Goal: Information Seeking & Learning: Get advice/opinions

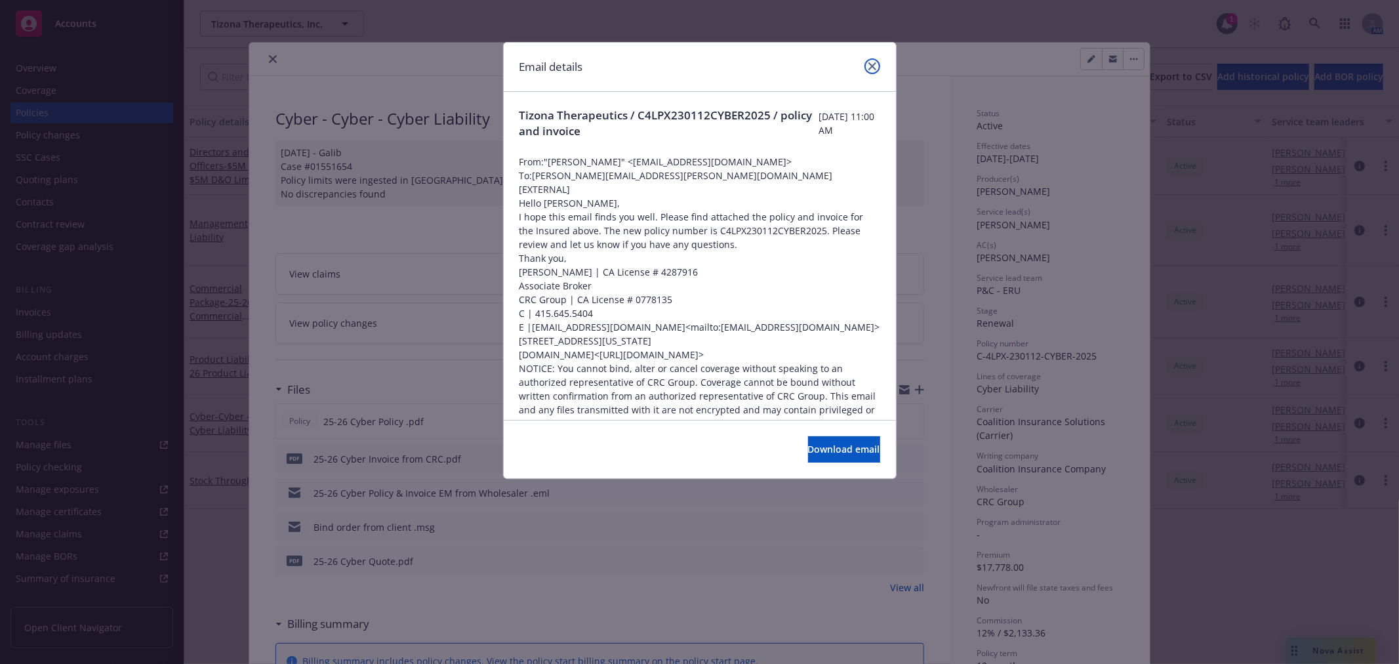
drag, startPoint x: 872, startPoint y: 60, endPoint x: 980, endPoint y: 66, distance: 108.3
click at [872, 61] on link "close" at bounding box center [872, 66] width 16 height 16
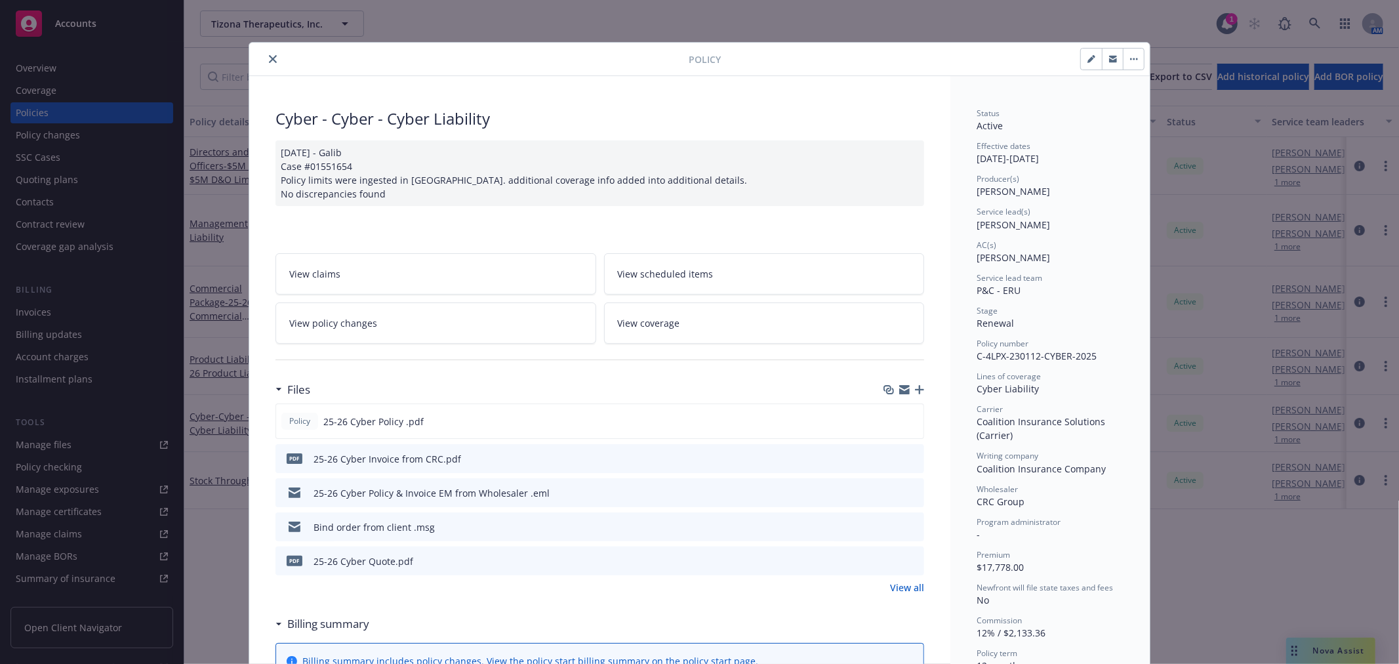
click at [270, 60] on icon "close" at bounding box center [273, 59] width 8 height 8
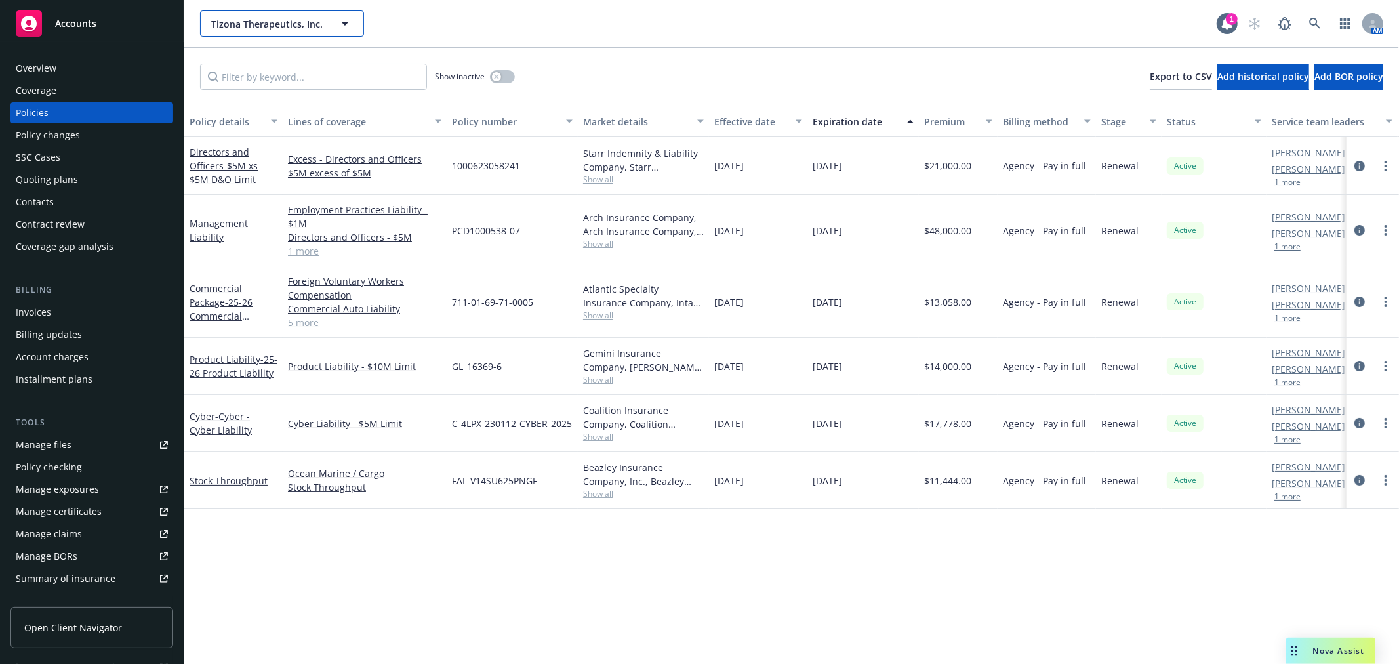
click at [295, 34] on button "Tizona Therapeutics, Inc." at bounding box center [282, 23] width 164 height 26
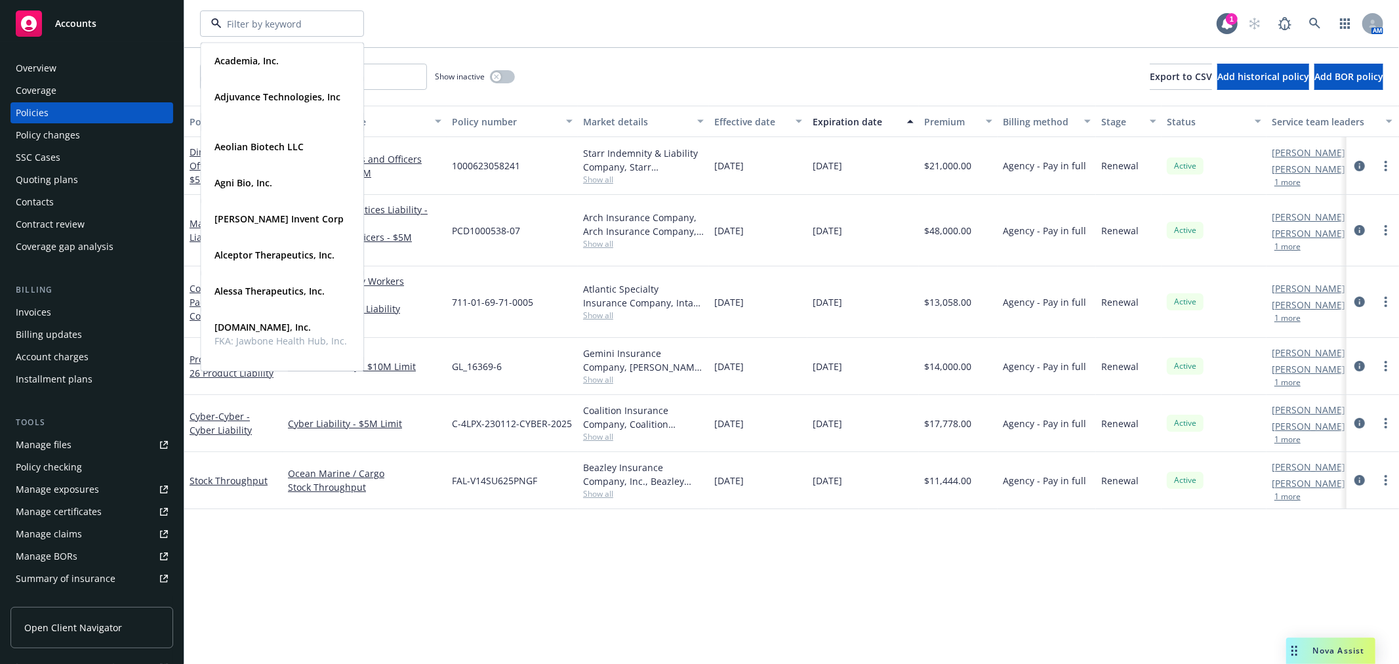
click at [63, 28] on span "Accounts" at bounding box center [75, 23] width 41 height 10
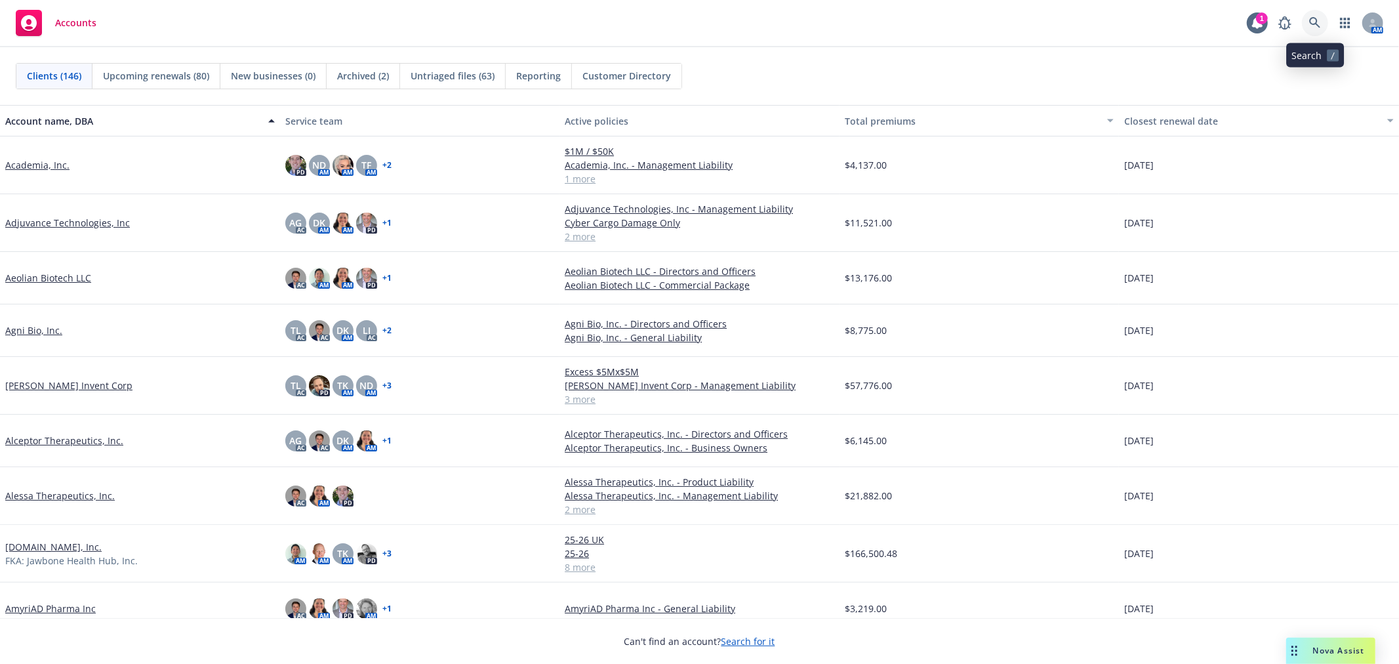
click at [1318, 25] on icon at bounding box center [1314, 22] width 11 height 11
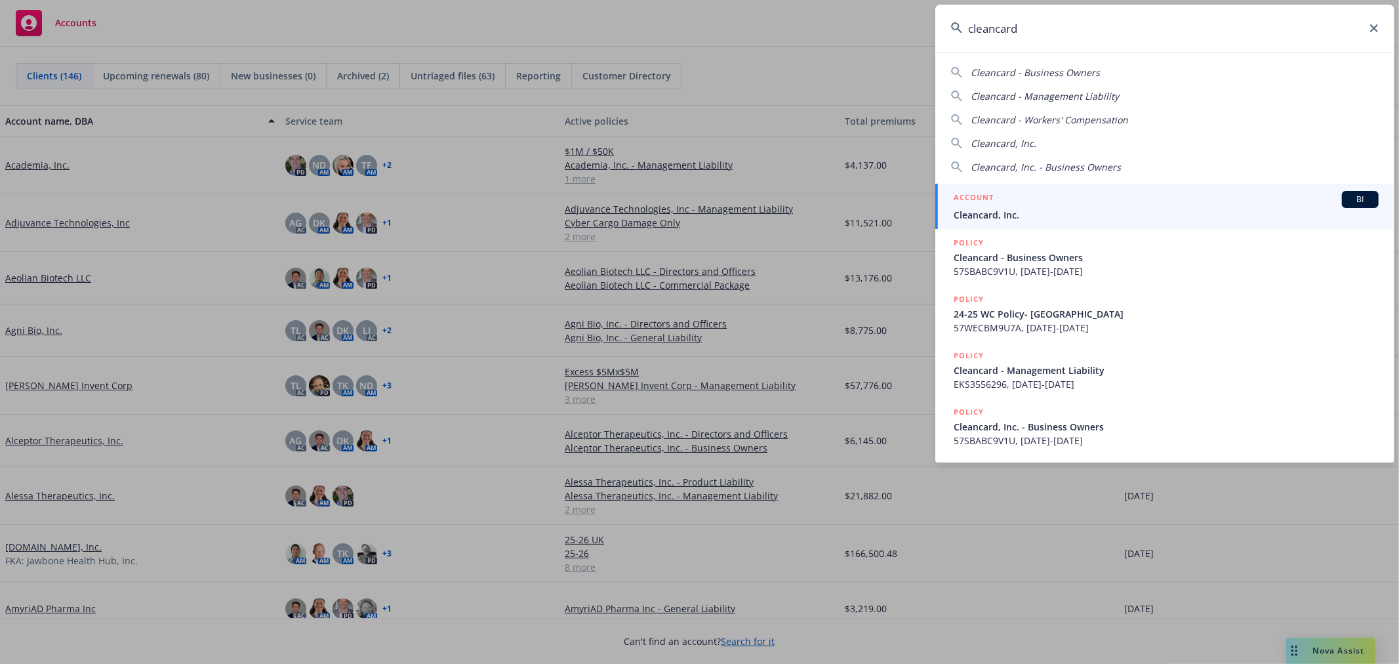
type input "cleancard"
click at [1092, 203] on div "ACCOUNT BI" at bounding box center [1165, 199] width 425 height 17
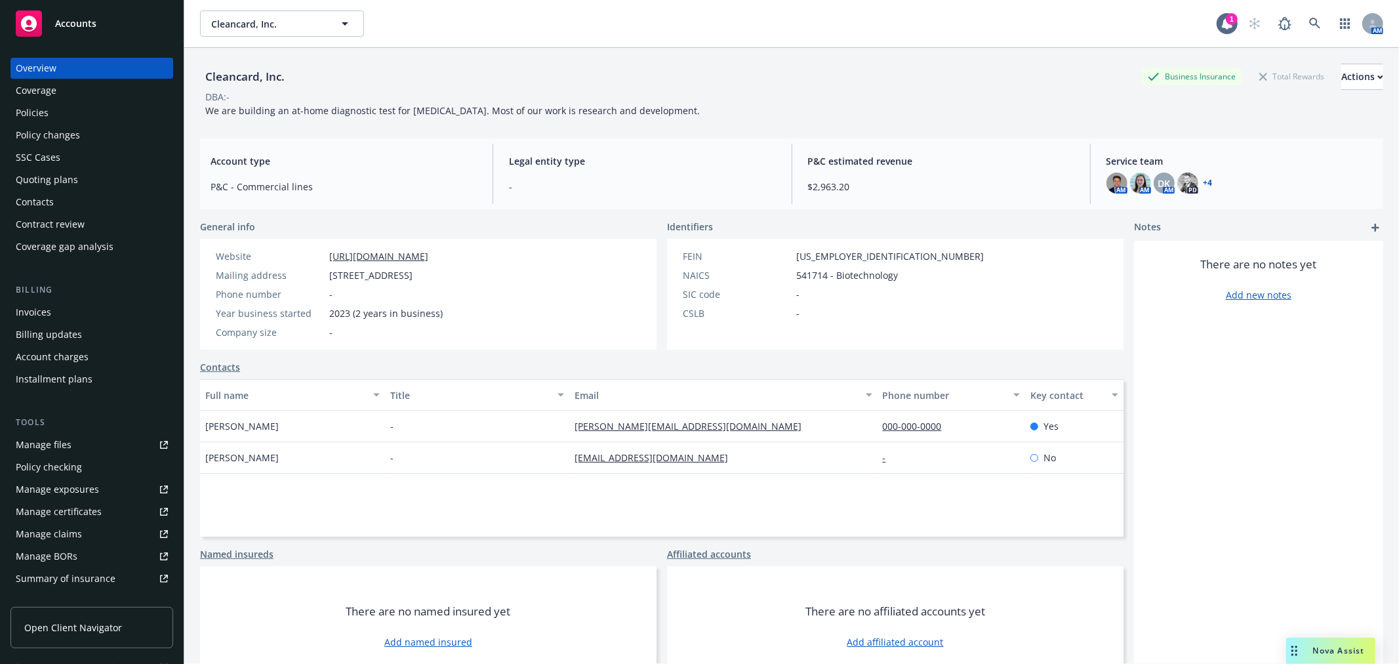
click at [1207, 184] on div "AM AM DK AM PD + 4" at bounding box center [1239, 182] width 266 height 21
click at [1203, 181] on link "+ 4" at bounding box center [1207, 183] width 9 height 8
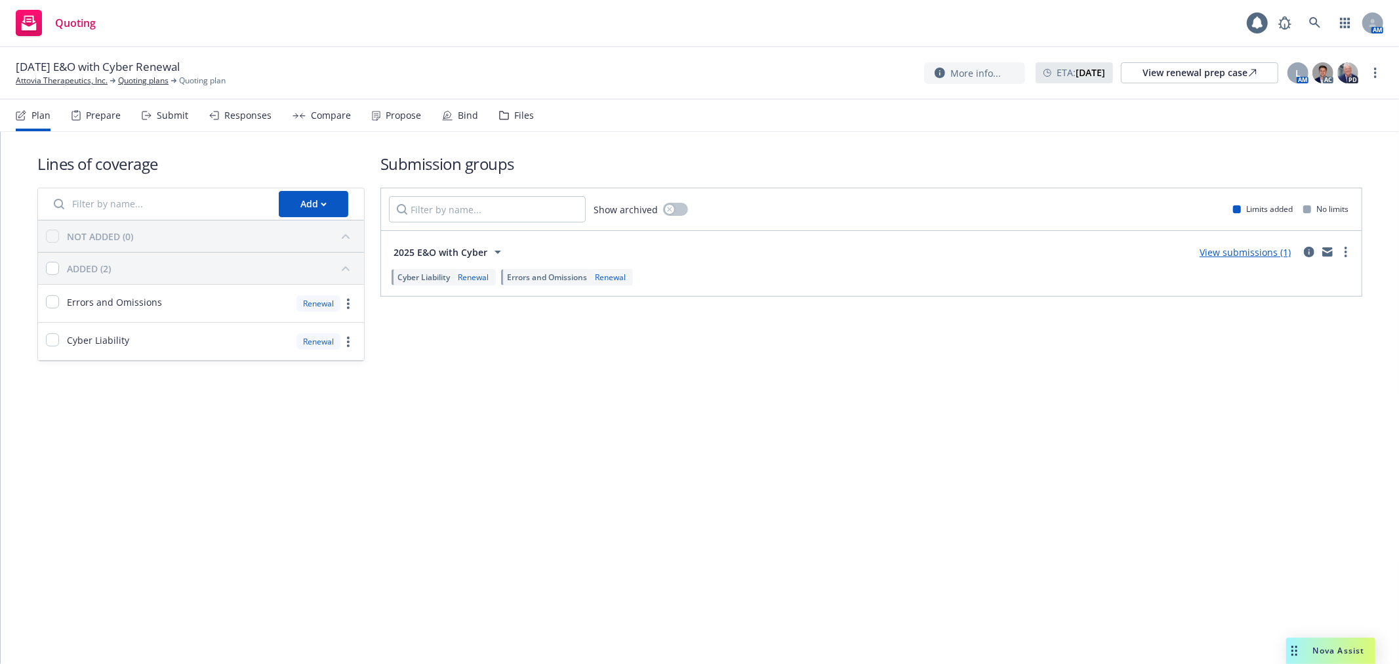
click at [500, 108] on div "Files" at bounding box center [516, 115] width 35 height 31
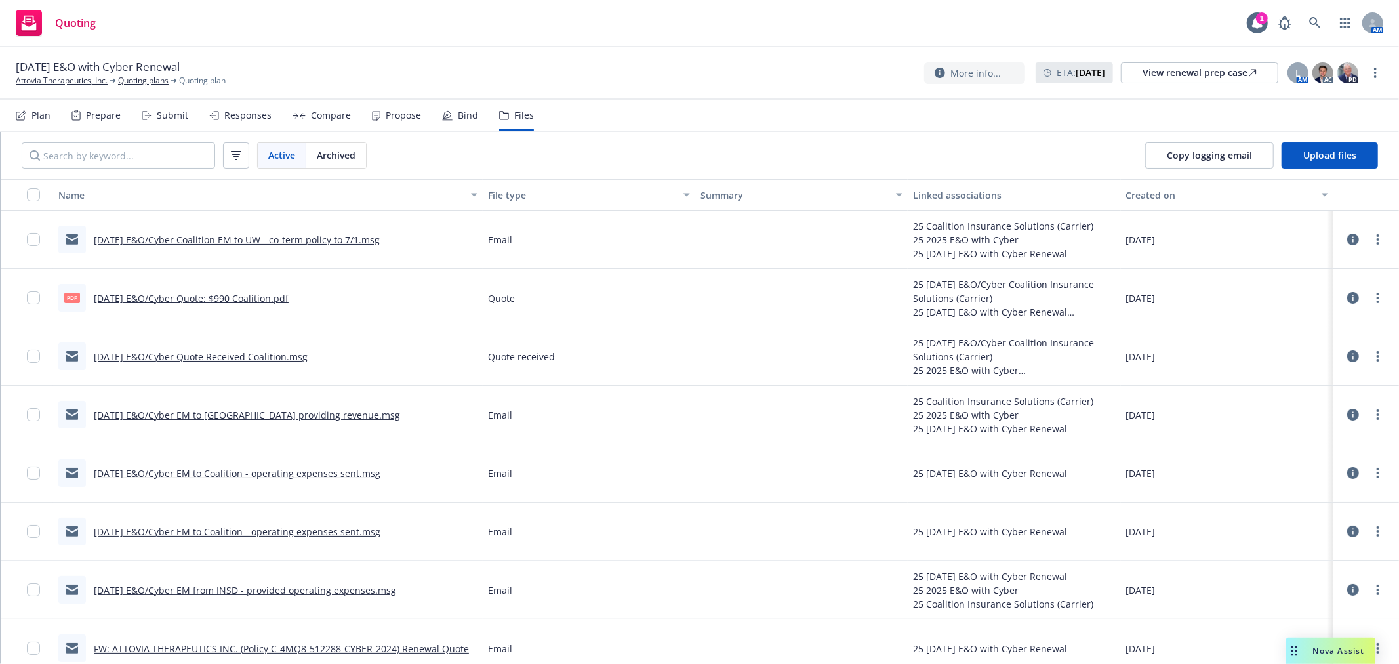
click at [1245, 22] on div "Quoting 1 AM" at bounding box center [699, 23] width 1399 height 47
click at [1257, 28] on icon at bounding box center [1257, 23] width 10 height 12
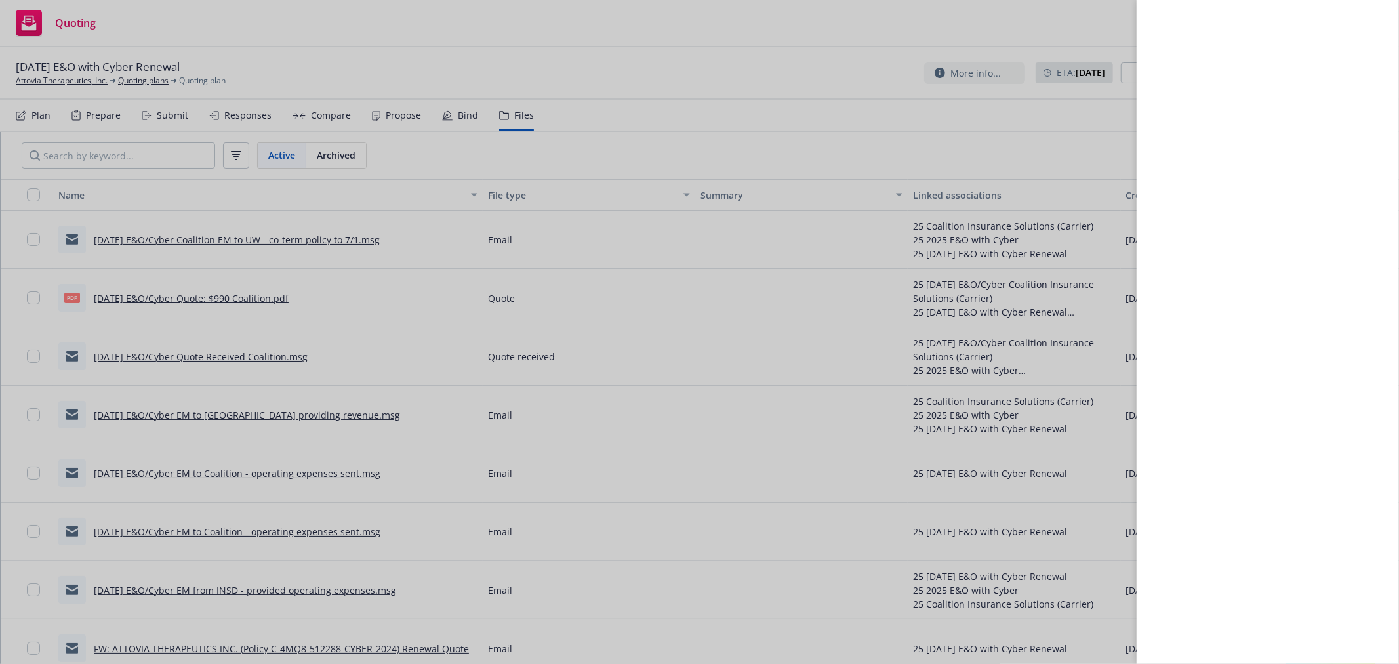
click at [748, 74] on div at bounding box center [699, 332] width 1399 height 664
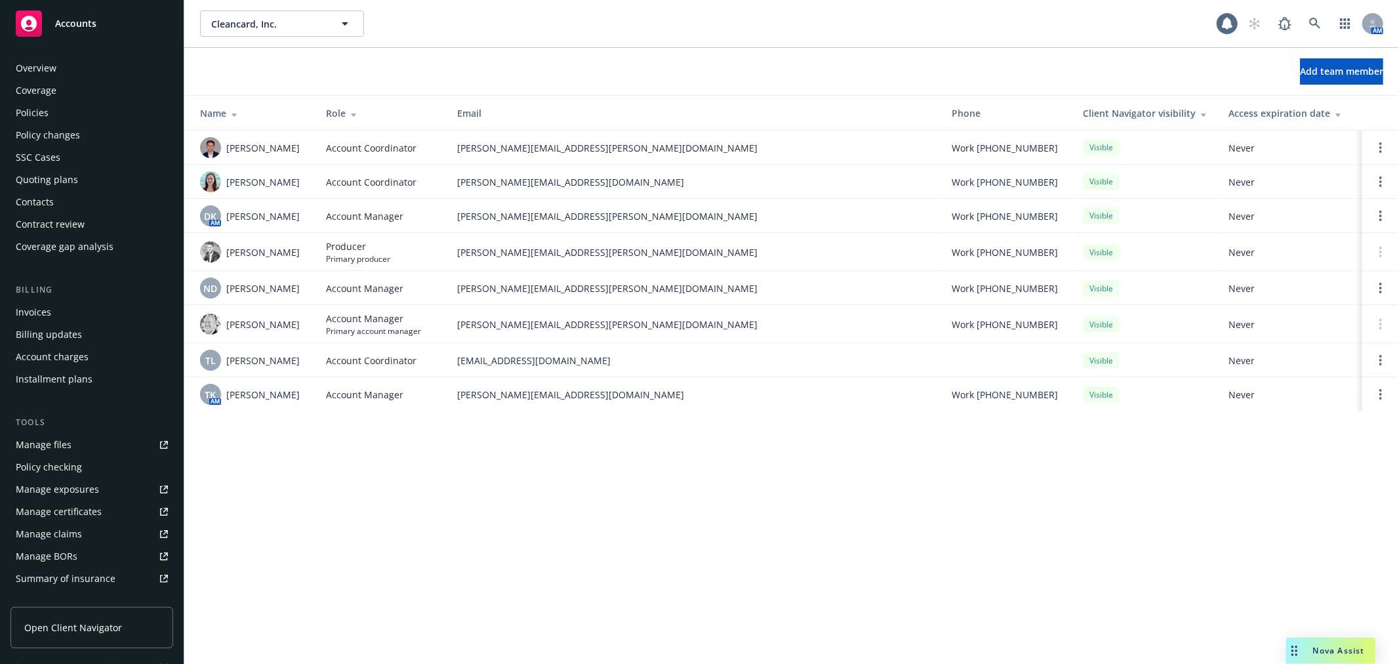
scroll to position [235, 0]
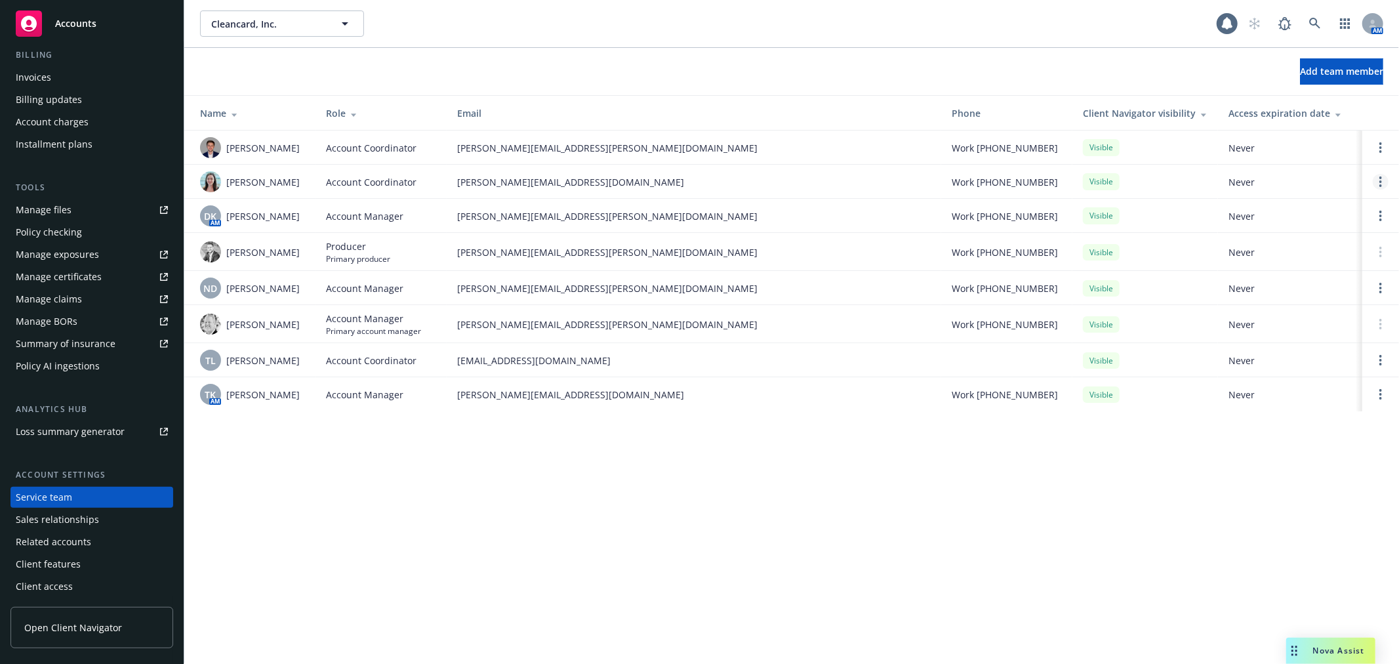
click at [1380, 187] on icon "Open options" at bounding box center [1380, 181] width 3 height 10
click at [1296, 156] on span "Remove account coordinator" at bounding box center [1291, 151] width 157 height 12
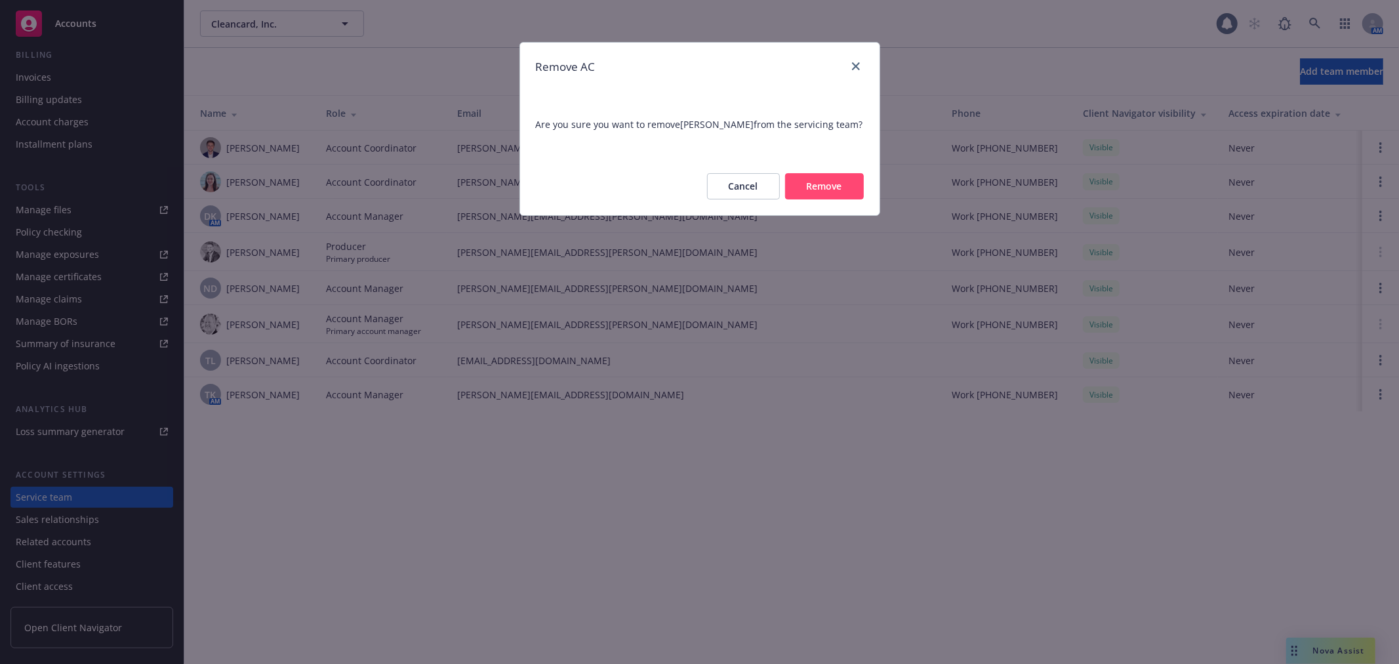
click at [829, 191] on button "Remove" at bounding box center [824, 186] width 79 height 26
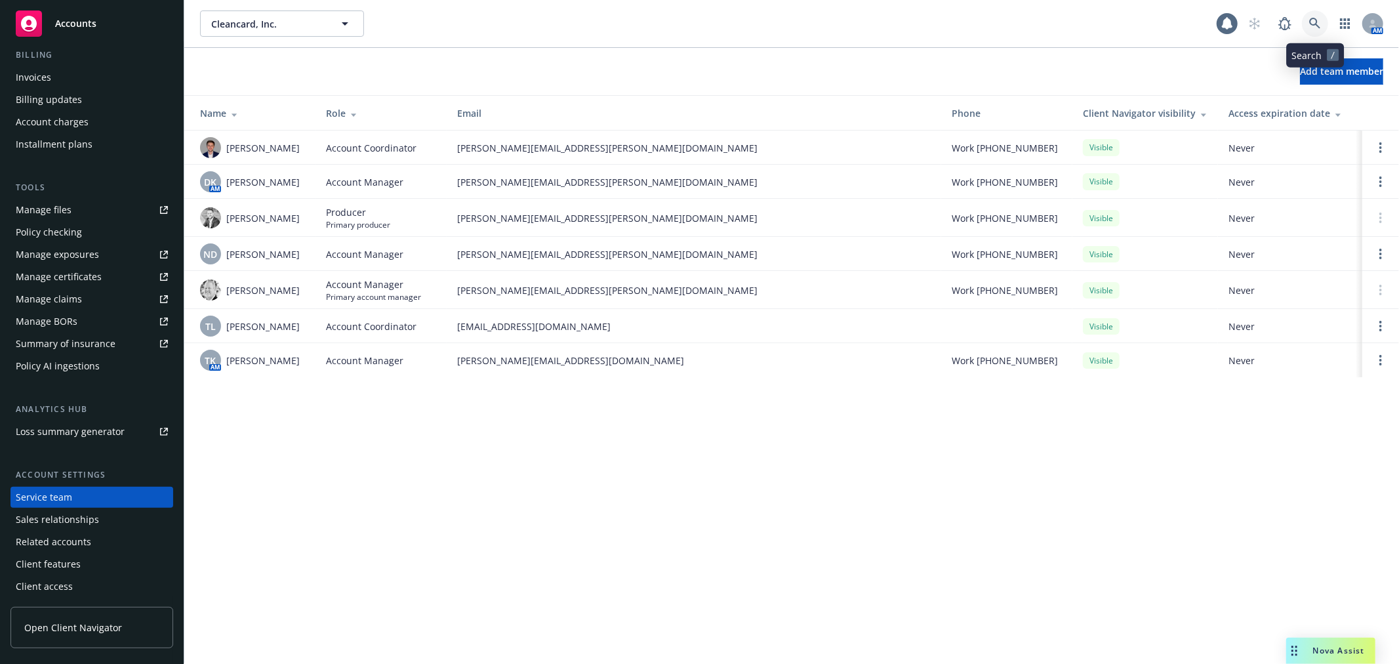
click at [1309, 18] on icon at bounding box center [1315, 24] width 12 height 12
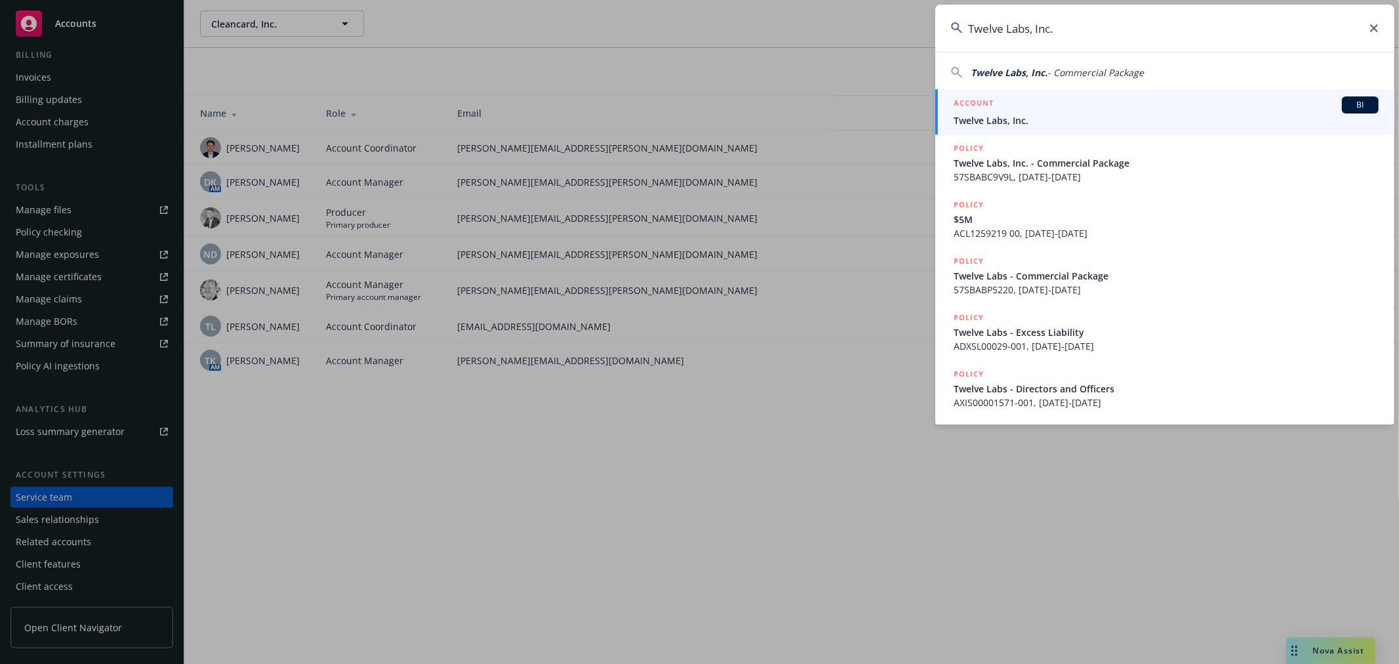
type input "Twelve Labs, Inc."
click at [1100, 100] on div "ACCOUNT BI" at bounding box center [1165, 104] width 425 height 17
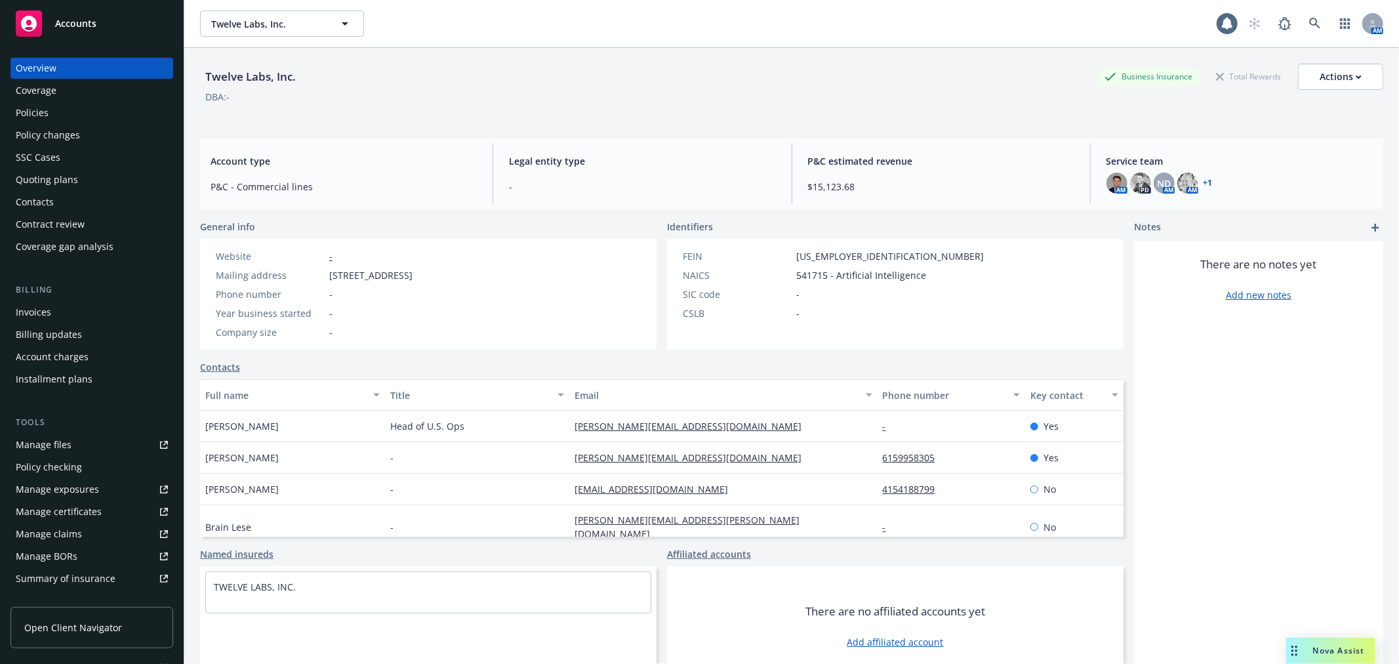
click at [1203, 185] on link "+ 1" at bounding box center [1207, 183] width 9 height 8
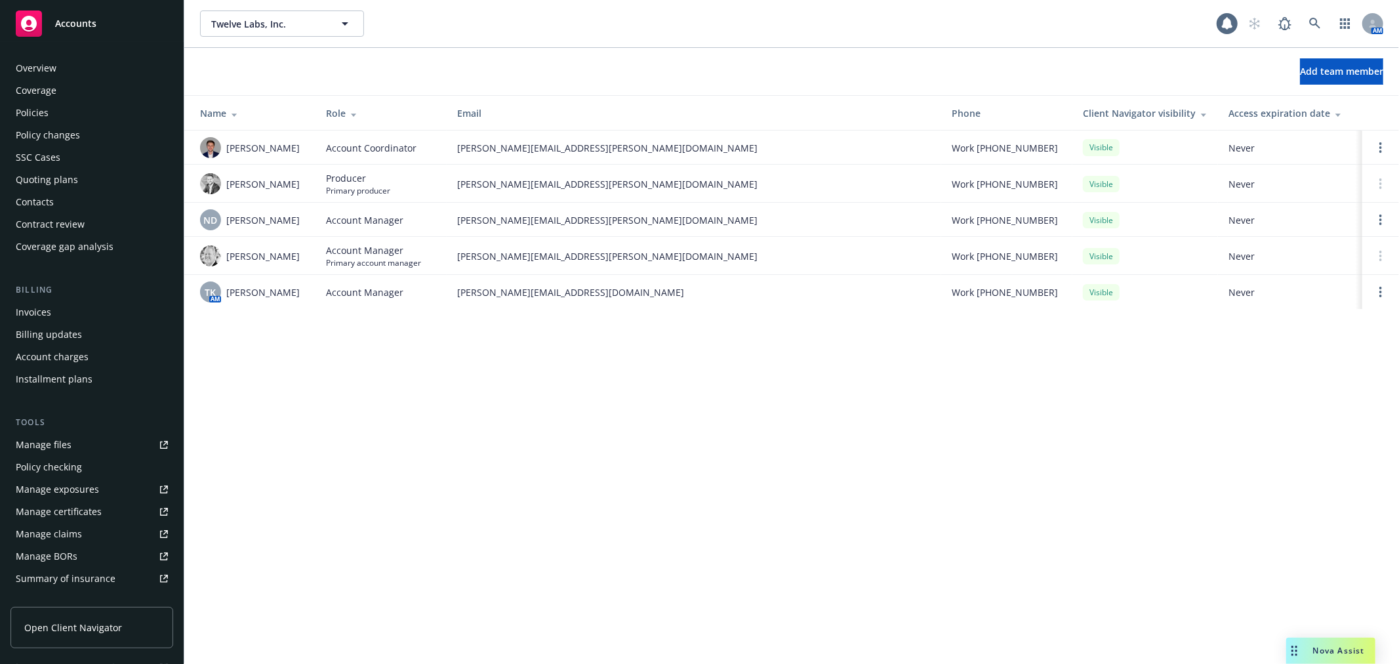
scroll to position [235, 0]
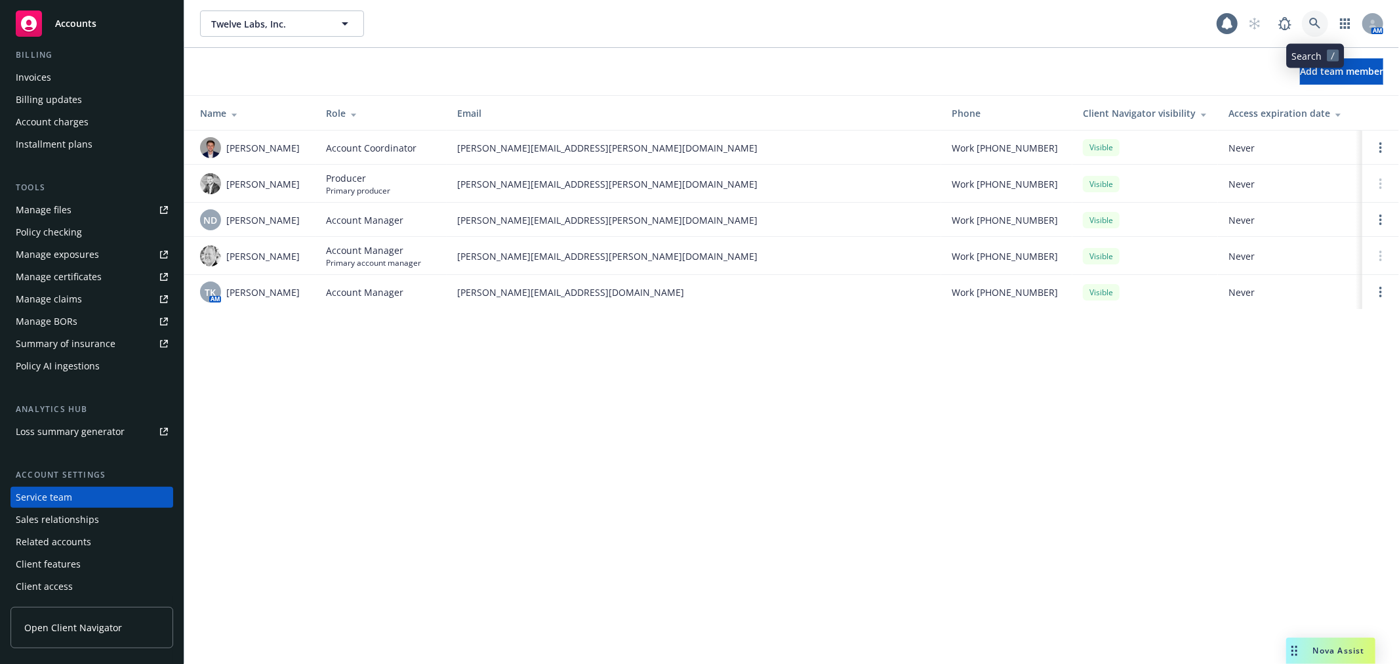
click at [1317, 30] on link at bounding box center [1315, 23] width 26 height 26
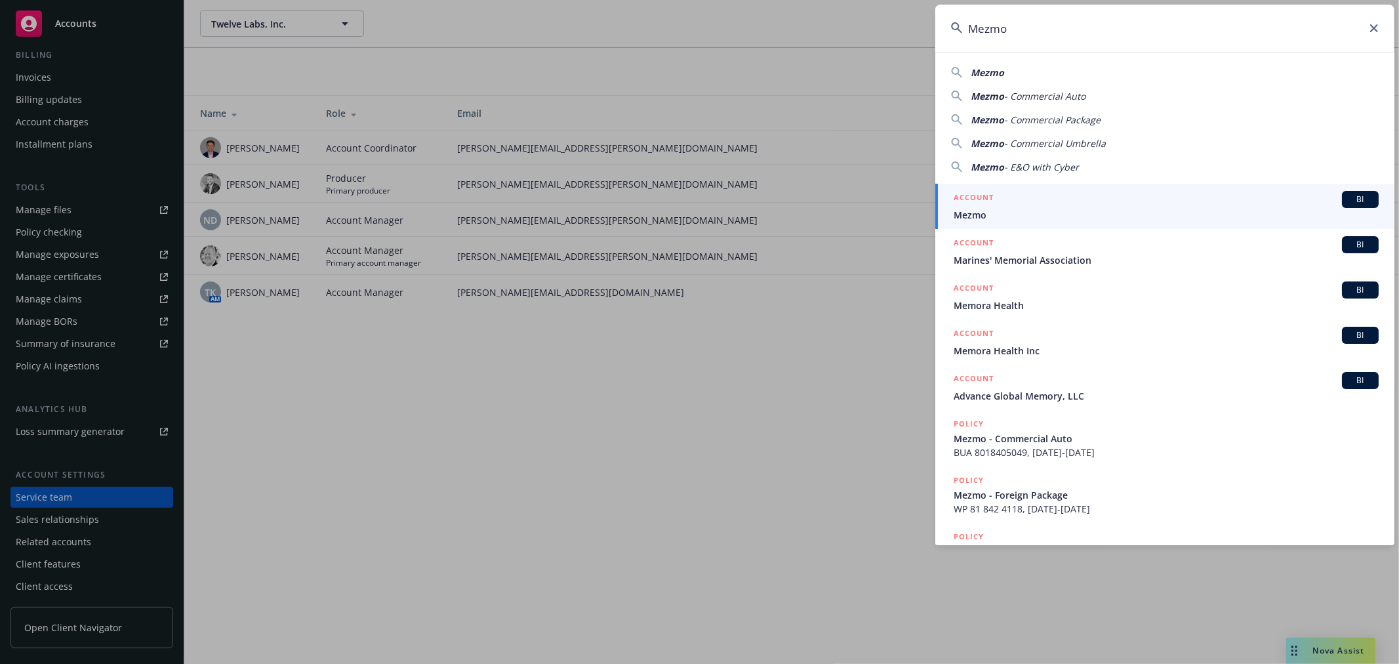
type input "Mezmo"
click at [1057, 198] on div "ACCOUNT BI" at bounding box center [1165, 199] width 425 height 17
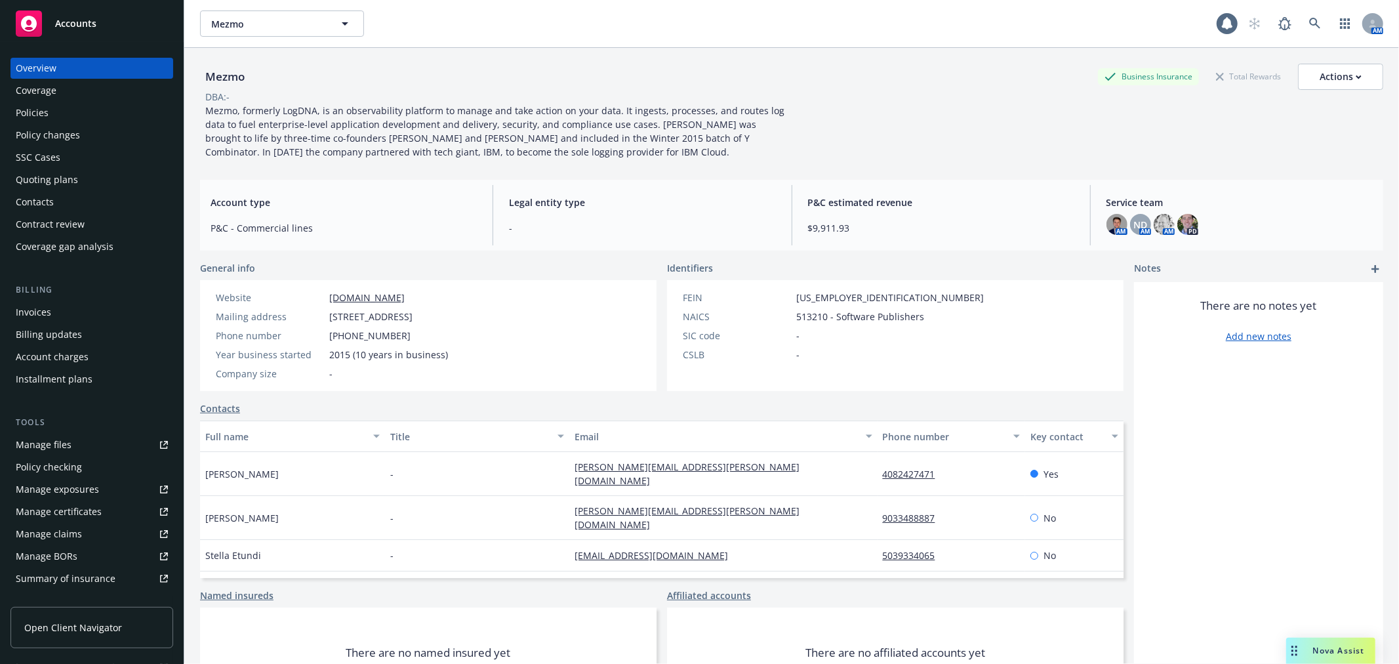
click at [62, 87] on div "Coverage" at bounding box center [92, 90] width 152 height 21
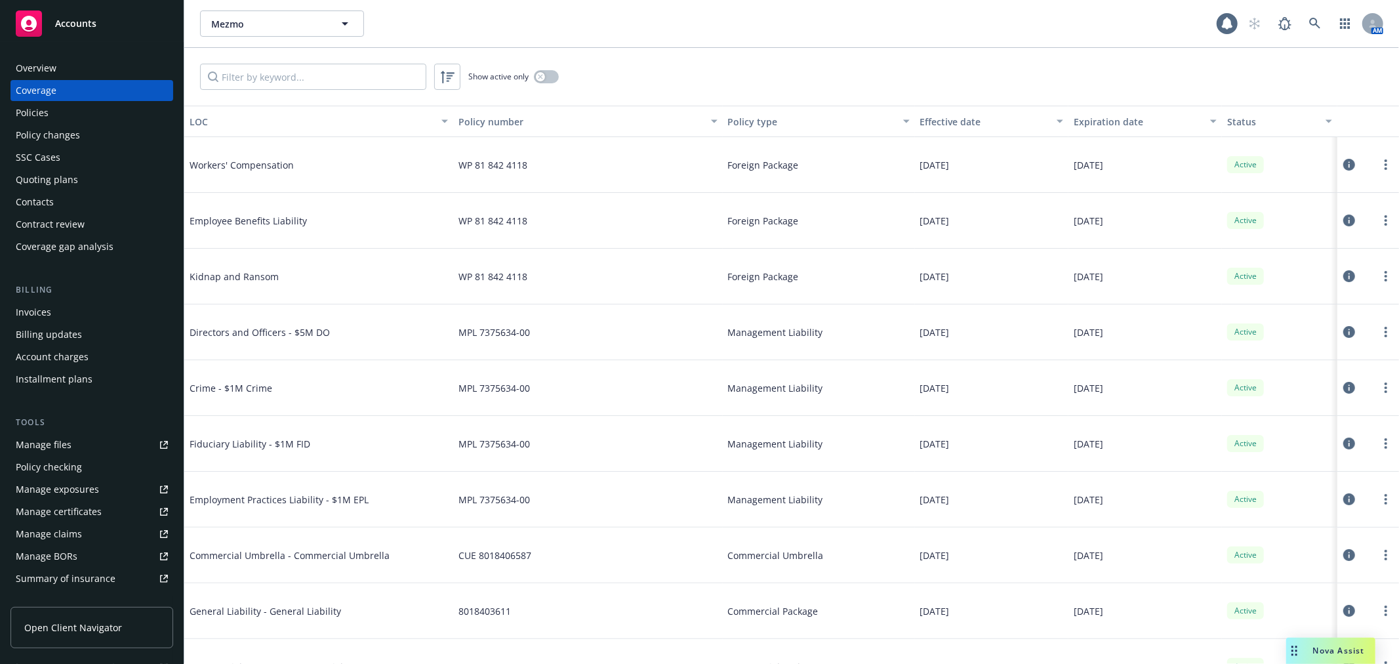
click at [17, 115] on div "Policies" at bounding box center [32, 112] width 33 height 21
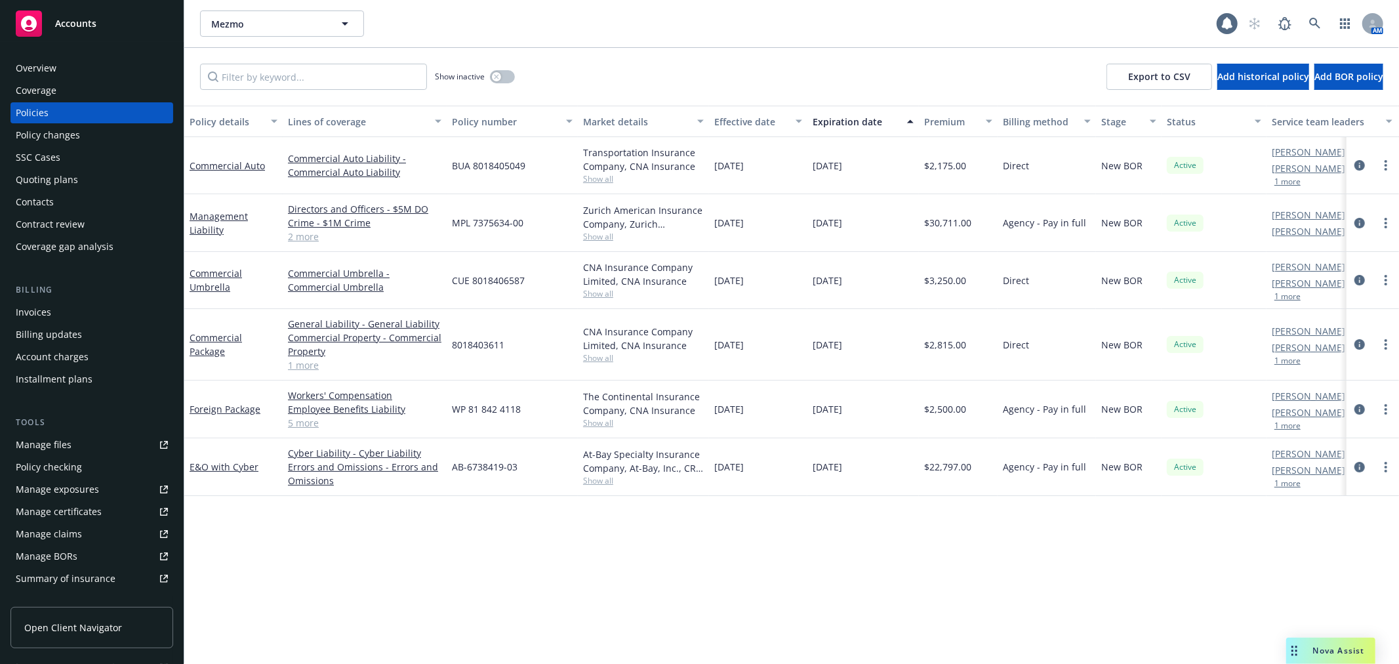
click at [48, 205] on div "Contacts" at bounding box center [35, 201] width 38 height 21
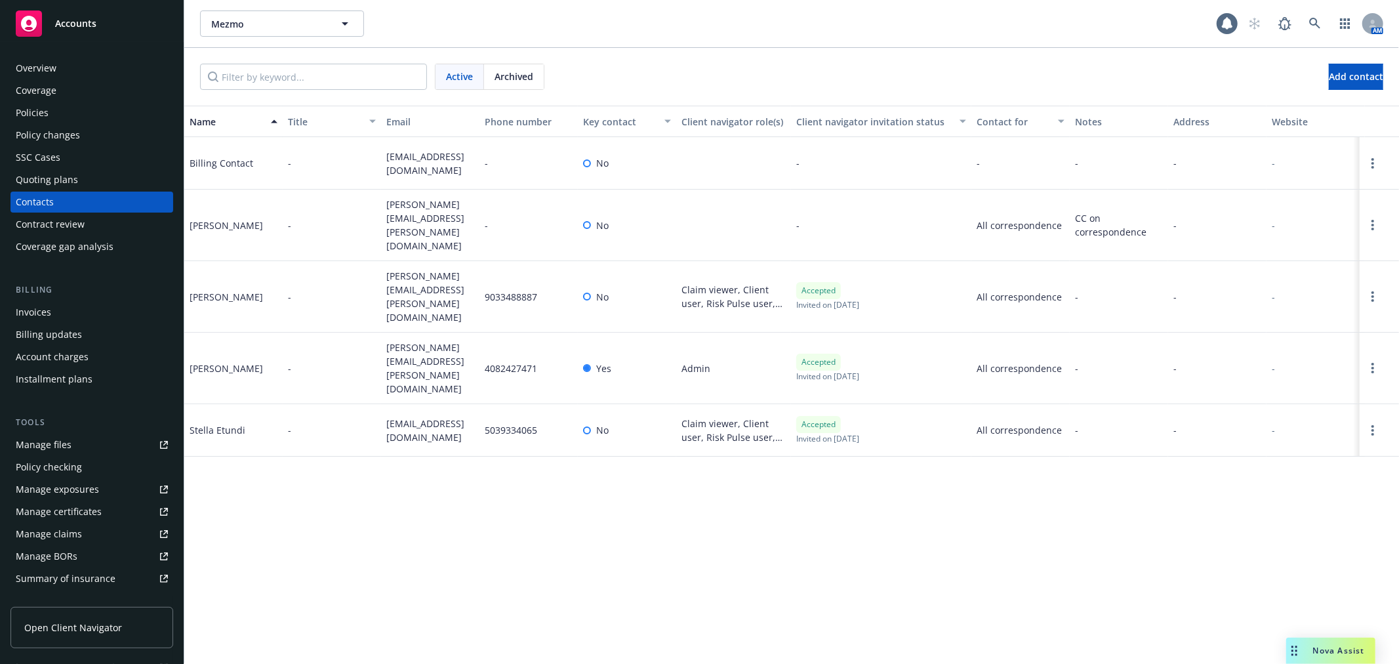
click at [70, 58] on div "Overview" at bounding box center [92, 68] width 152 height 21
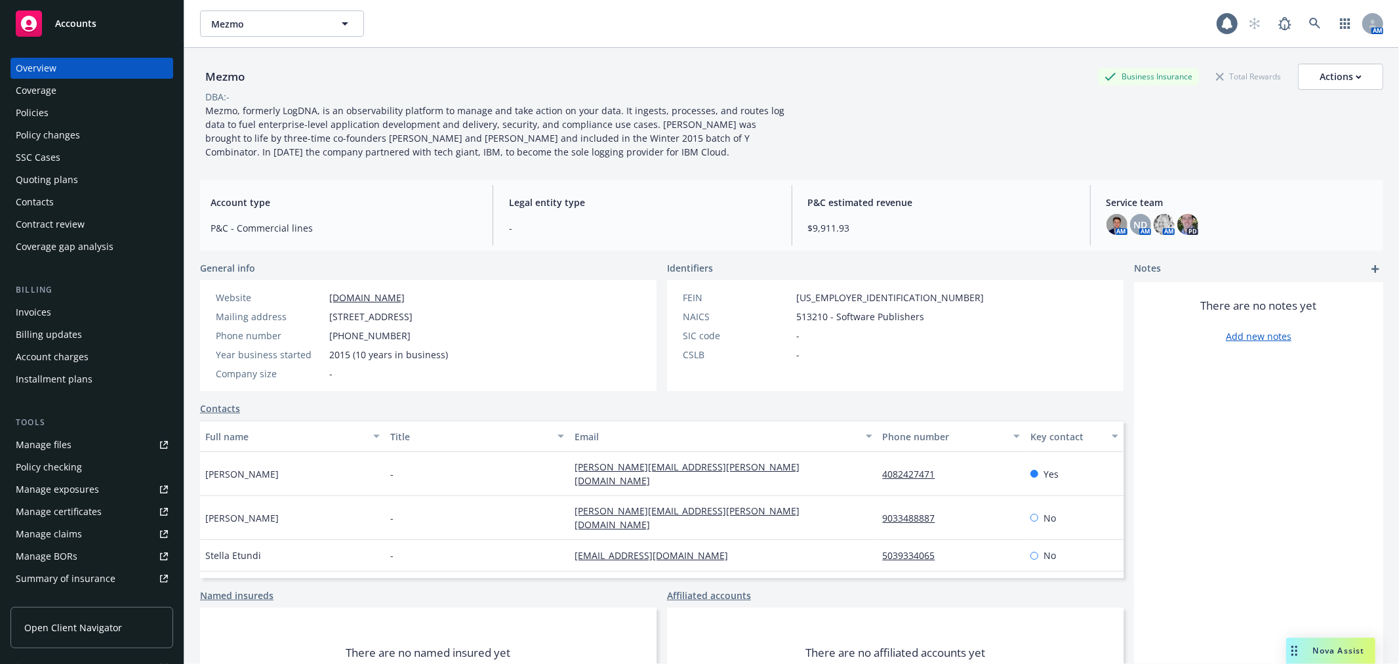
click at [1135, 204] on span "Service team" at bounding box center [1239, 202] width 266 height 14
click at [1113, 225] on img at bounding box center [1116, 224] width 21 height 21
click at [1218, 212] on div "Service team AM ND AM AM PD" at bounding box center [1239, 215] width 287 height 60
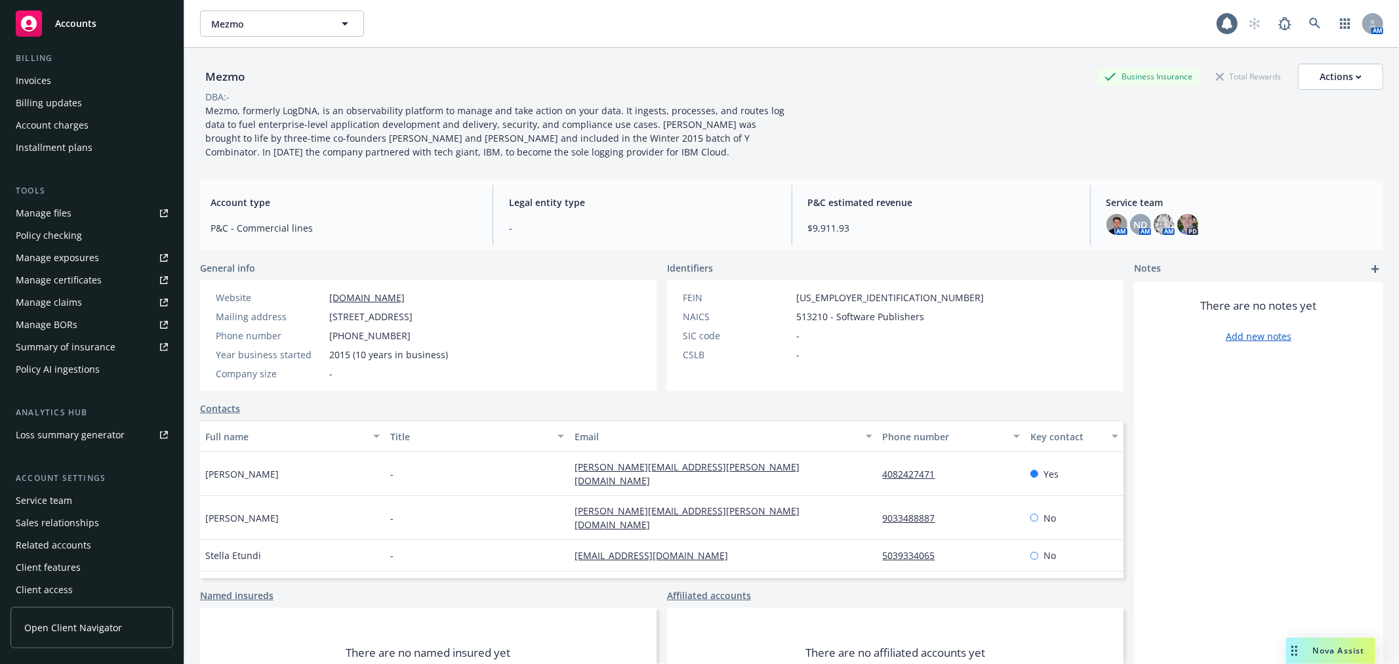
scroll to position [235, 0]
click at [121, 498] on div "Service team" at bounding box center [92, 497] width 152 height 21
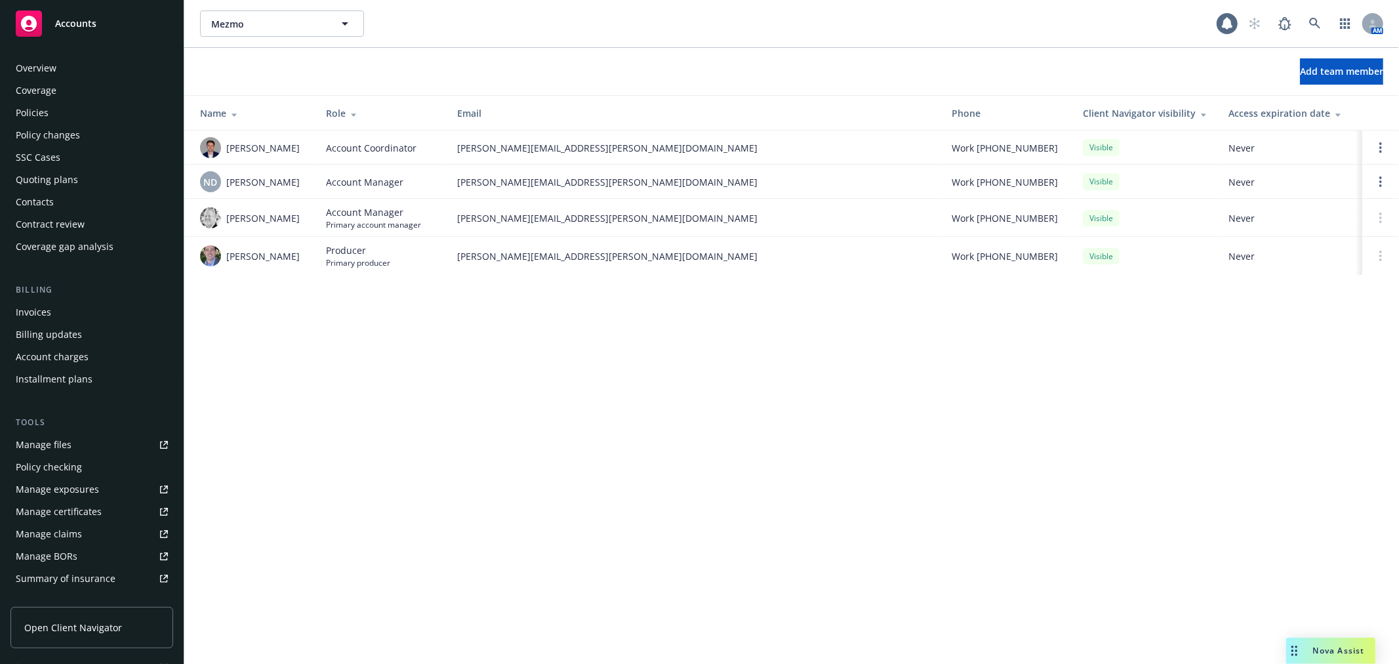
click at [46, 68] on div "Overview" at bounding box center [36, 68] width 41 height 21
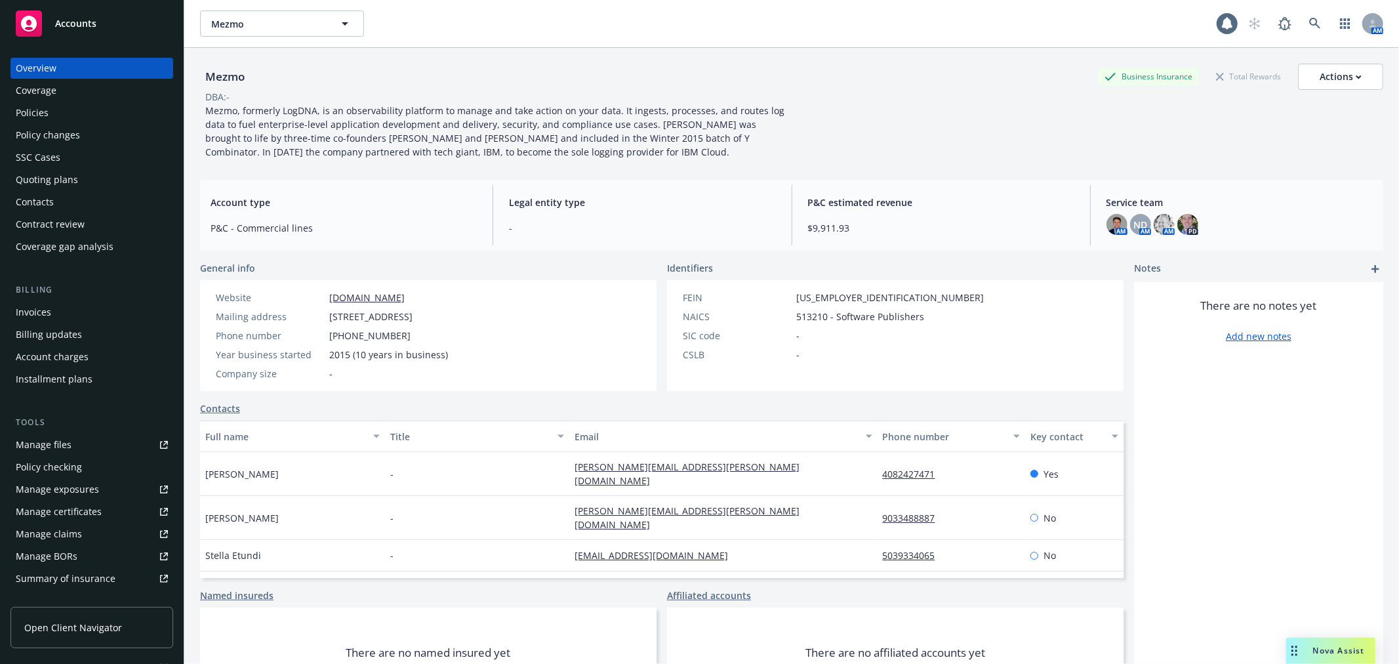
click at [77, 31] on div "Accounts" at bounding box center [92, 23] width 152 height 26
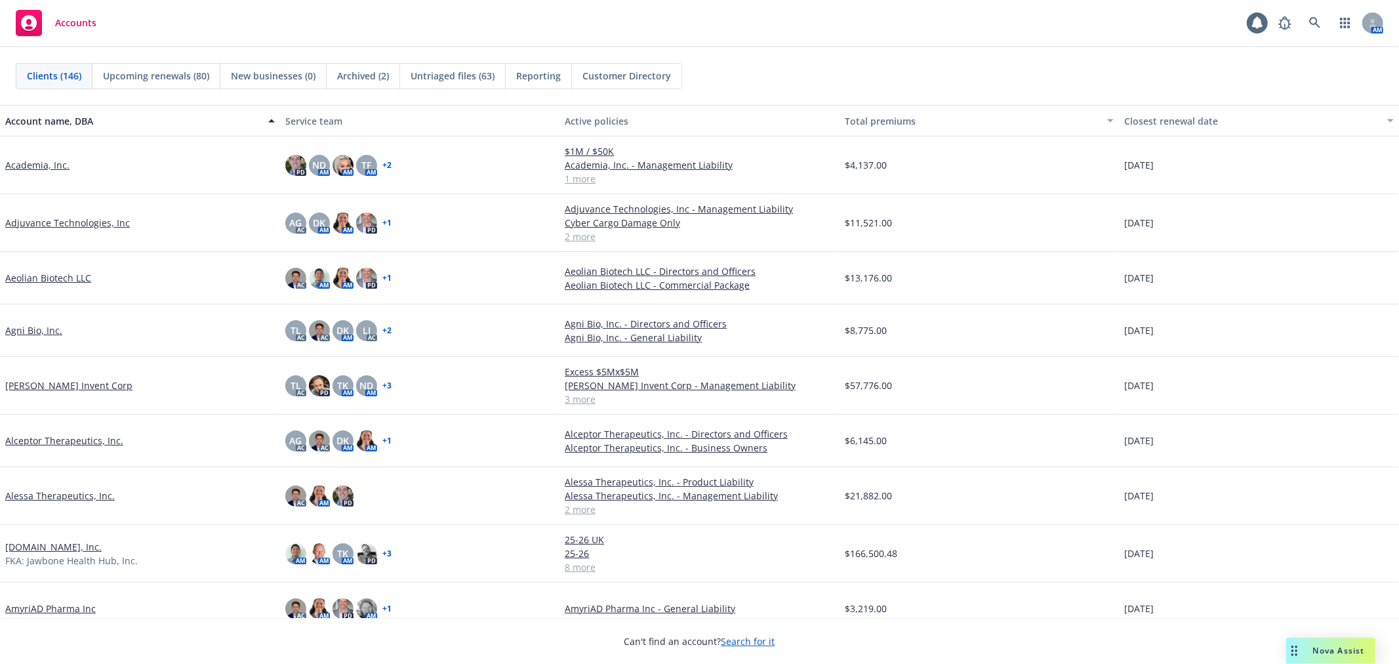
click at [416, 74] on span "Untriaged files (63)" at bounding box center [452, 76] width 84 height 14
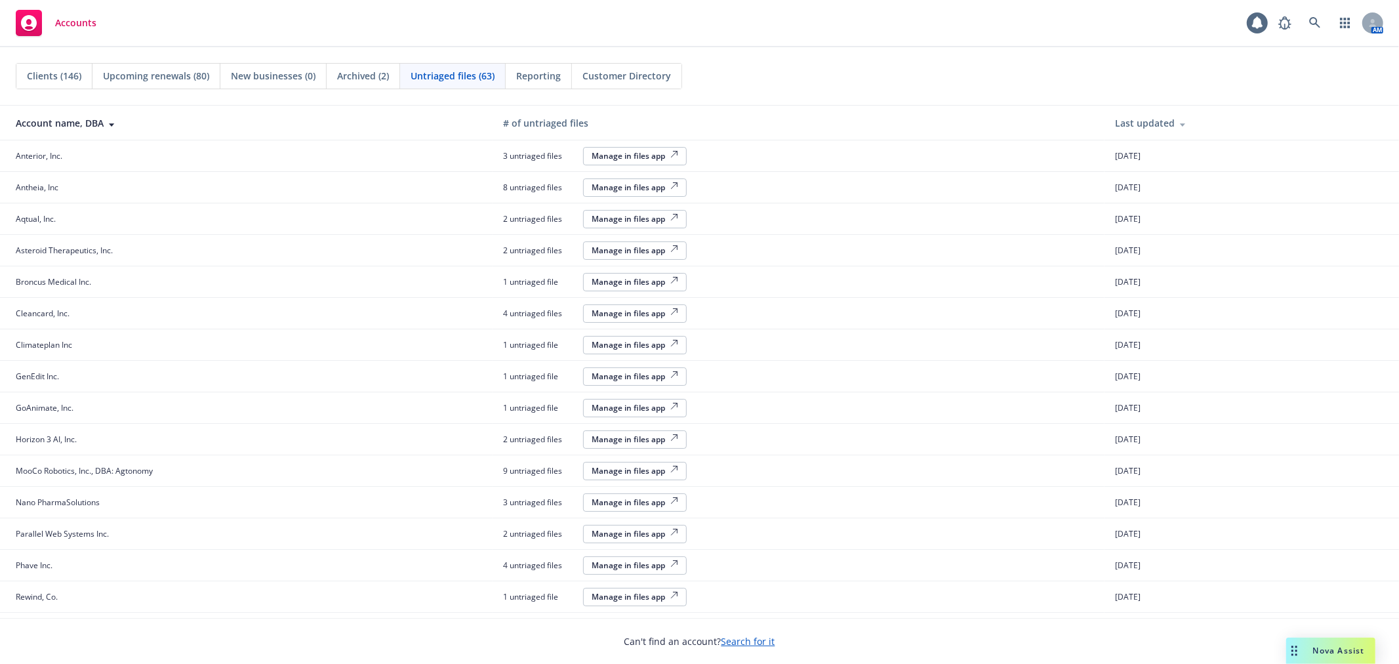
click at [206, 76] on span "Upcoming renewals (80)" at bounding box center [156, 76] width 106 height 14
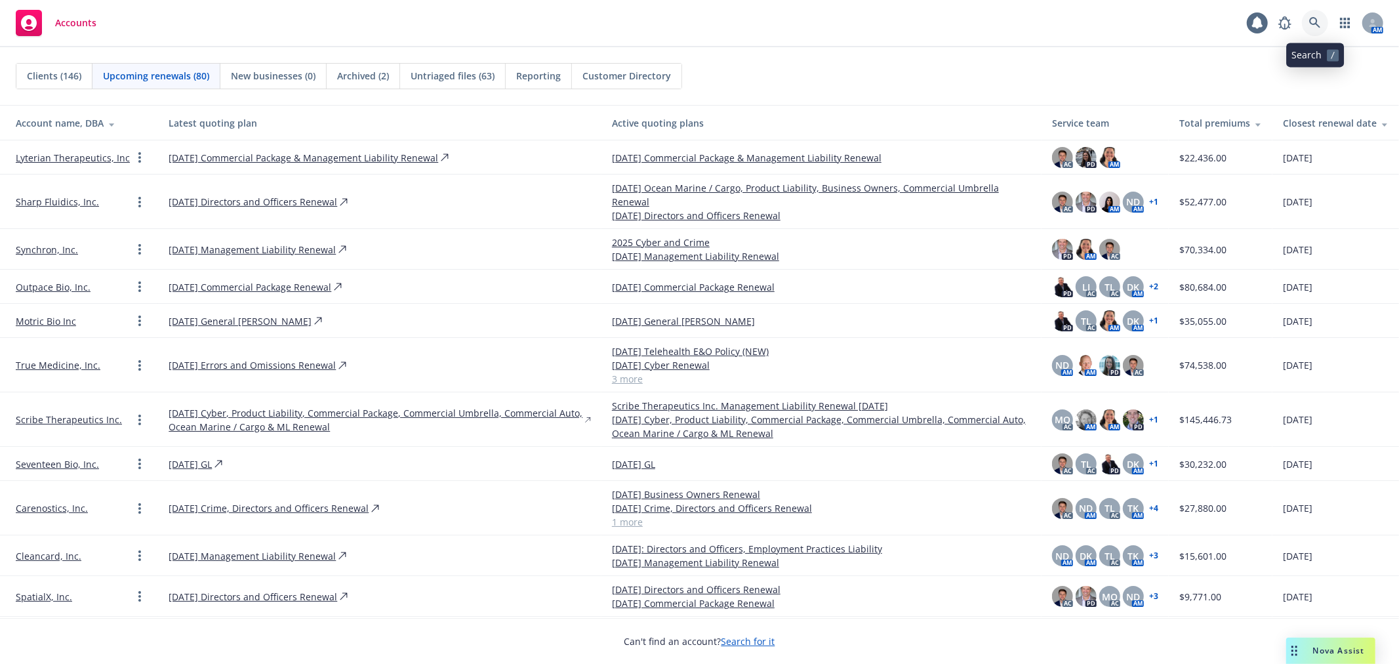
click at [1315, 20] on icon at bounding box center [1314, 22] width 11 height 11
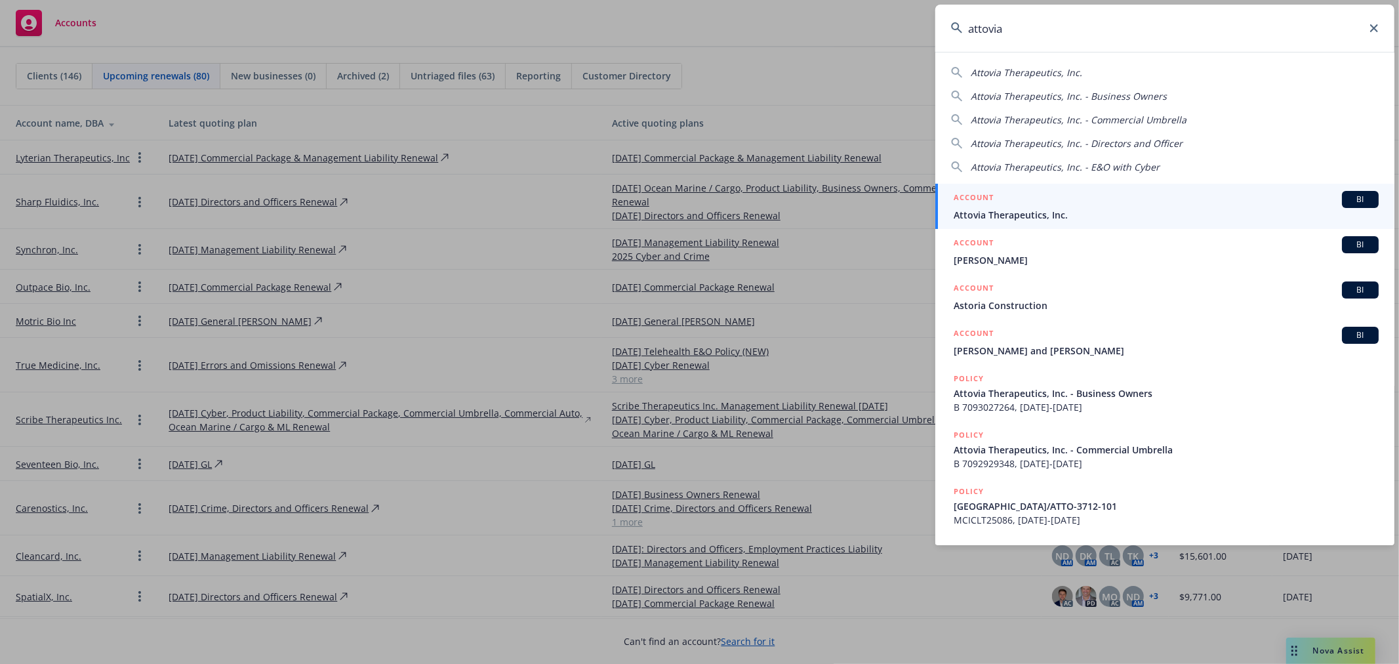
type input "attovia"
click at [1103, 208] on span "Attovia Therapeutics, Inc." at bounding box center [1165, 215] width 425 height 14
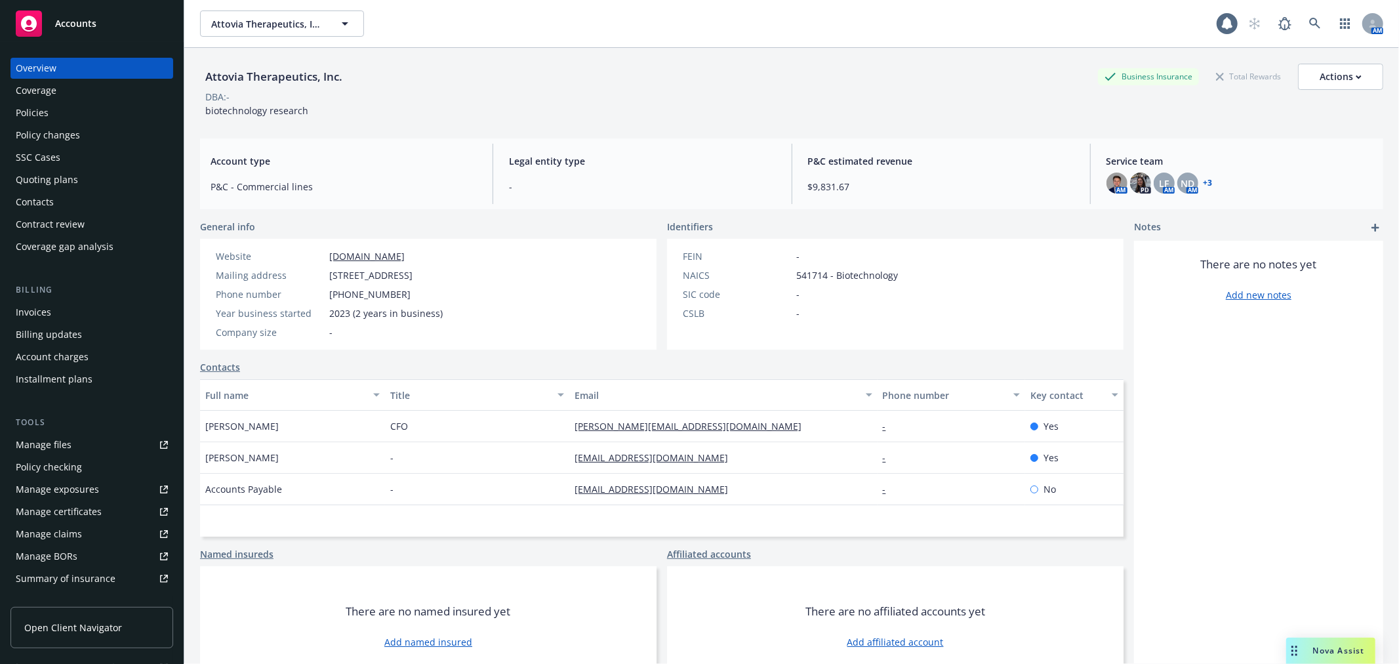
click at [101, 125] on div "Policy changes" at bounding box center [92, 135] width 152 height 21
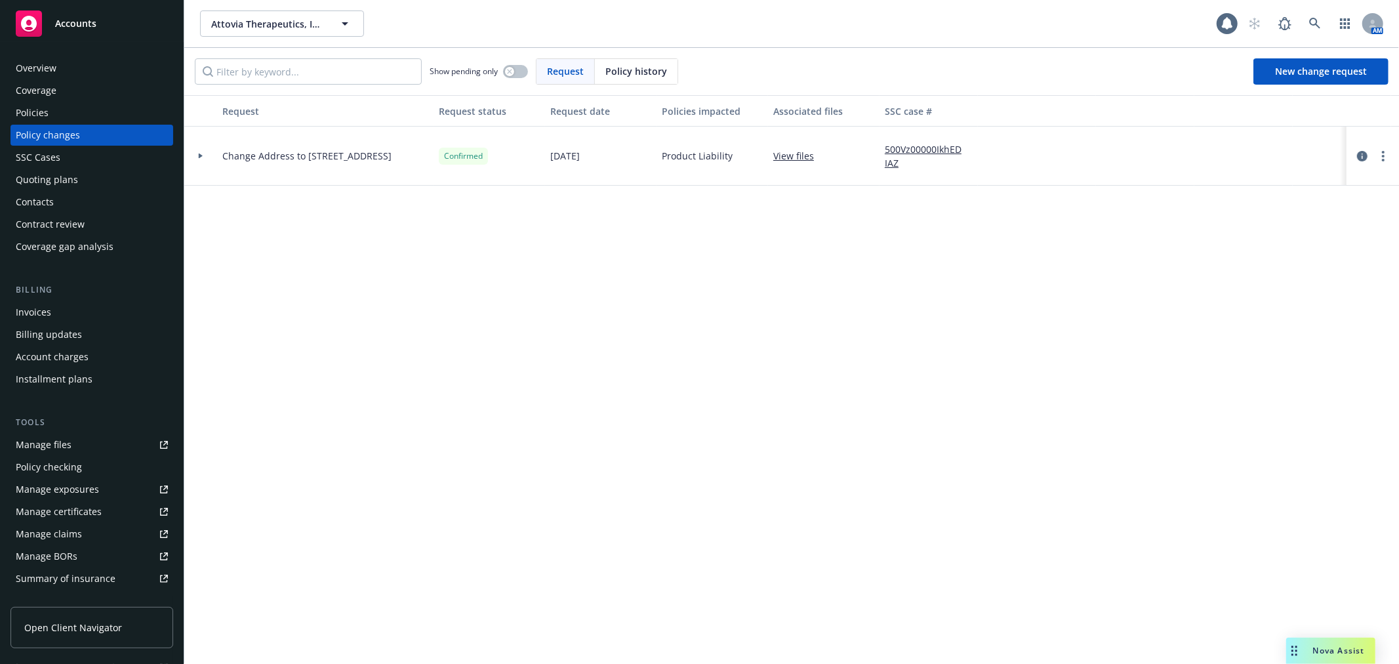
click at [1329, 648] on span "Nova Assist" at bounding box center [1339, 650] width 52 height 11
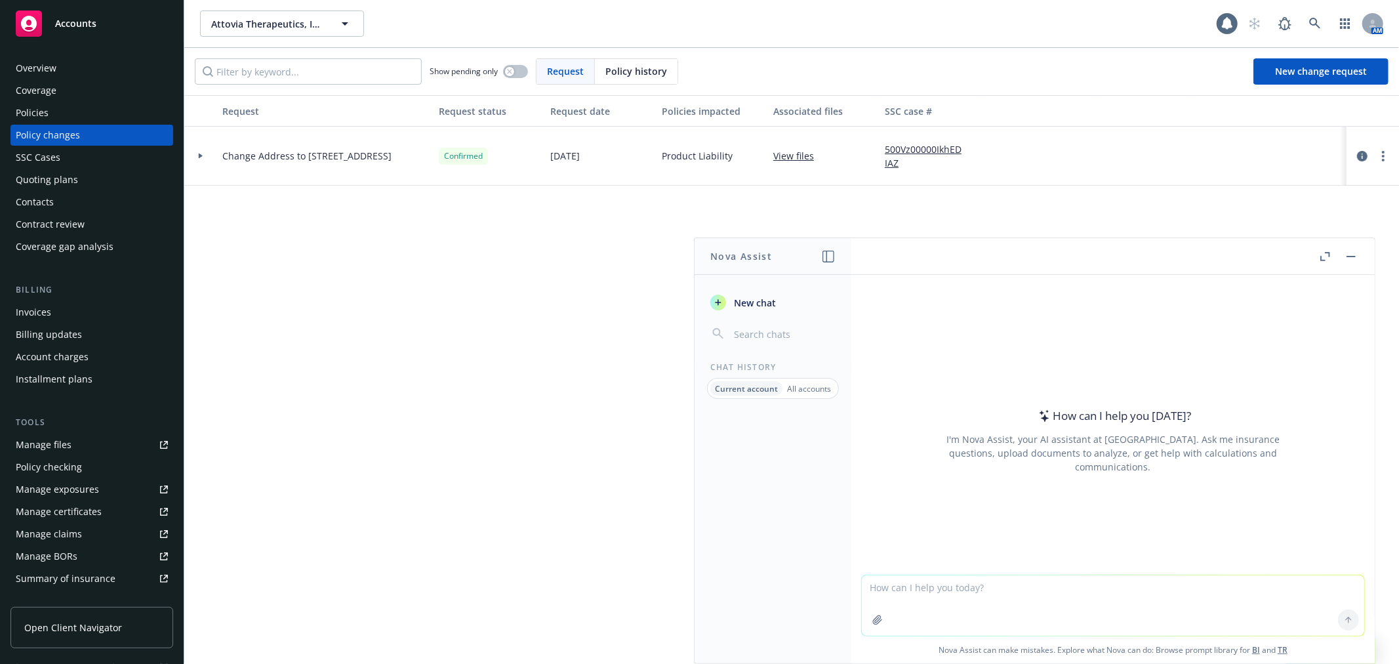
click at [1003, 590] on textarea at bounding box center [1113, 605] width 502 height 60
type textarea "Are you able to create a coverage comparison for m"
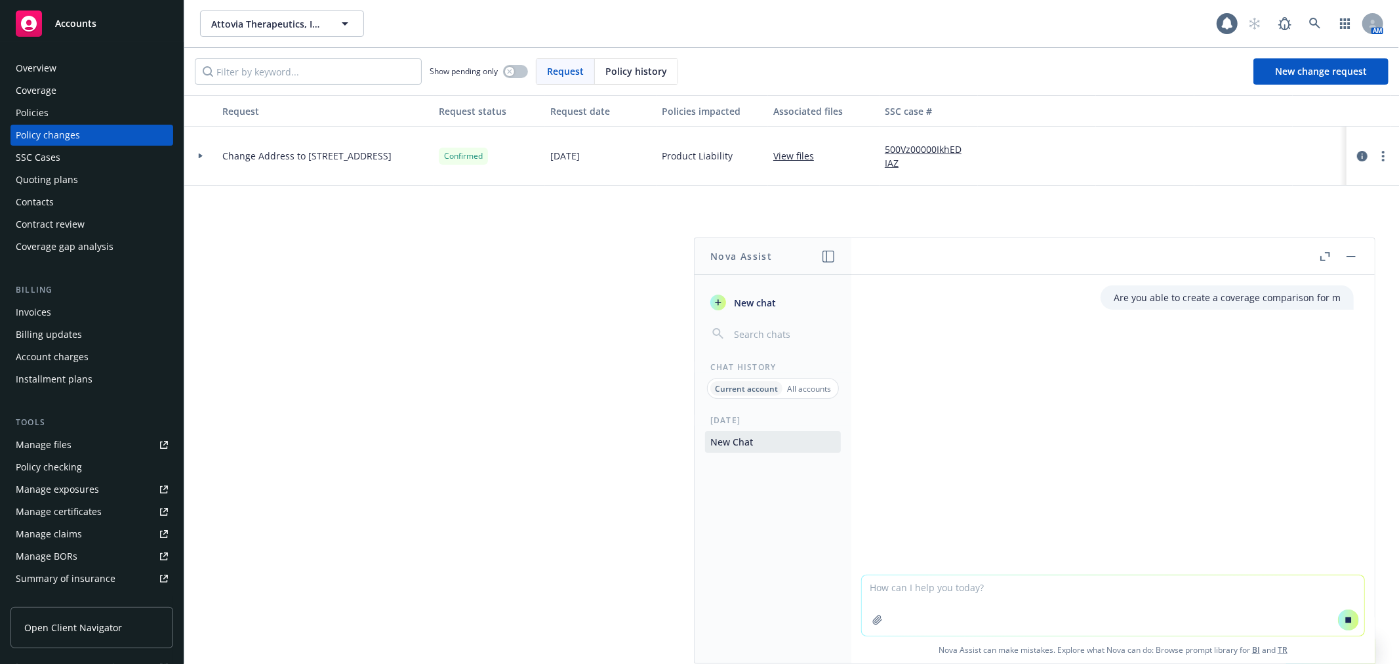
click at [50, 105] on div "Policies" at bounding box center [92, 112] width 152 height 21
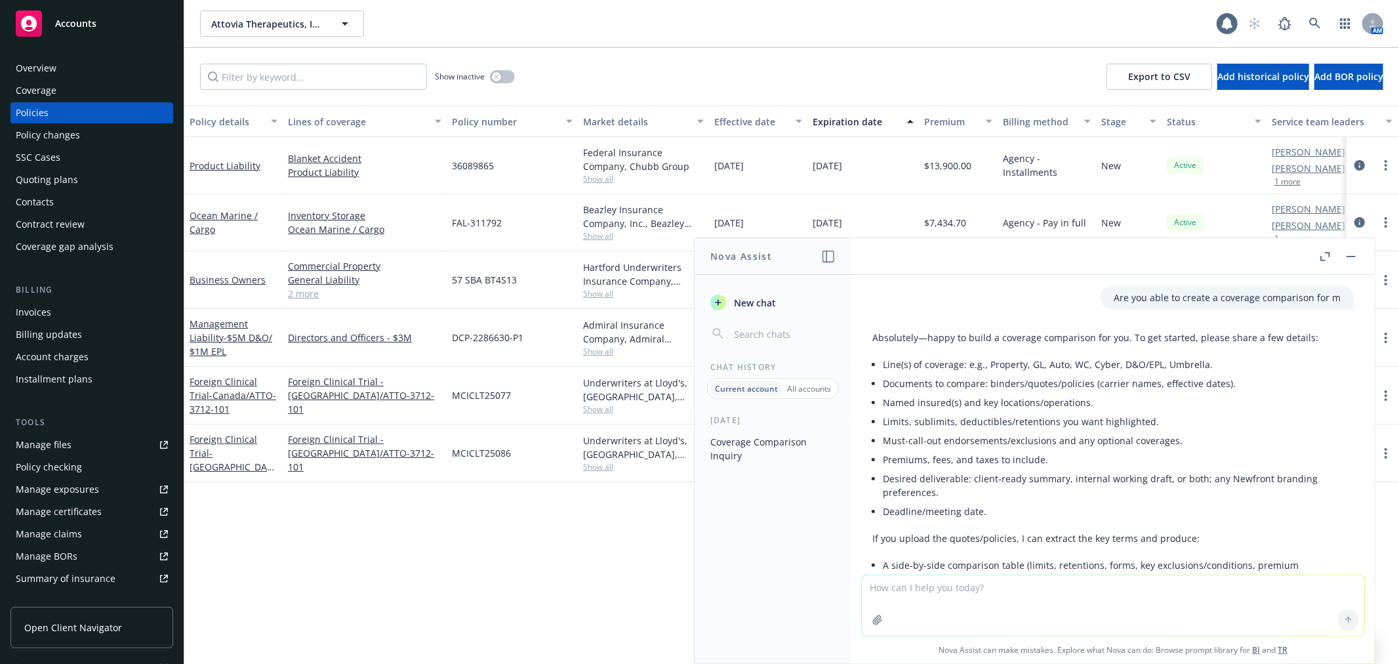
click at [1351, 254] on button "button" at bounding box center [1351, 257] width 16 height 16
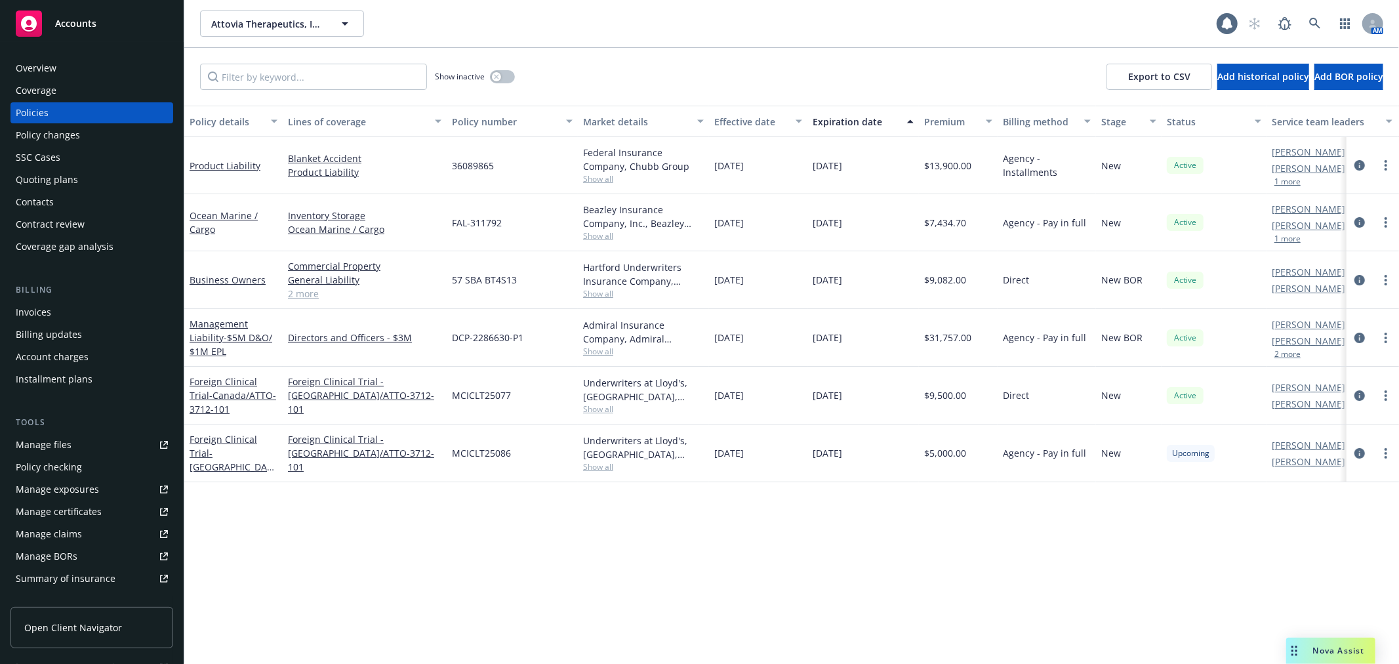
click at [64, 178] on div "Quoting plans" at bounding box center [47, 179] width 62 height 21
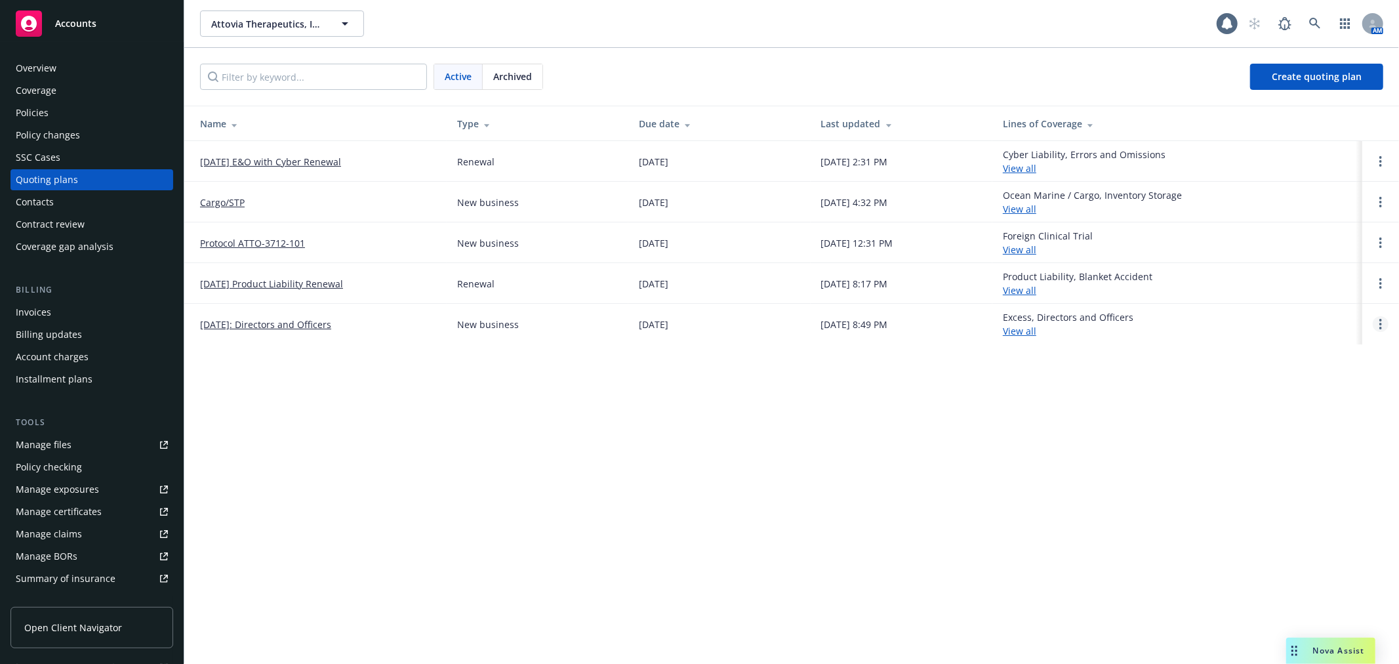
click at [1375, 325] on link "Open options" at bounding box center [1380, 324] width 16 height 16
click at [1332, 311] on link "Archive" at bounding box center [1313, 314] width 115 height 26
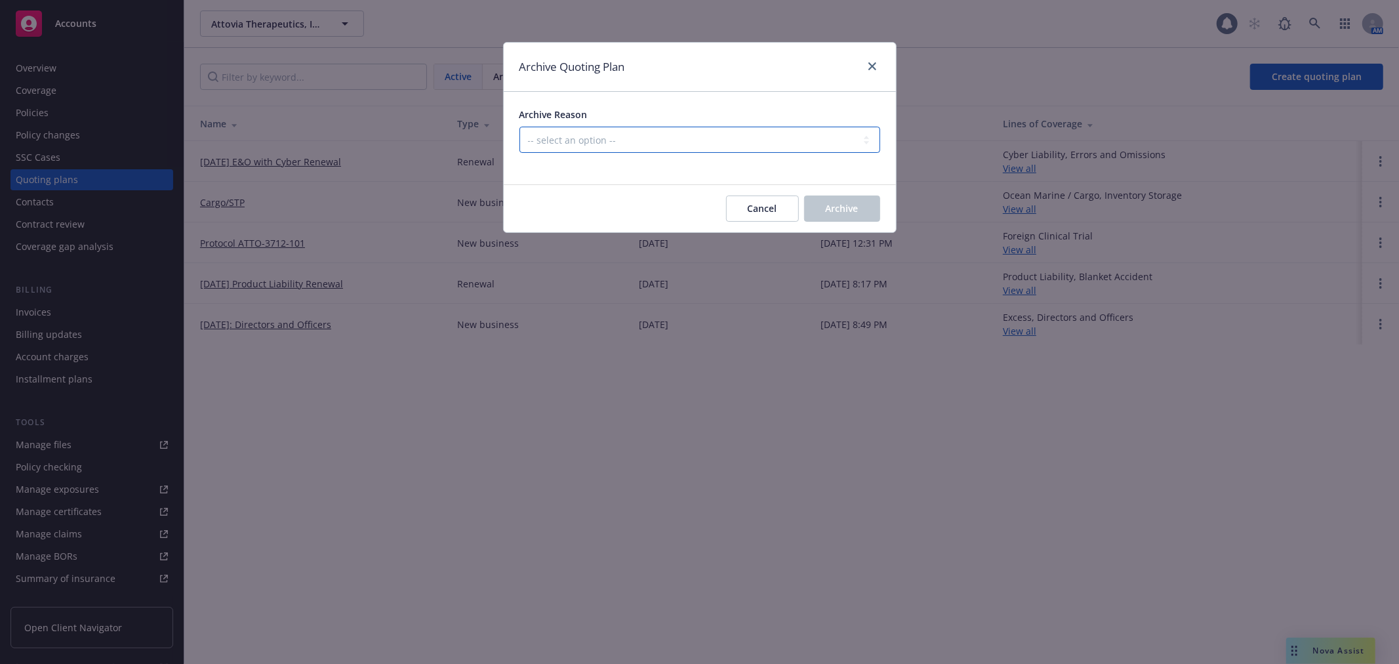
click at [739, 145] on select "-- select an option -- Created by error Duplicate New business opportunity lost…" at bounding box center [699, 140] width 361 height 26
select select "ARCHIVED_NEW_BUSINESS_COMPLETED"
click at [519, 127] on select "-- select an option -- Created by error Duplicate New business opportunity lost…" at bounding box center [699, 140] width 361 height 26
click at [826, 212] on span "Archive" at bounding box center [842, 208] width 33 height 12
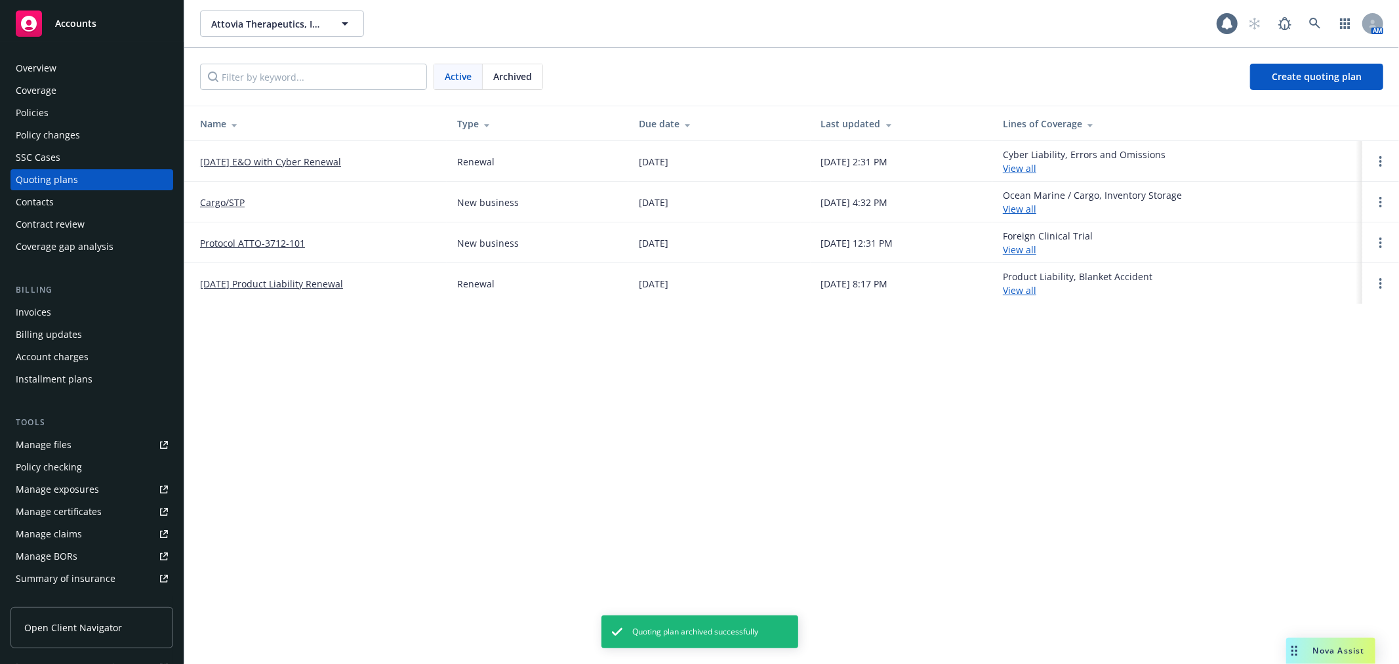
click at [1392, 287] on td at bounding box center [1380, 283] width 37 height 41
click at [1374, 289] on link "Open options" at bounding box center [1380, 283] width 16 height 16
click at [1355, 270] on link "Archive" at bounding box center [1313, 273] width 115 height 26
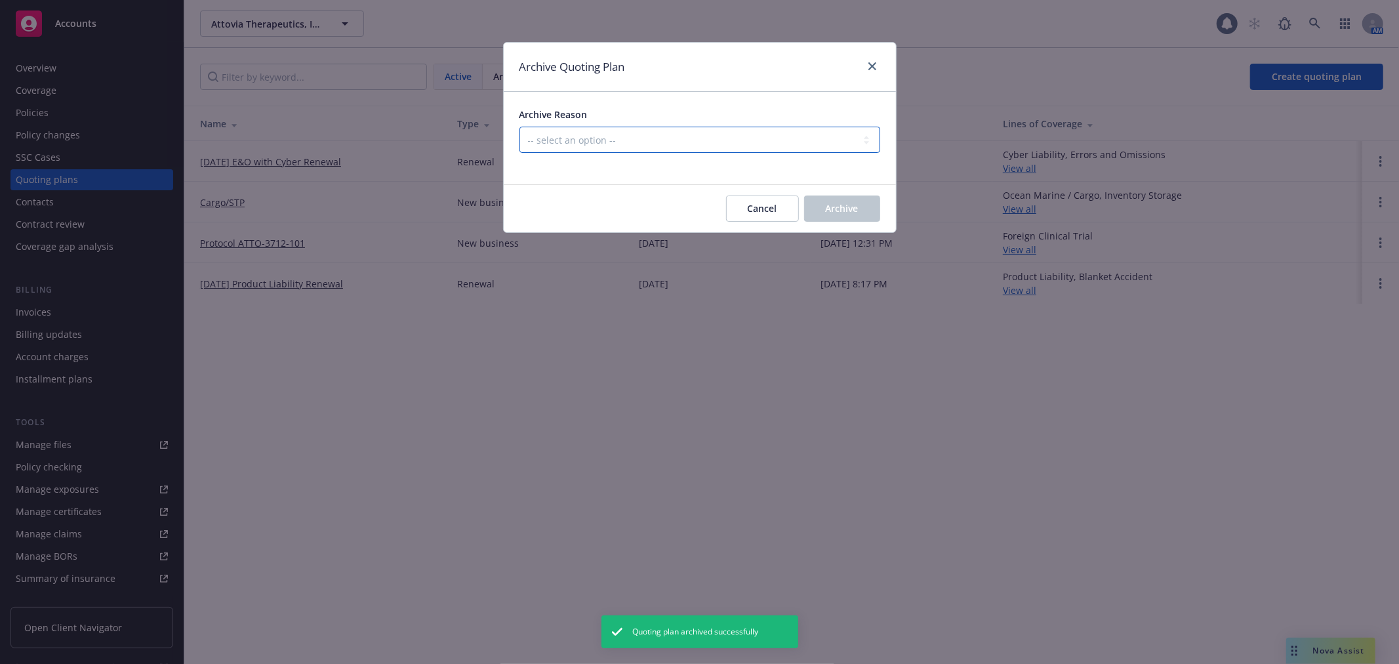
click at [751, 131] on select "-- select an option -- All policies in this renewal plan are auto-renewed Creat…" at bounding box center [699, 140] width 361 height 26
click at [519, 127] on select "-- select an option -- All policies in this renewal plan are auto-renewed Creat…" at bounding box center [699, 140] width 361 height 26
click at [840, 213] on span "Archive" at bounding box center [842, 208] width 33 height 12
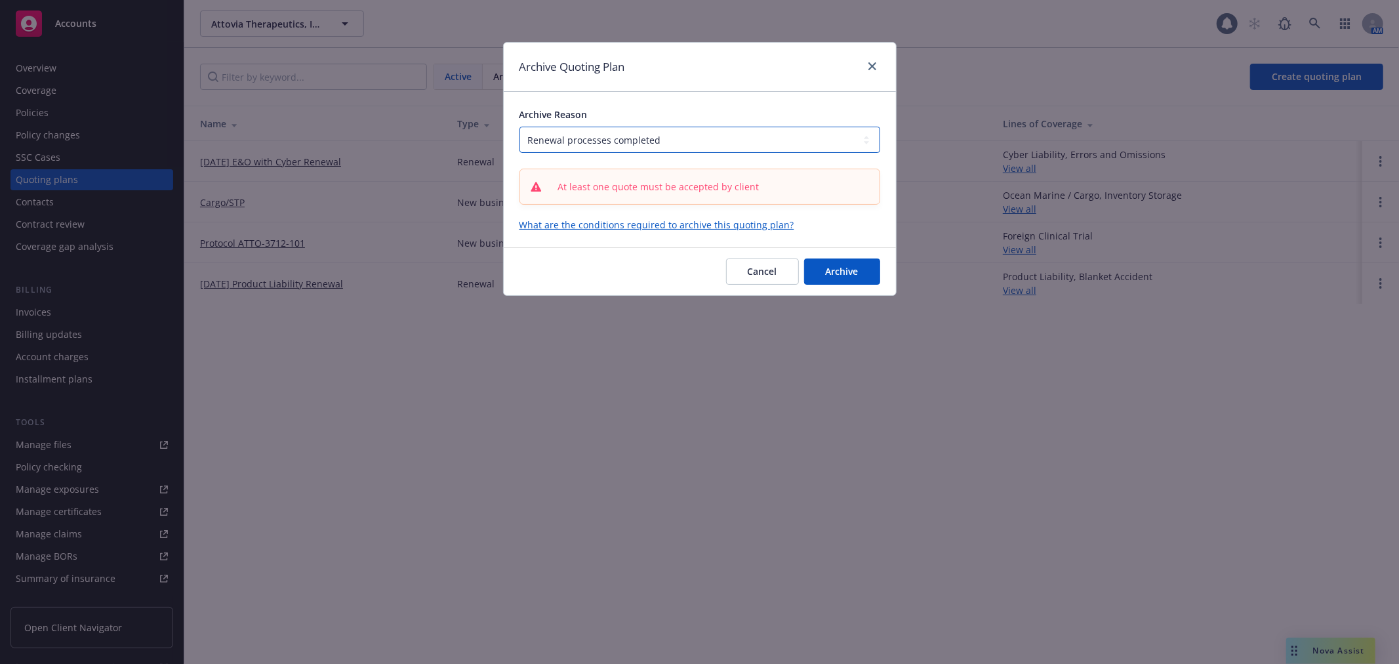
click at [809, 139] on select "-- select an option -- All policies in this renewal plan are auto-renewed Creat…" at bounding box center [699, 140] width 361 height 26
select select "ARCHIVED_DUPLICATE"
click at [519, 127] on select "-- select an option -- All policies in this renewal plan are auto-renewed Creat…" at bounding box center [699, 140] width 361 height 26
click at [868, 270] on button "Archive" at bounding box center [842, 271] width 76 height 26
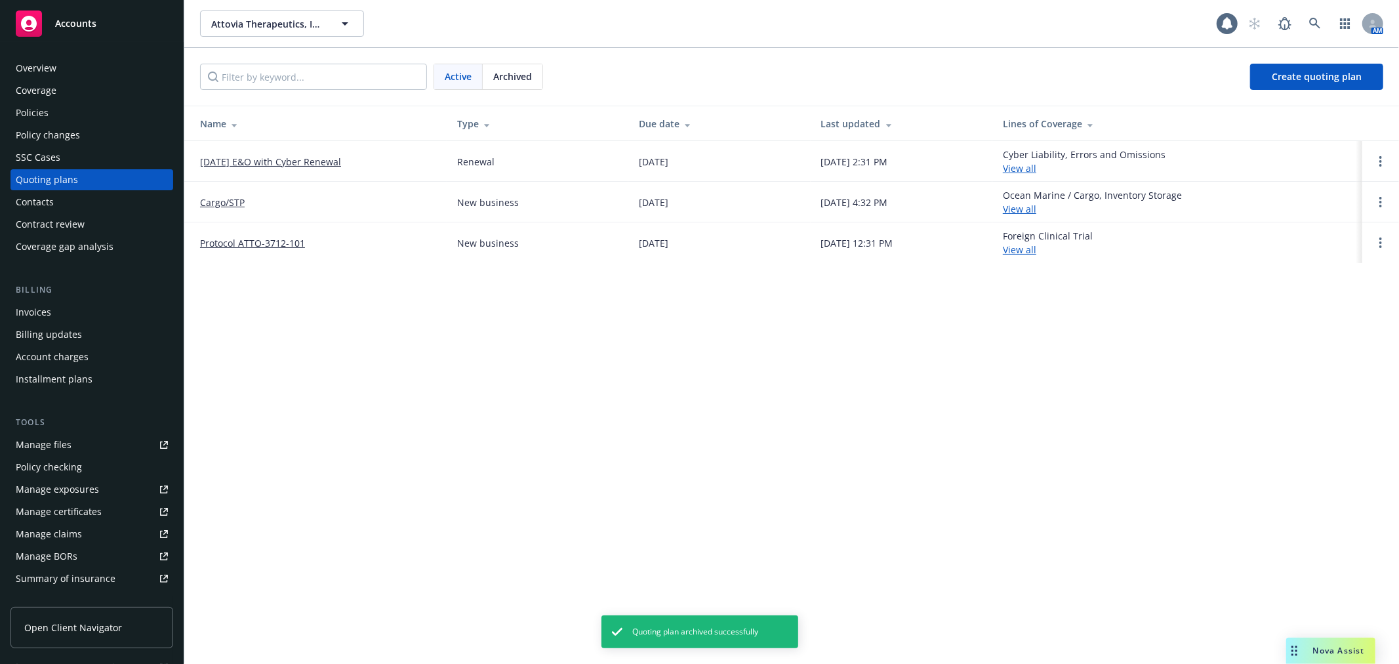
click at [245, 163] on link "09/20/25 E&O with Cyber Renewal" at bounding box center [270, 162] width 141 height 14
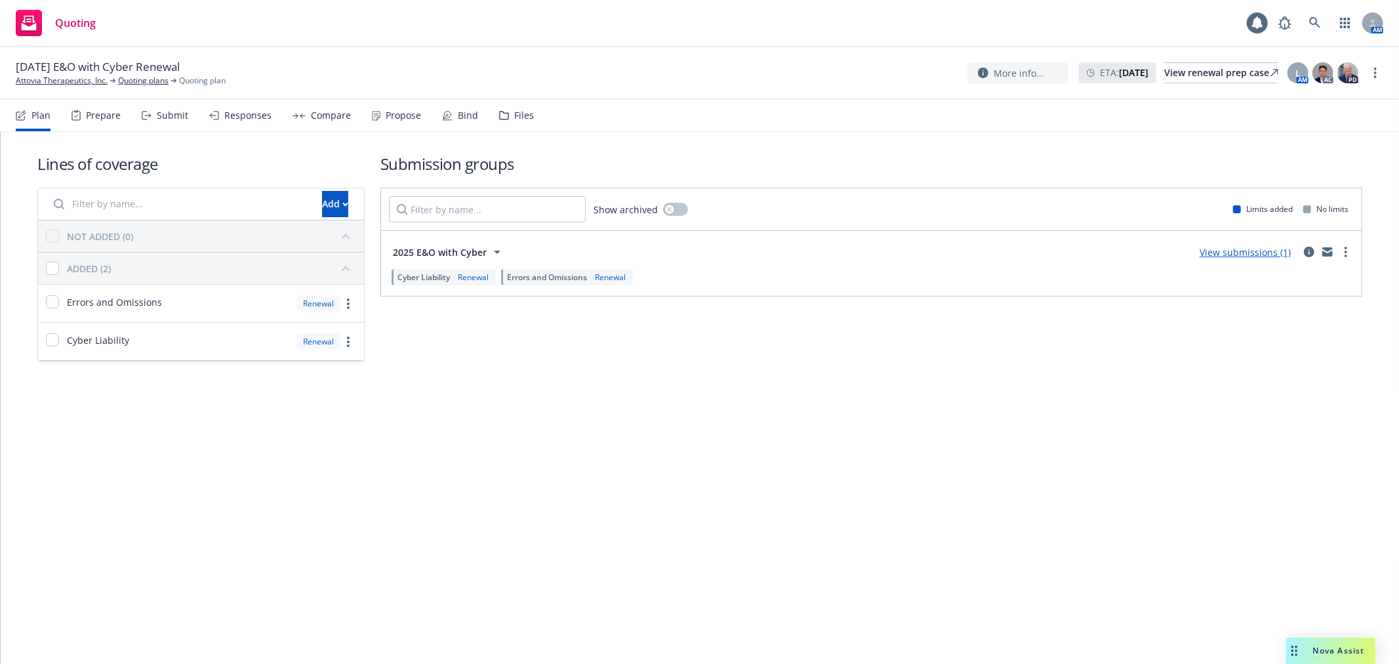
click at [514, 115] on div "Files" at bounding box center [524, 115] width 20 height 10
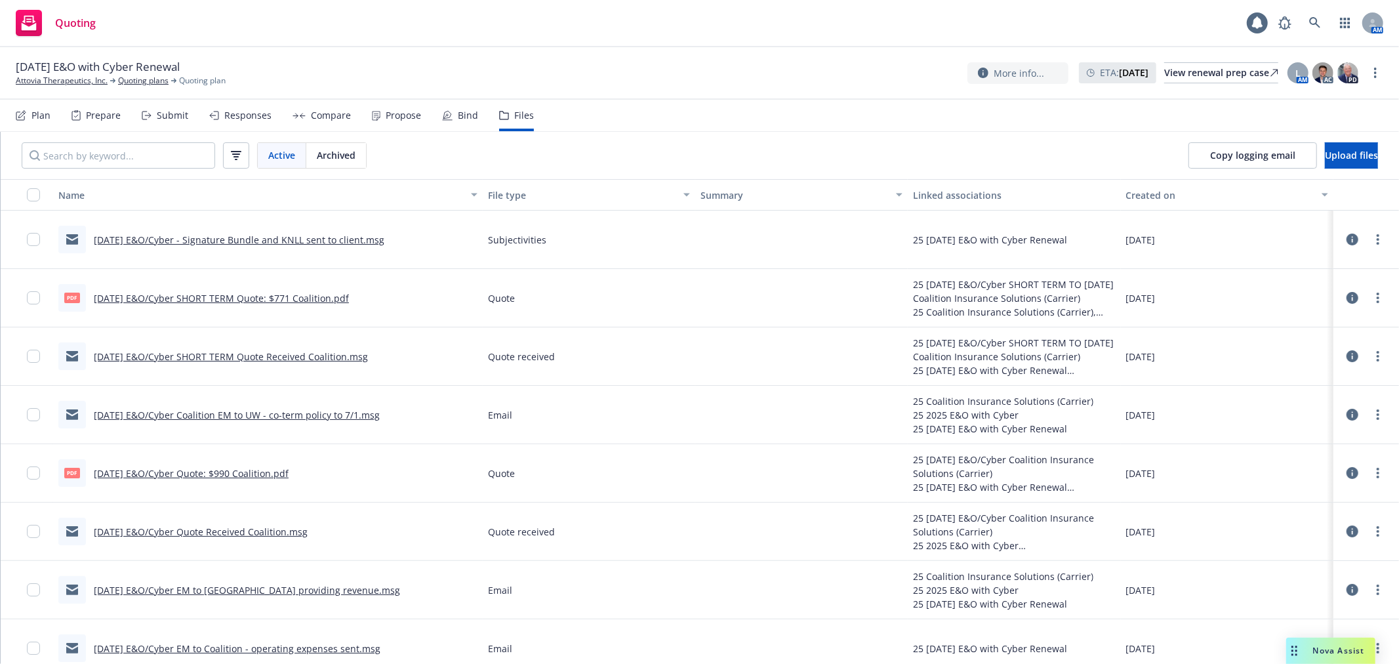
click at [322, 298] on link "[DATE] E&O/Cyber SHORT TERM Quote: $771 Coalition.pdf" at bounding box center [221, 298] width 255 height 12
click at [64, 77] on link "Attovia Therapeutics, Inc." at bounding box center [62, 81] width 92 height 12
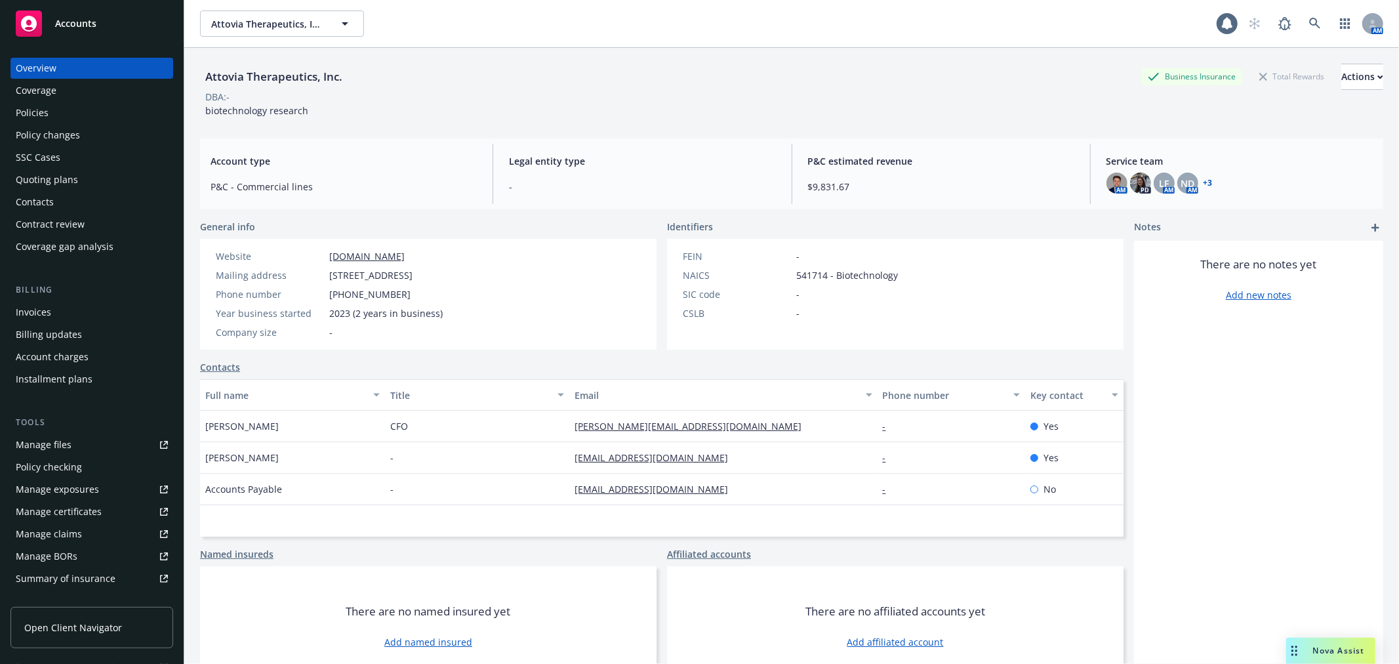
drag, startPoint x: 0, startPoint y: 0, endPoint x: 35, endPoint y: 109, distance: 114.5
click at [35, 109] on div "Policies" at bounding box center [32, 112] width 33 height 21
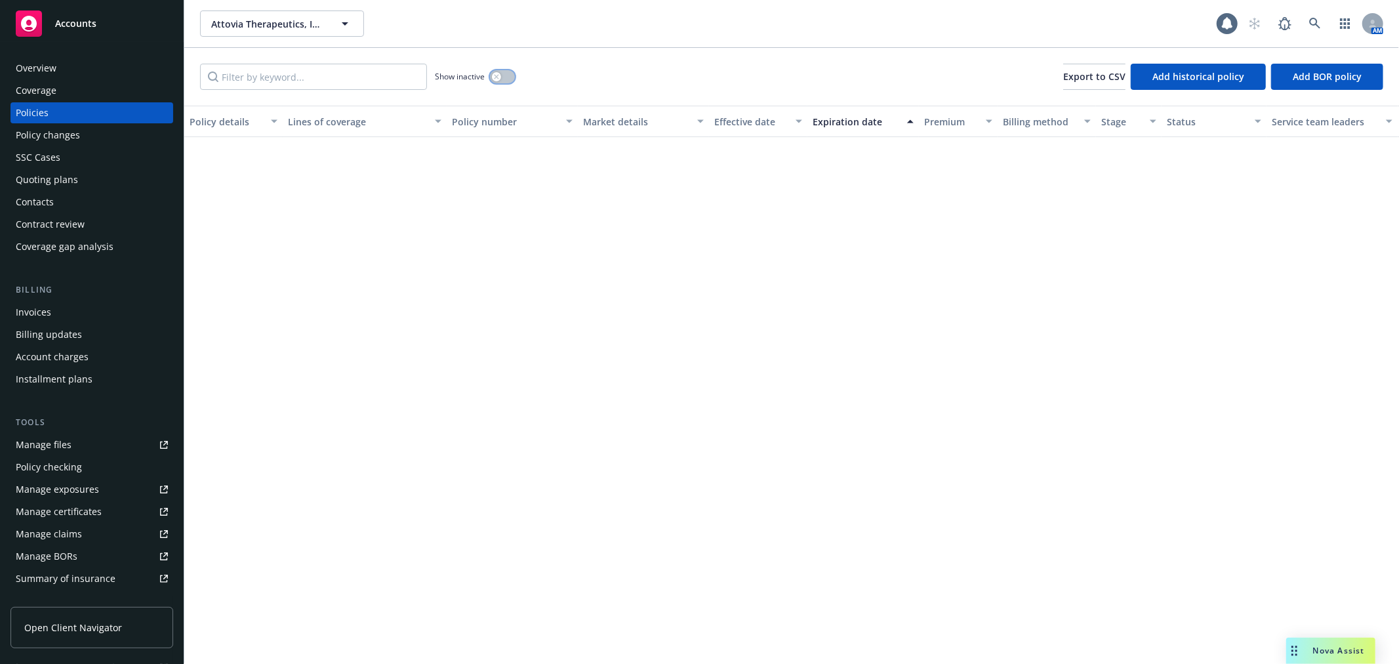
click at [497, 81] on div "button" at bounding box center [496, 76] width 9 height 9
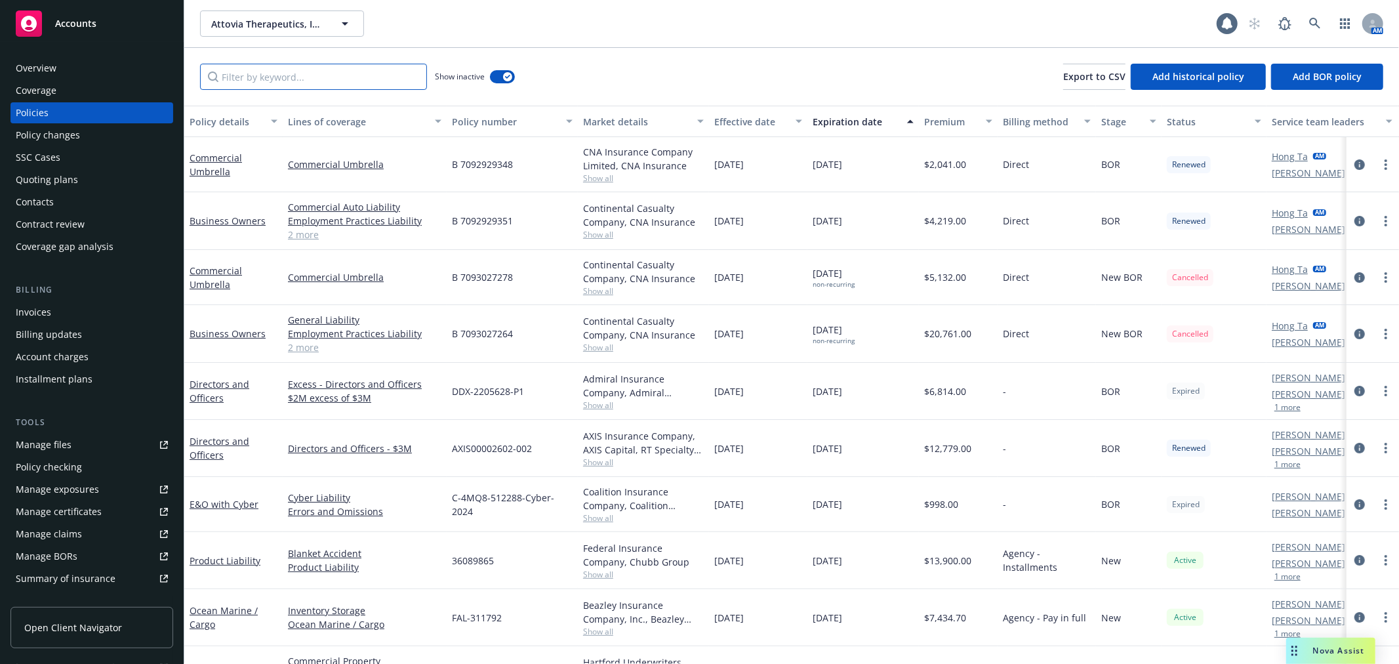
click at [241, 81] on input "Filter by keyword..." at bounding box center [313, 77] width 227 height 26
type input "cyber"
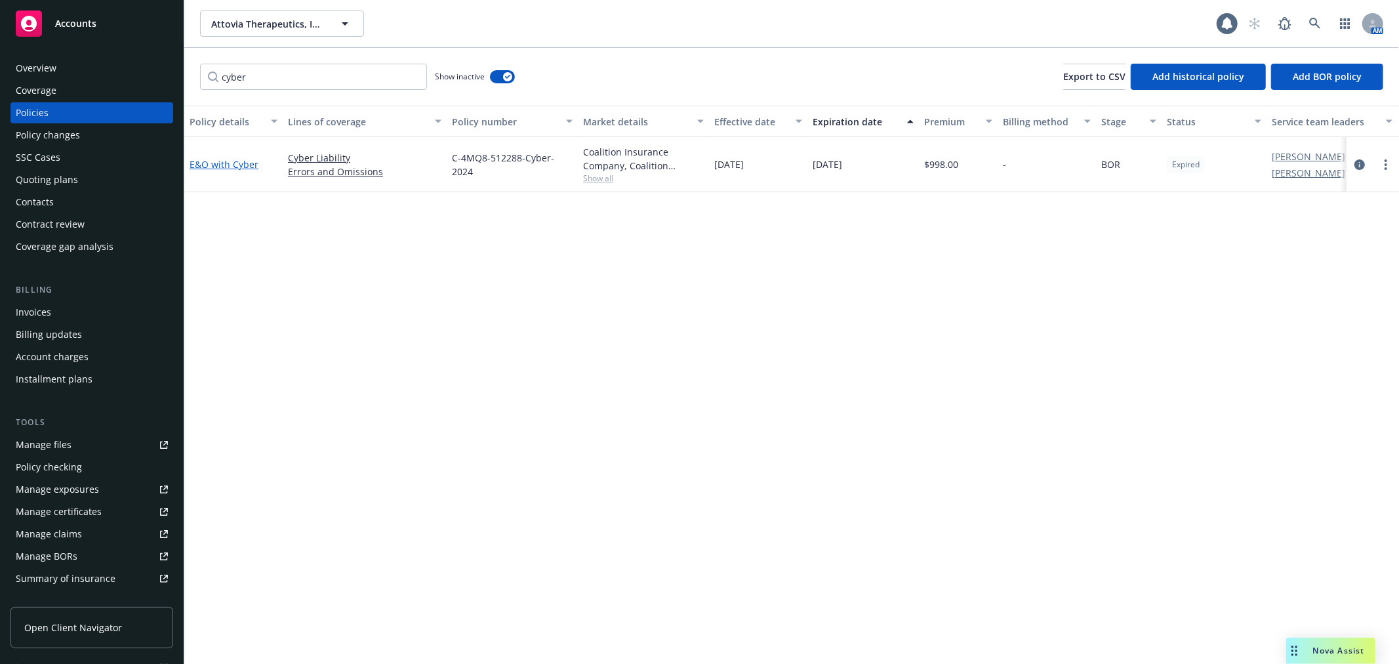
click at [208, 159] on link "E&O with Cyber" at bounding box center [224, 164] width 69 height 12
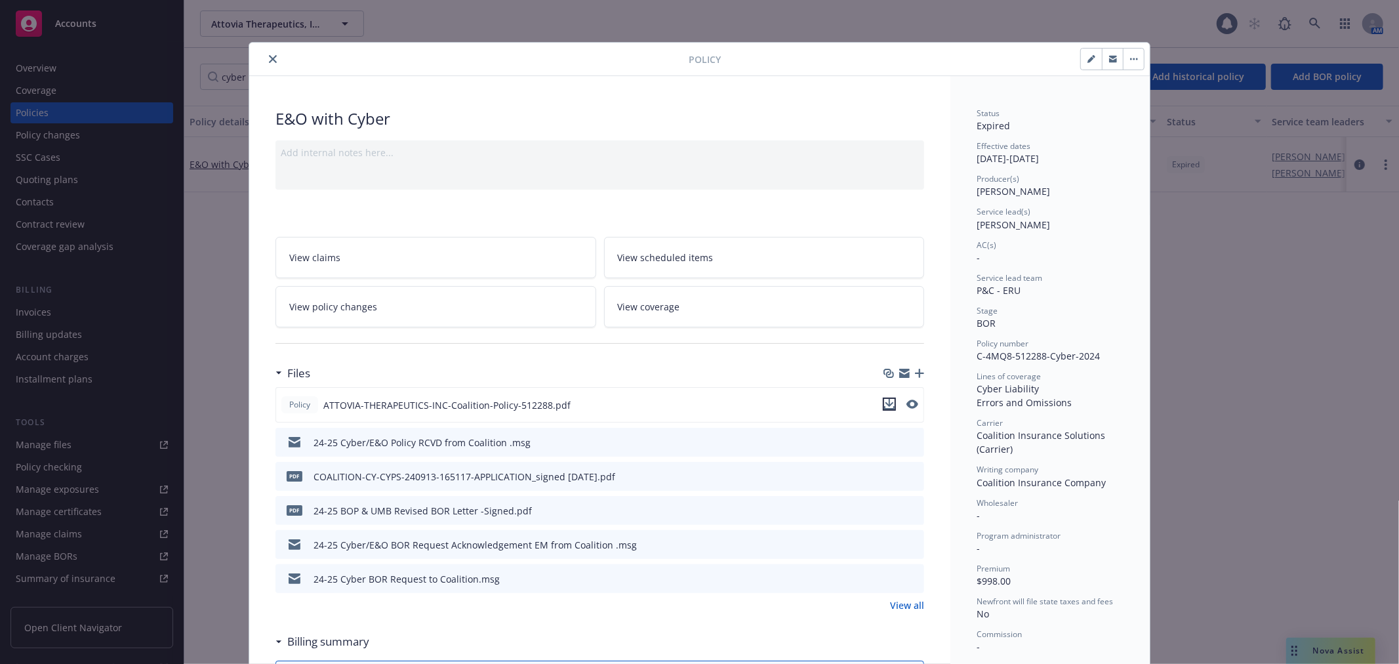
click at [885, 403] on icon "download file" at bounding box center [889, 403] width 9 height 8
click at [269, 53] on button "close" at bounding box center [273, 59] width 16 height 16
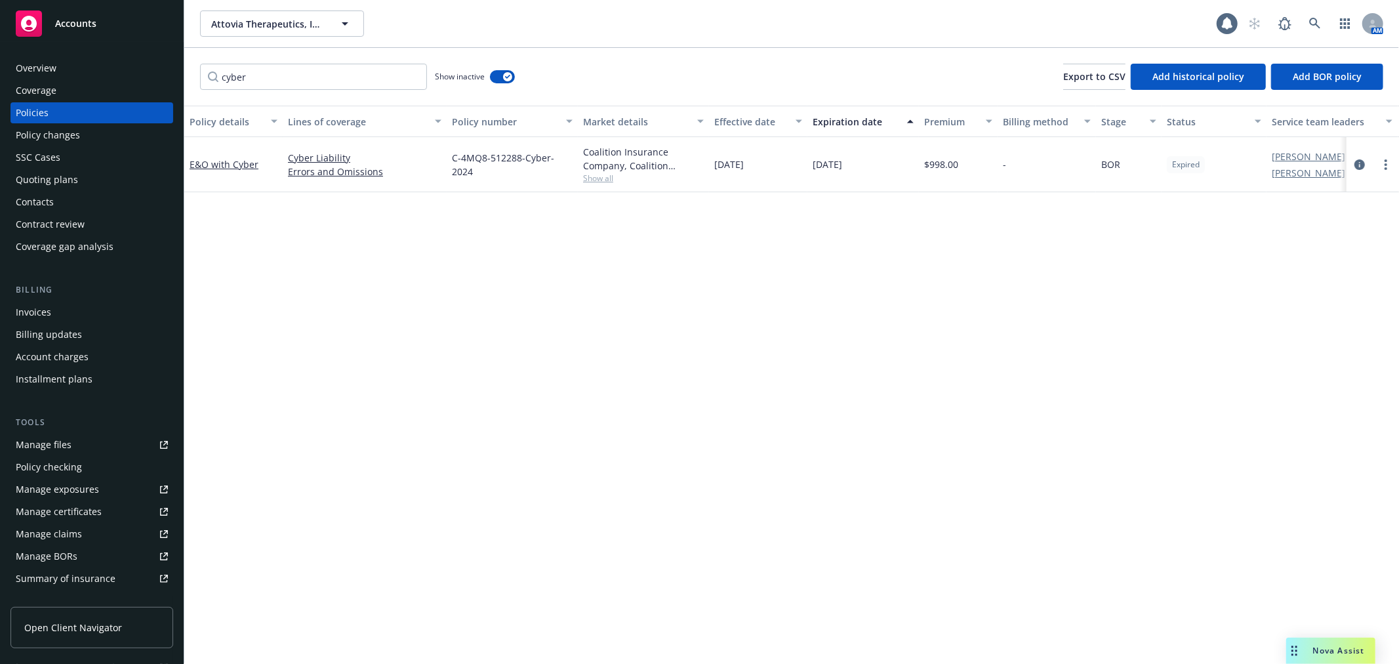
click at [1300, 653] on div "Drag to move" at bounding box center [1294, 650] width 16 height 26
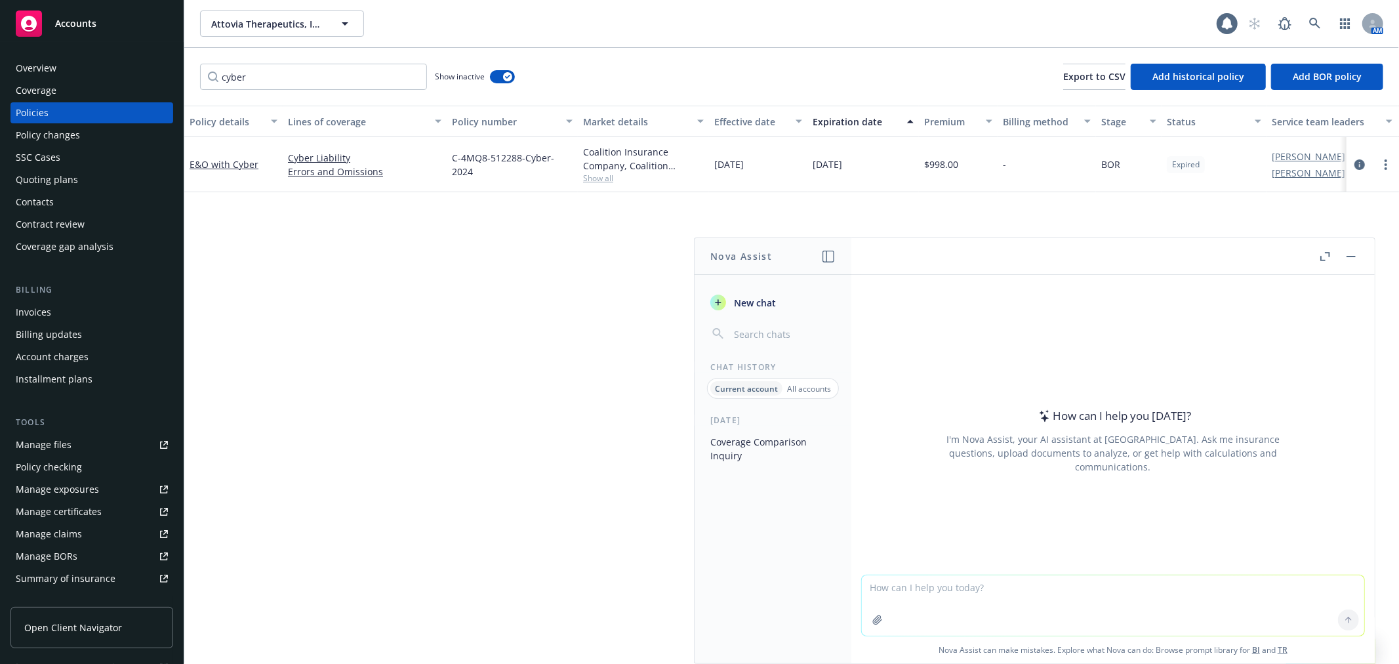
click at [779, 459] on button "Coverage Comparison Inquiry" at bounding box center [773, 448] width 136 height 35
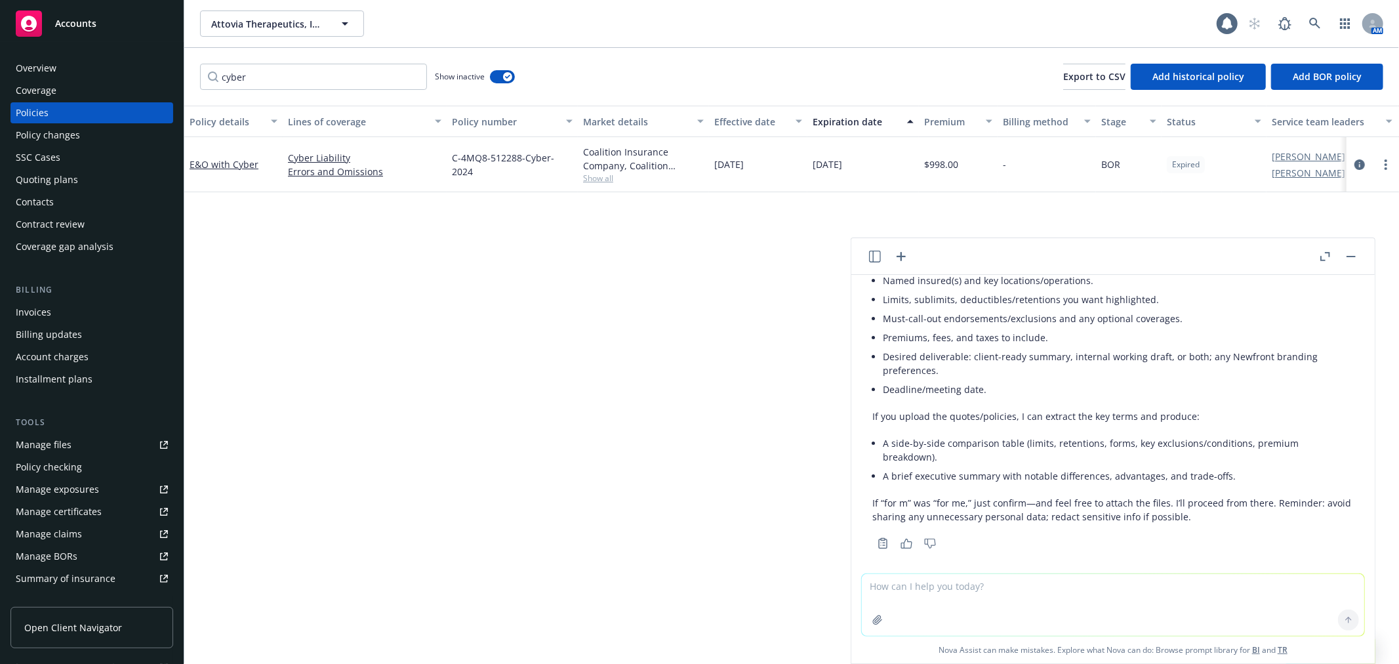
scroll to position [132, 0]
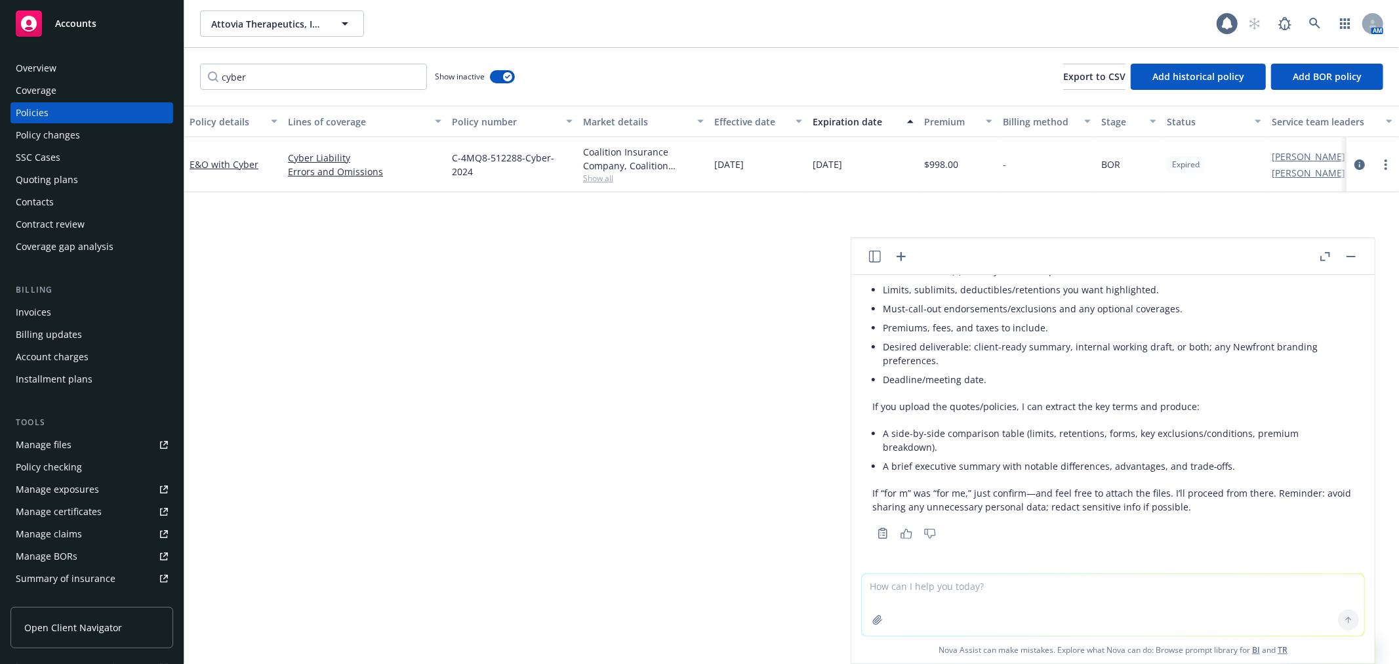
click at [873, 620] on icon "button" at bounding box center [877, 619] width 9 height 9
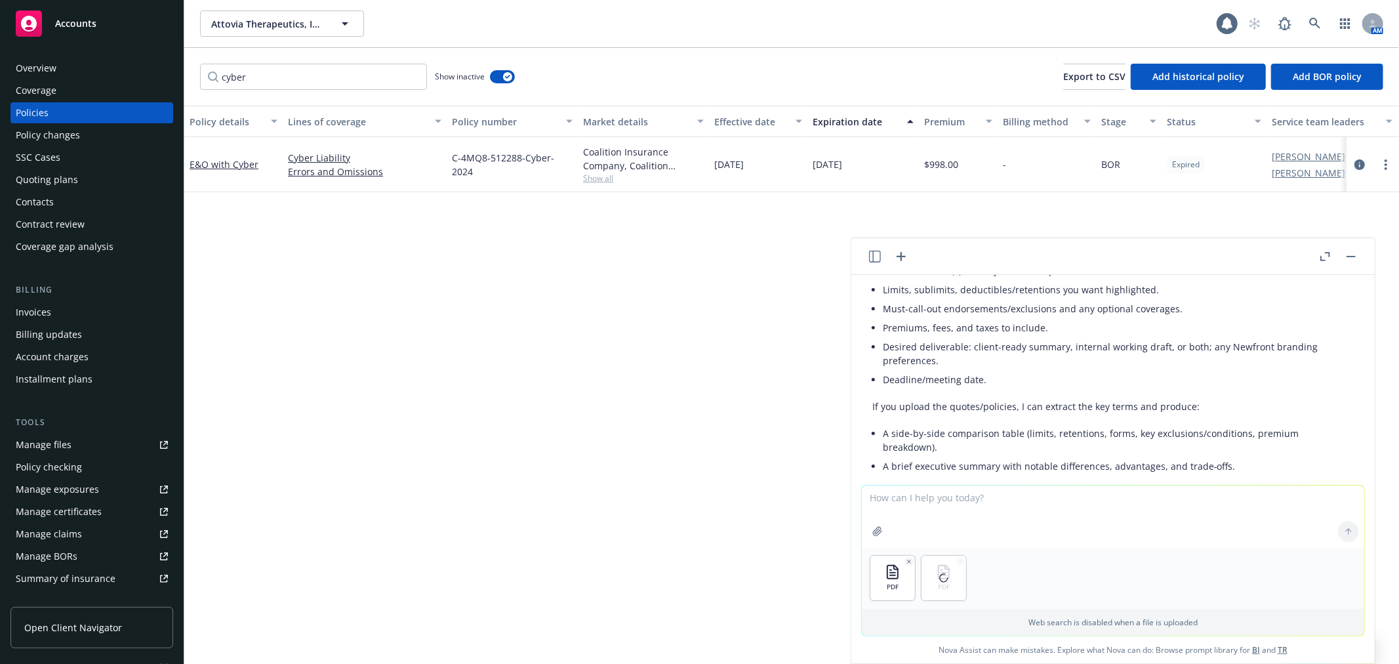
click at [906, 482] on div "Absolutely—happy to build a coverage comparison for you. To get started, please…" at bounding box center [1112, 355] width 481 height 325
click at [908, 496] on textarea at bounding box center [1113, 516] width 502 height 62
type textarea "Use the below to create"
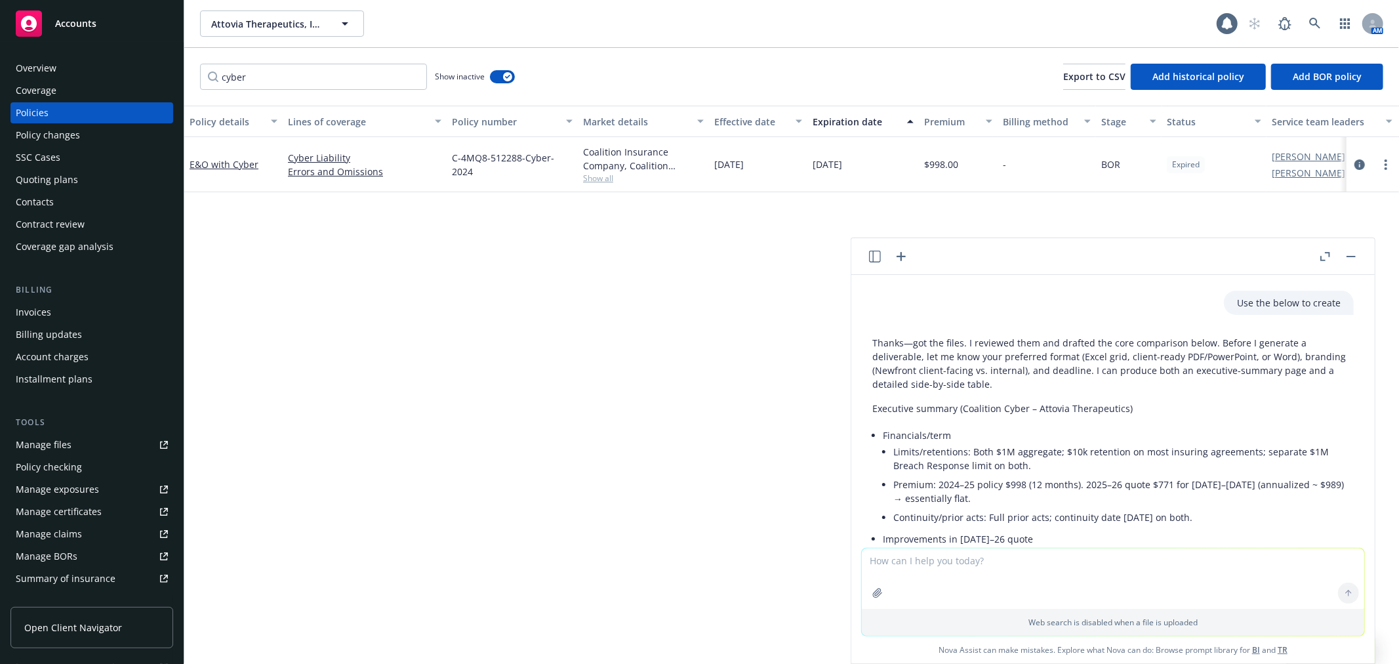
scroll to position [292, 0]
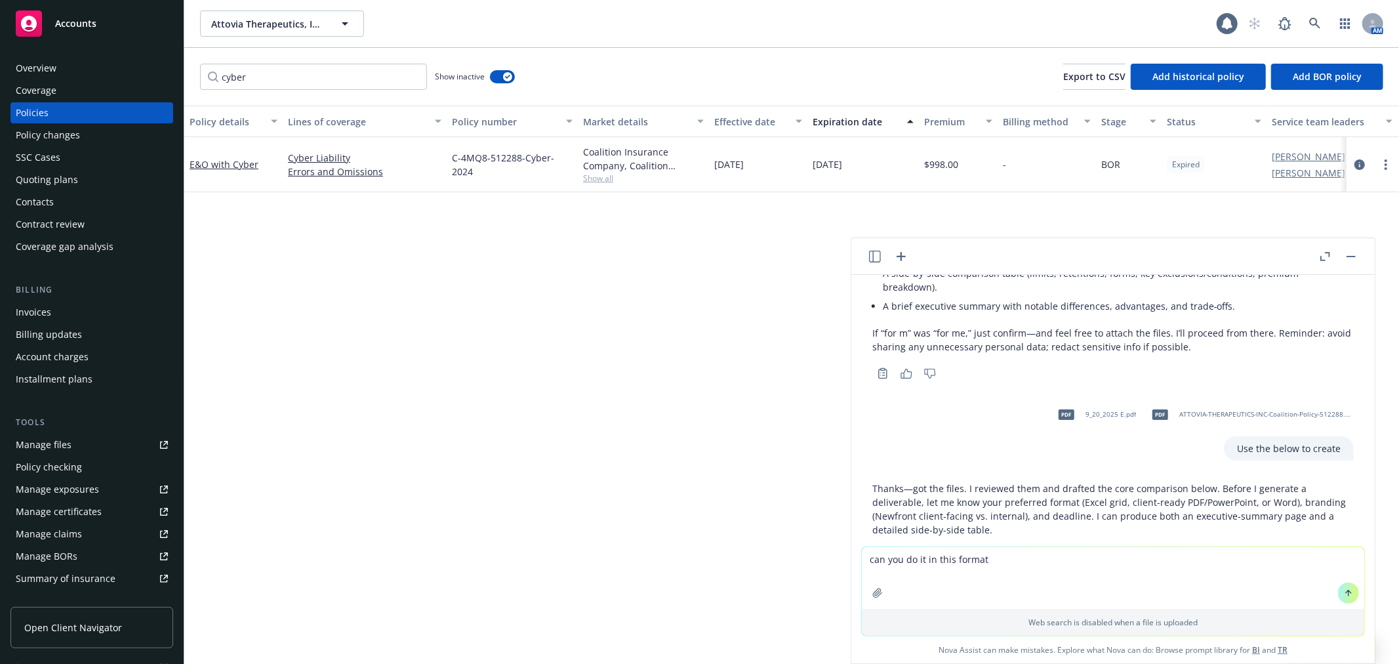
type textarea "can you do it in this format"
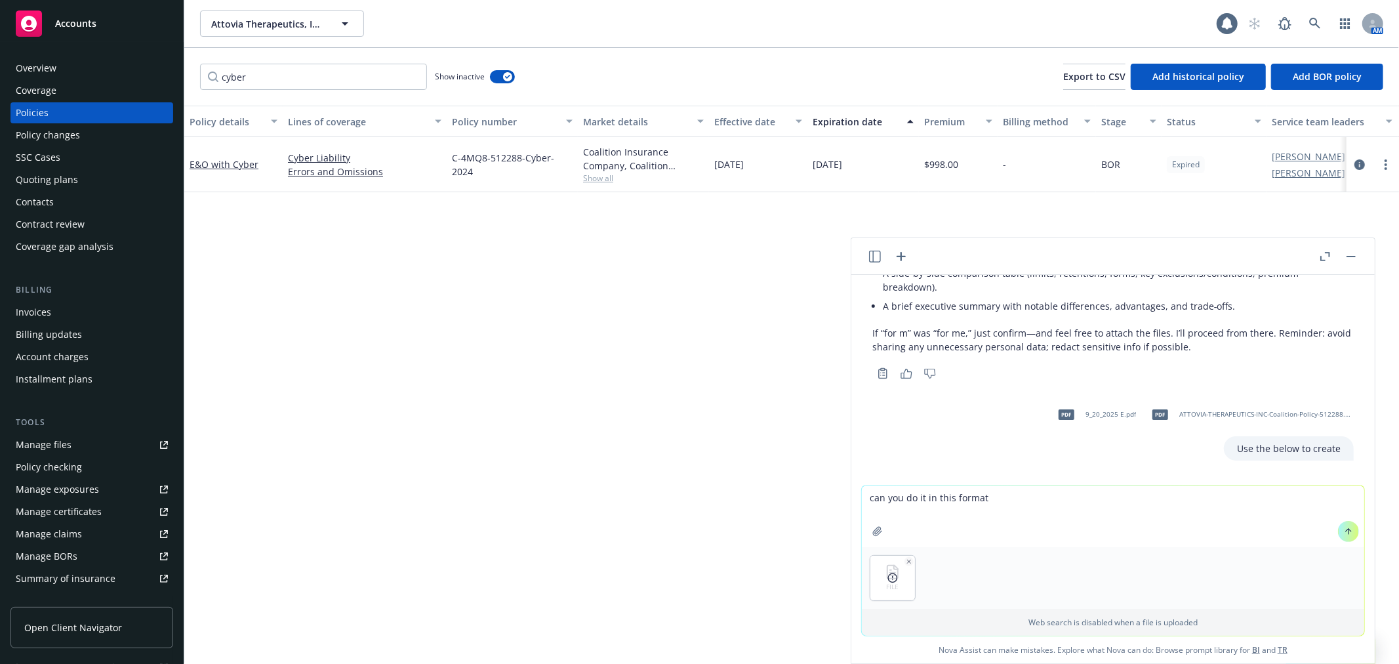
click at [1344, 531] on icon at bounding box center [1348, 531] width 9 height 9
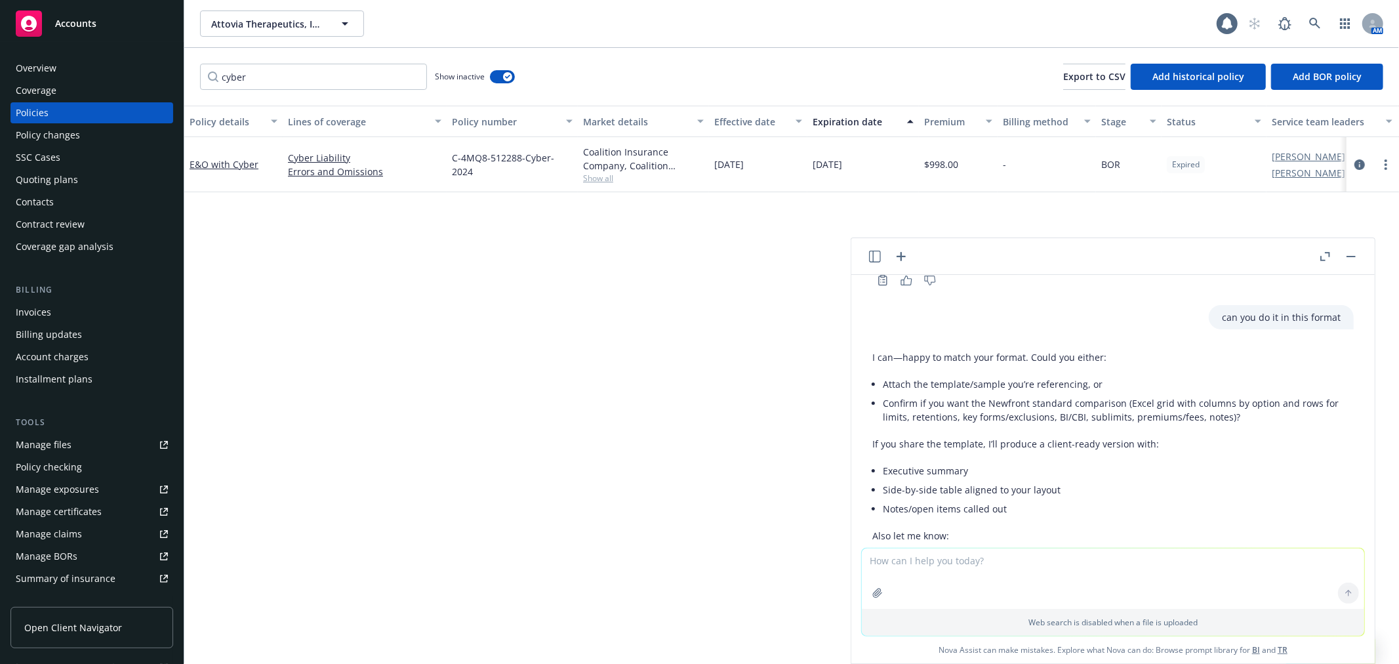
scroll to position [1904, 0]
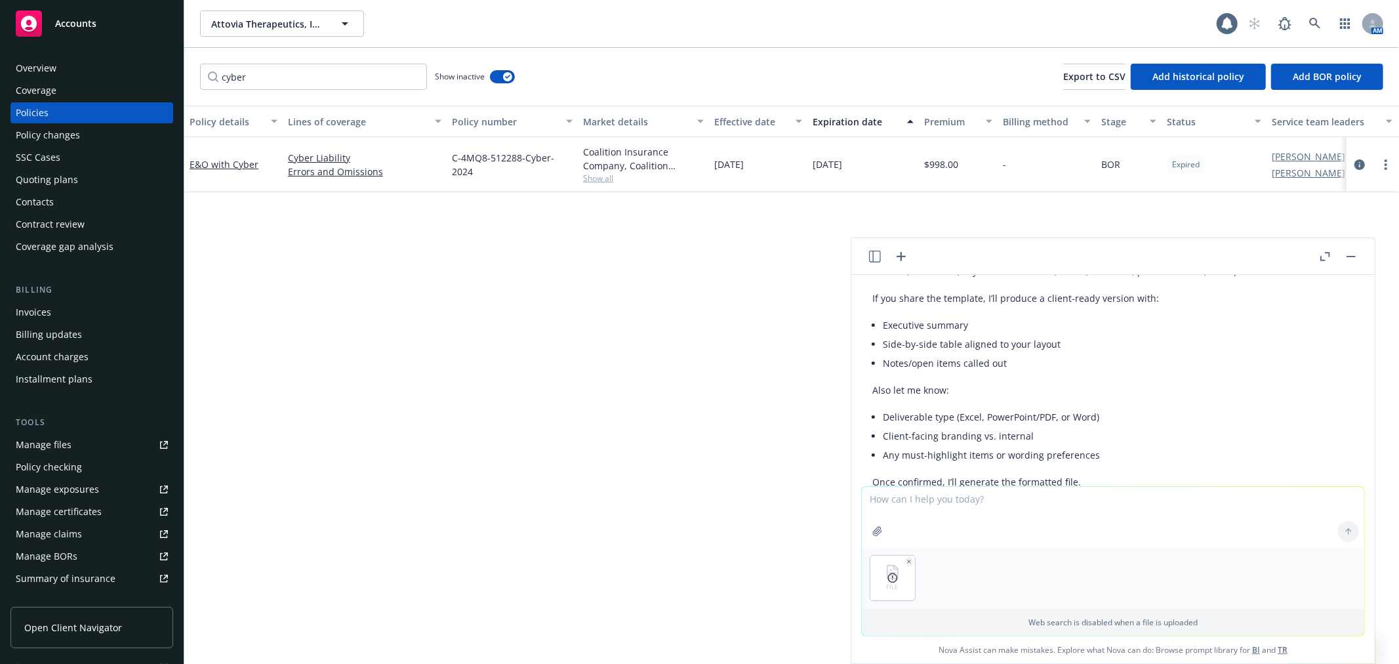
click at [887, 582] on icon at bounding box center [892, 577] width 10 height 10
click at [887, 578] on icon at bounding box center [892, 577] width 10 height 10
click at [914, 555] on div "FILE" at bounding box center [1113, 578] width 502 height 62
click at [906, 559] on icon "button" at bounding box center [909, 561] width 7 height 7
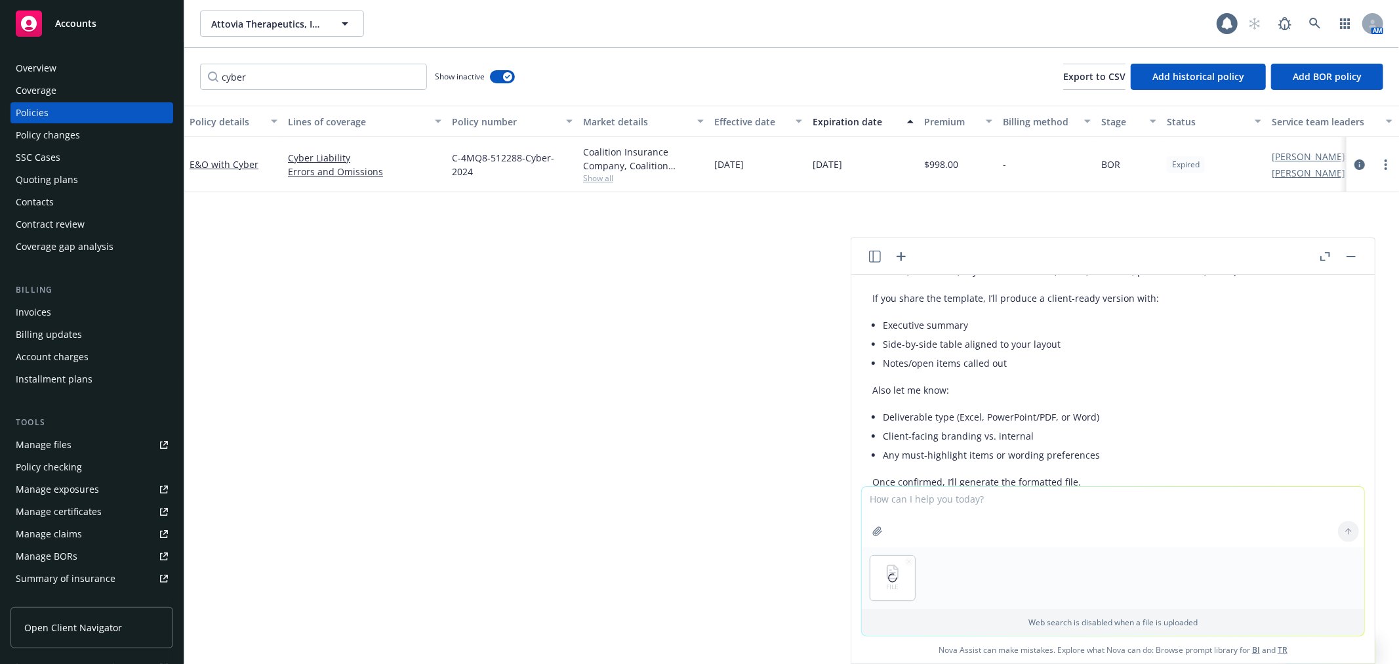
click at [962, 496] on textarea at bounding box center [1113, 517] width 502 height 60
type textarea "view the attached"
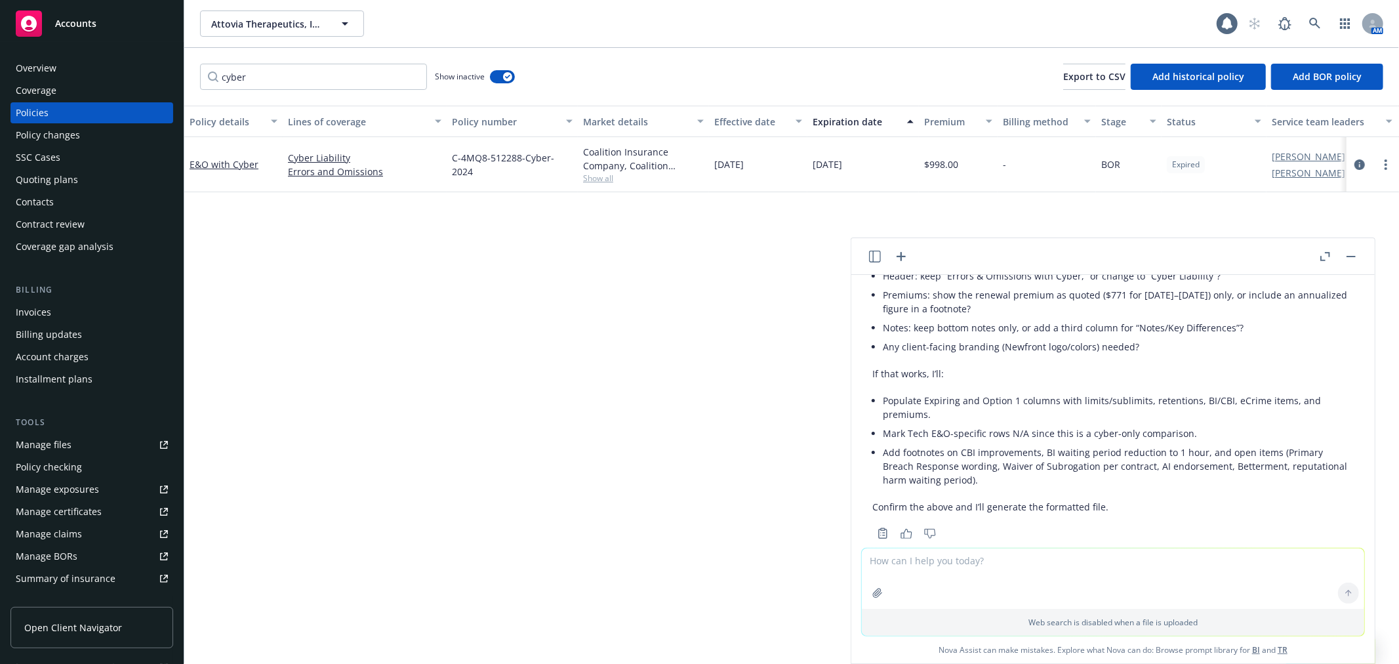
scroll to position [2342, 0]
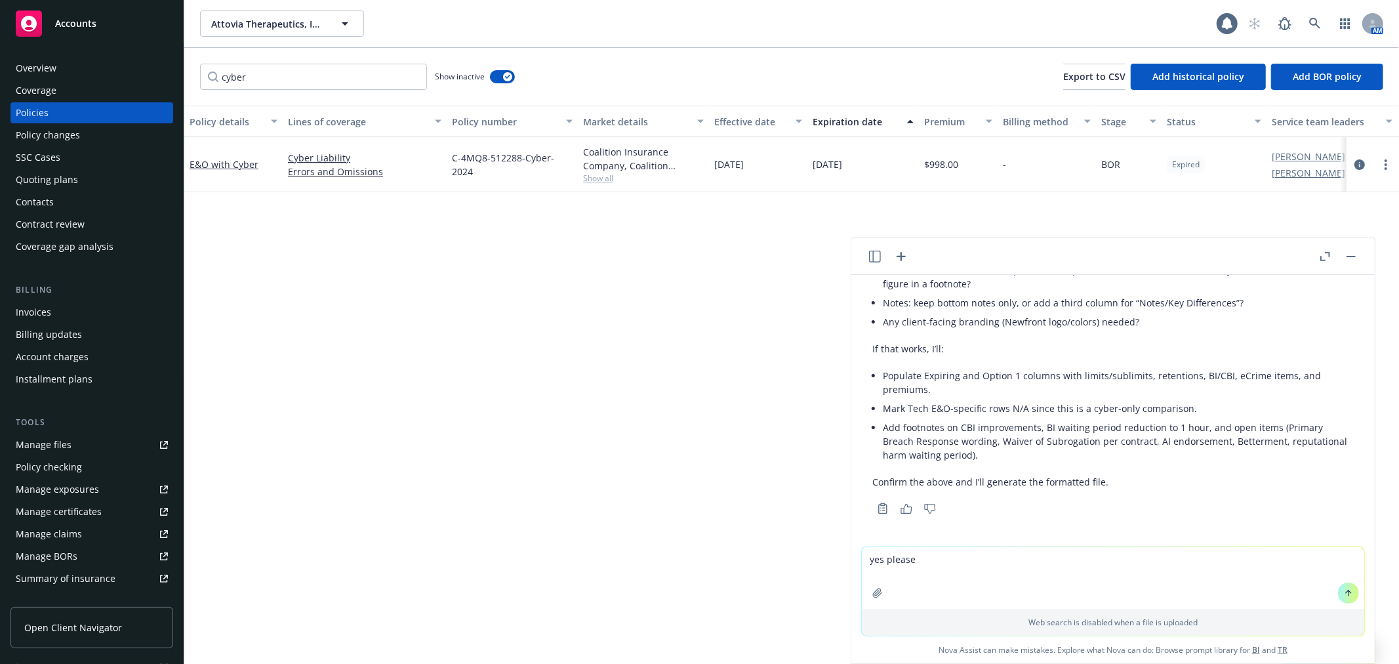
type textarea "yes please"
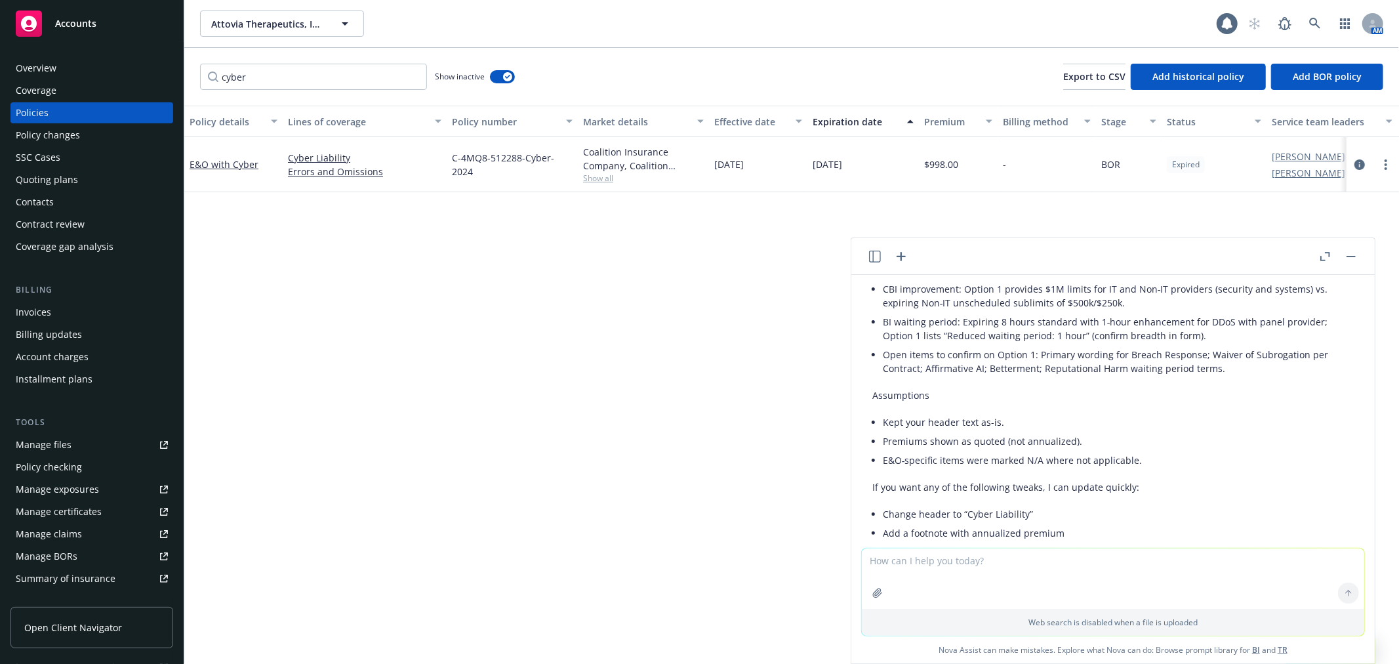
scroll to position [3451, 0]
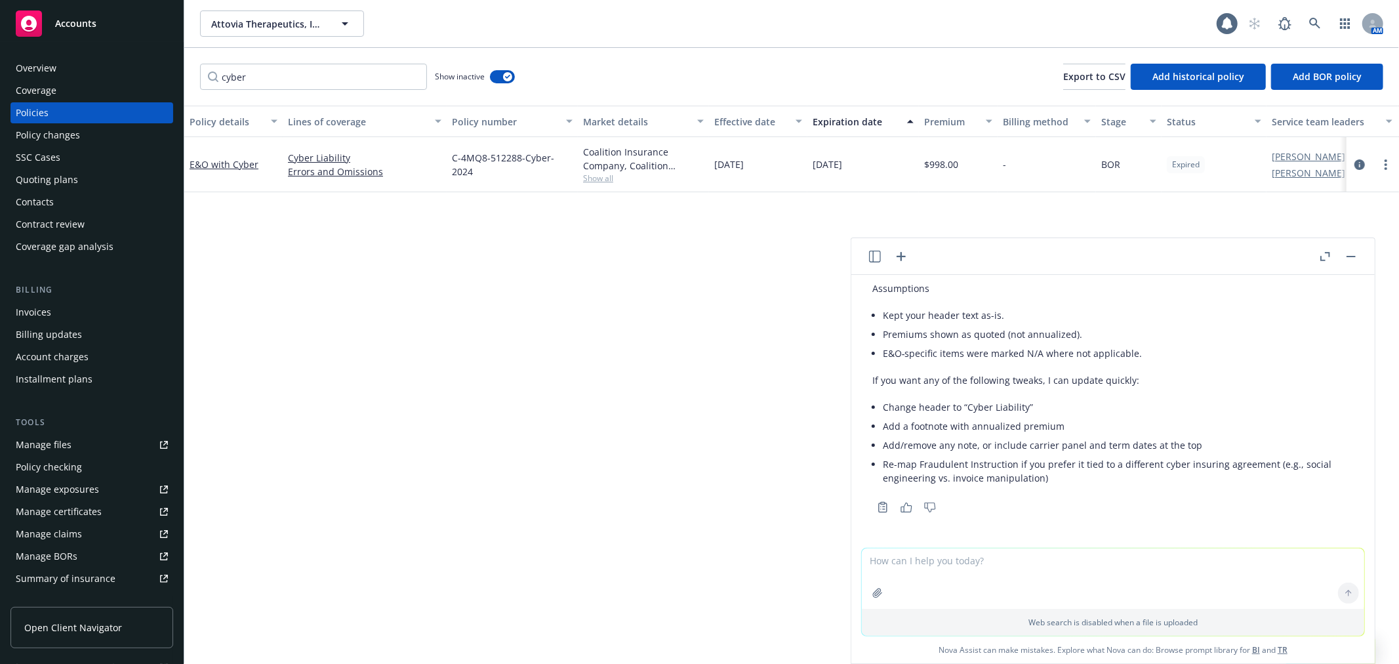
click at [942, 564] on textarea at bounding box center [1113, 578] width 502 height 60
type textarea "can you put it in the excel doc for me?"
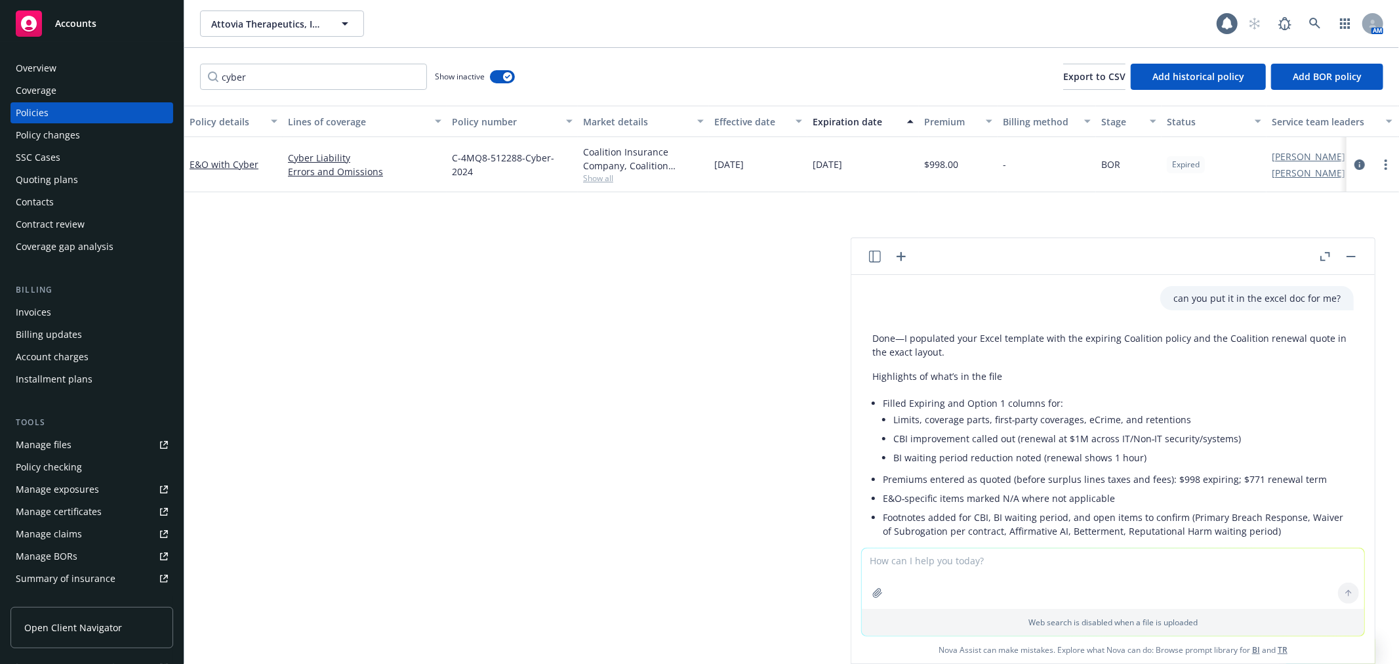
scroll to position [3904, 0]
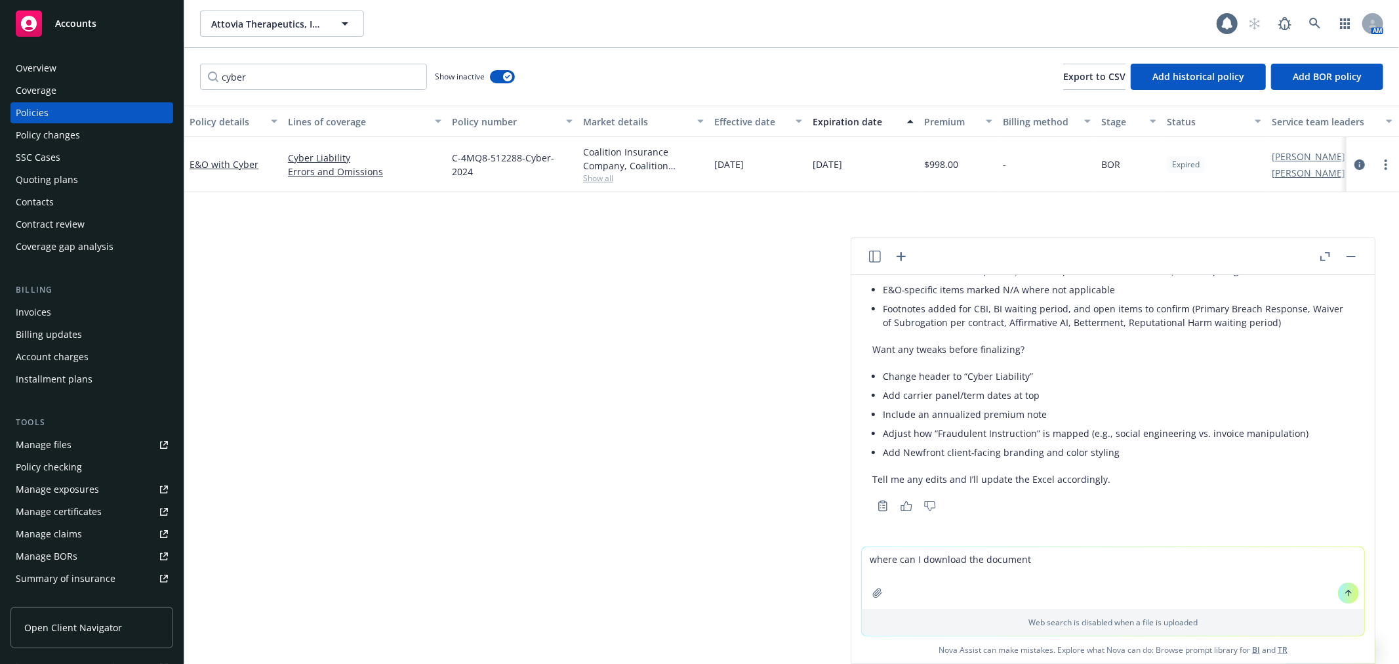
type textarea "where can I download the document"
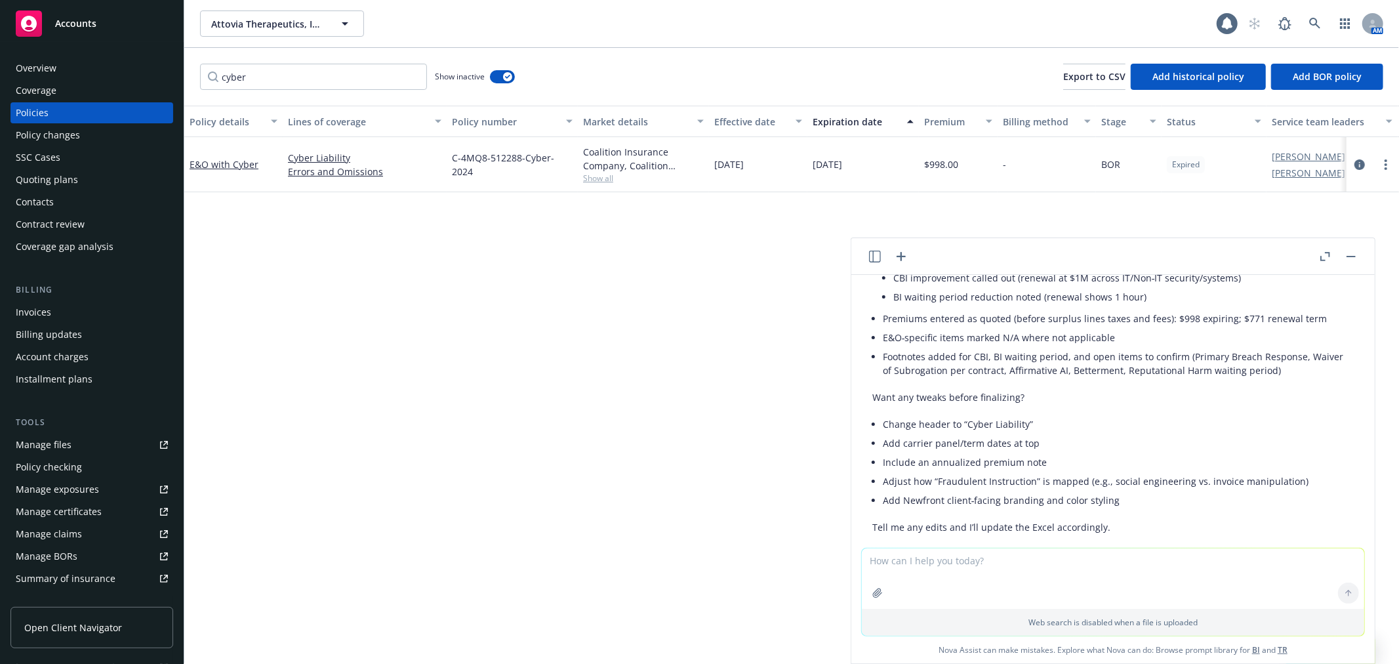
scroll to position [4035, 0]
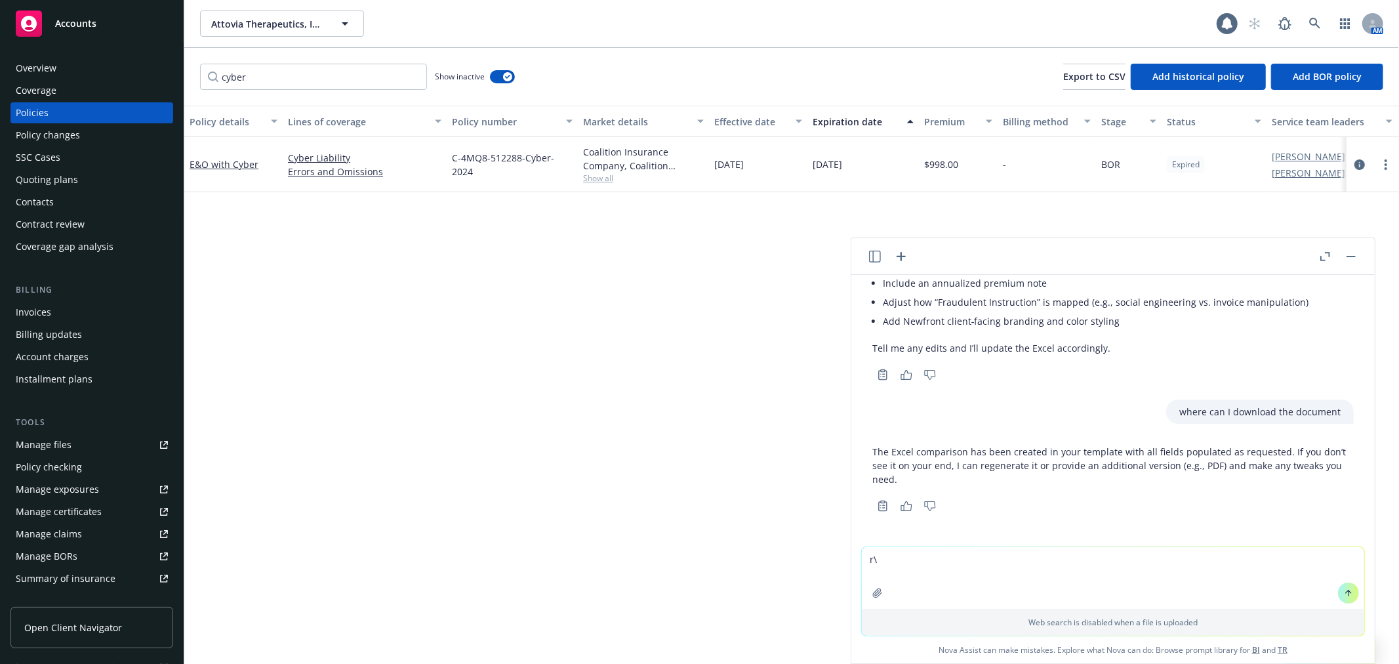
type textarea "r"
type textarea "yes please"
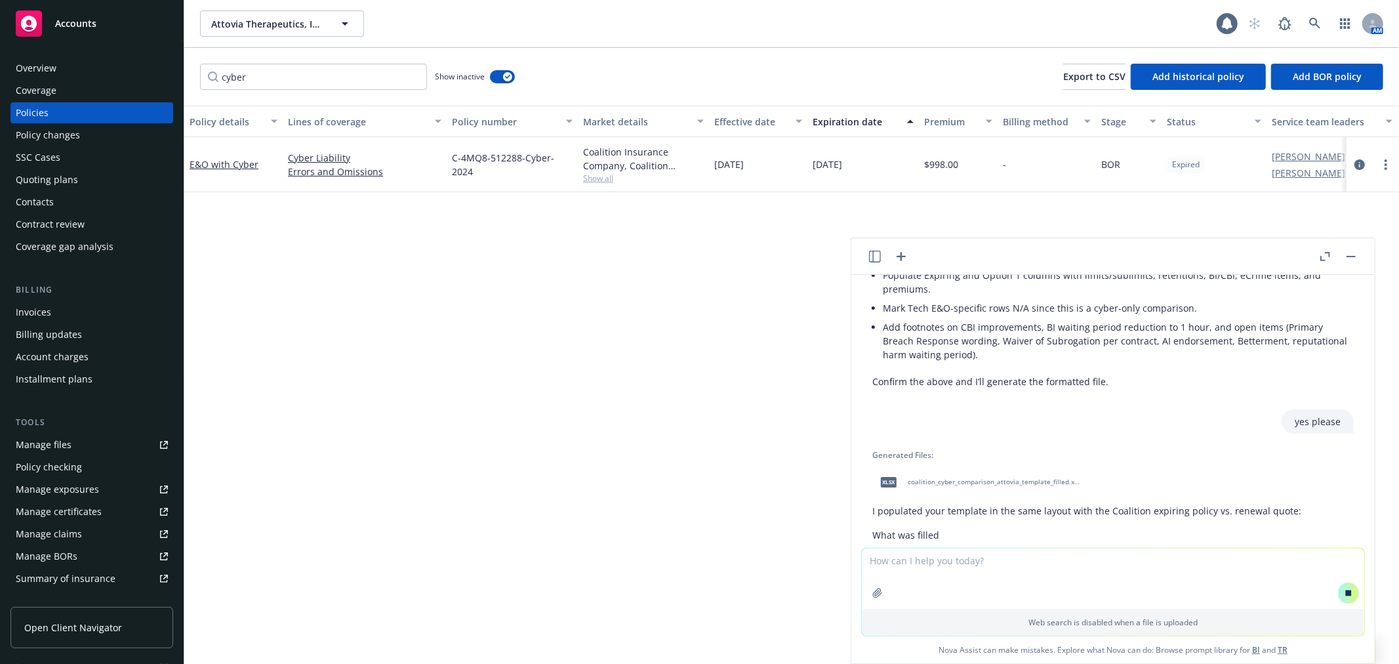
scroll to position [2357, 0]
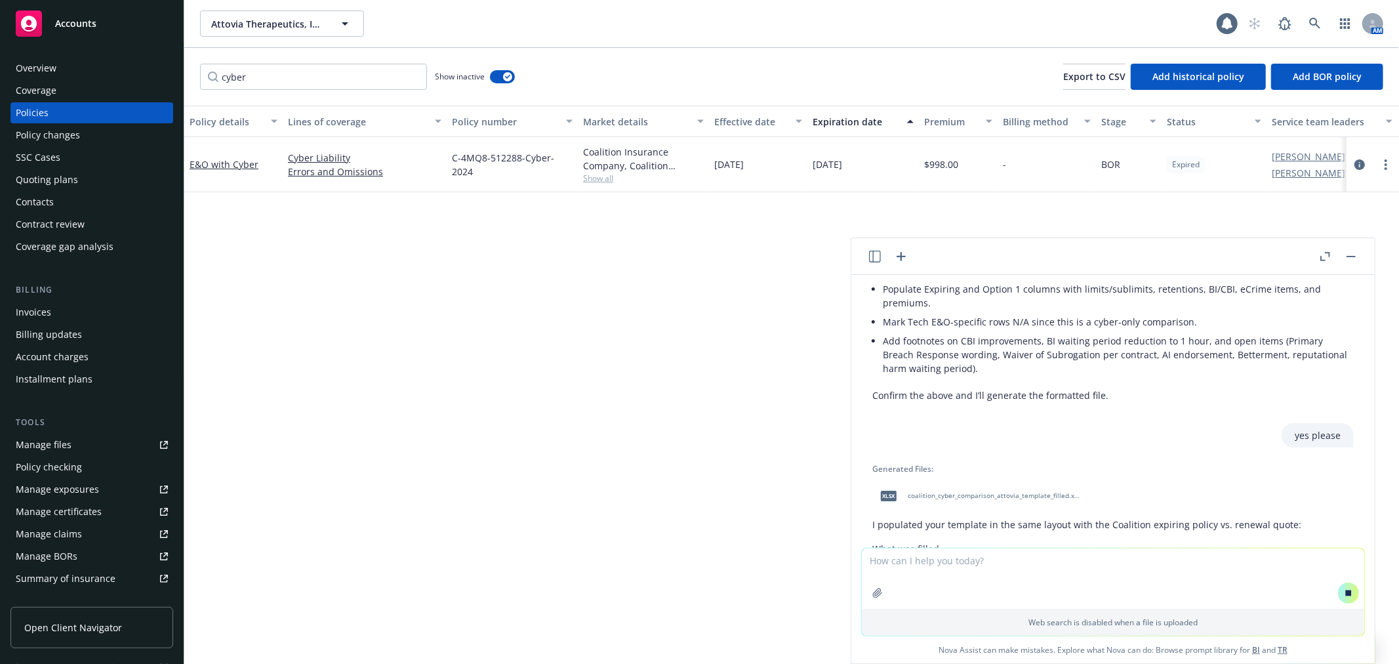
click at [904, 495] on div "xlsx coalition_cyber_comparison_attovia_template_filled.xlsx" at bounding box center [977, 495] width 210 height 33
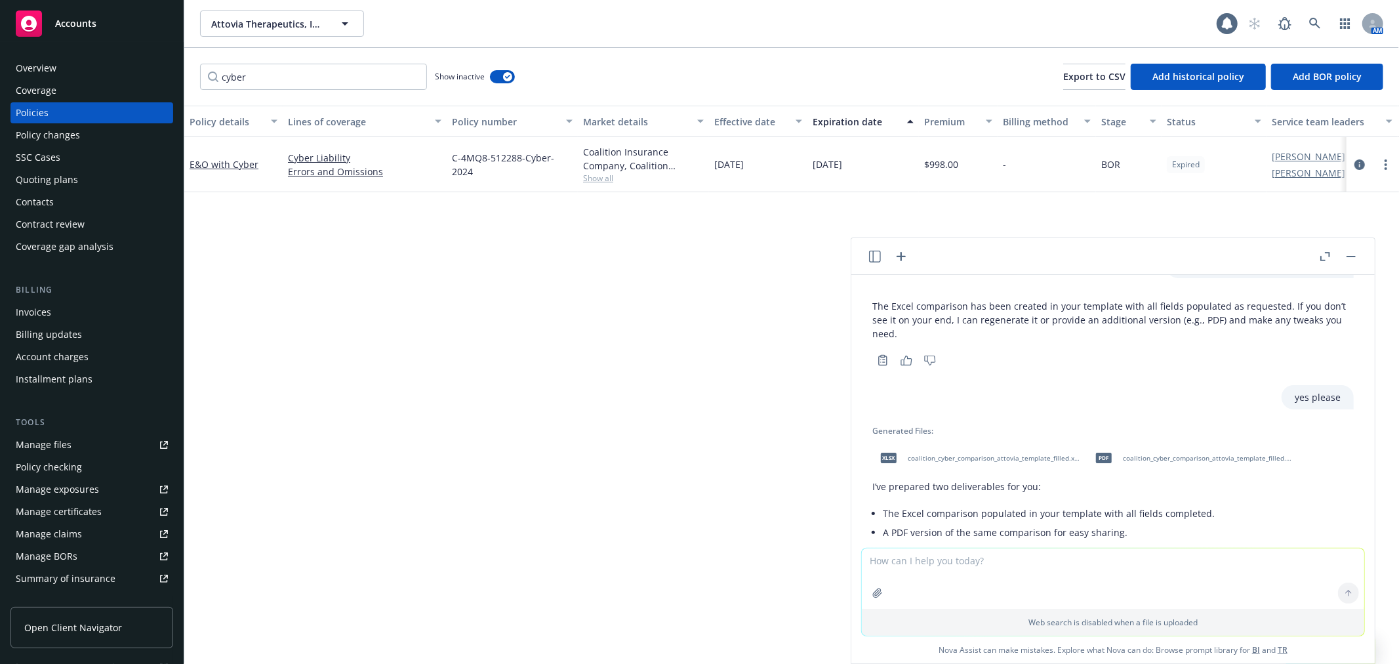
scroll to position [4172, 0]
drag, startPoint x: 1149, startPoint y: 462, endPoint x: 1159, endPoint y: 462, distance: 9.2
click at [1149, 462] on div "pdf coalition_cyber_comparison_attovia_template_filled.pdf" at bounding box center [1192, 457] width 210 height 33
click at [958, 462] on span "coalition_cyber_comparison_attovia_template_filled.xlsx" at bounding box center [994, 457] width 172 height 9
click at [1169, 462] on span "coalition_cyber_comparison_attovia_template_filled.pdf" at bounding box center [1209, 457] width 172 height 9
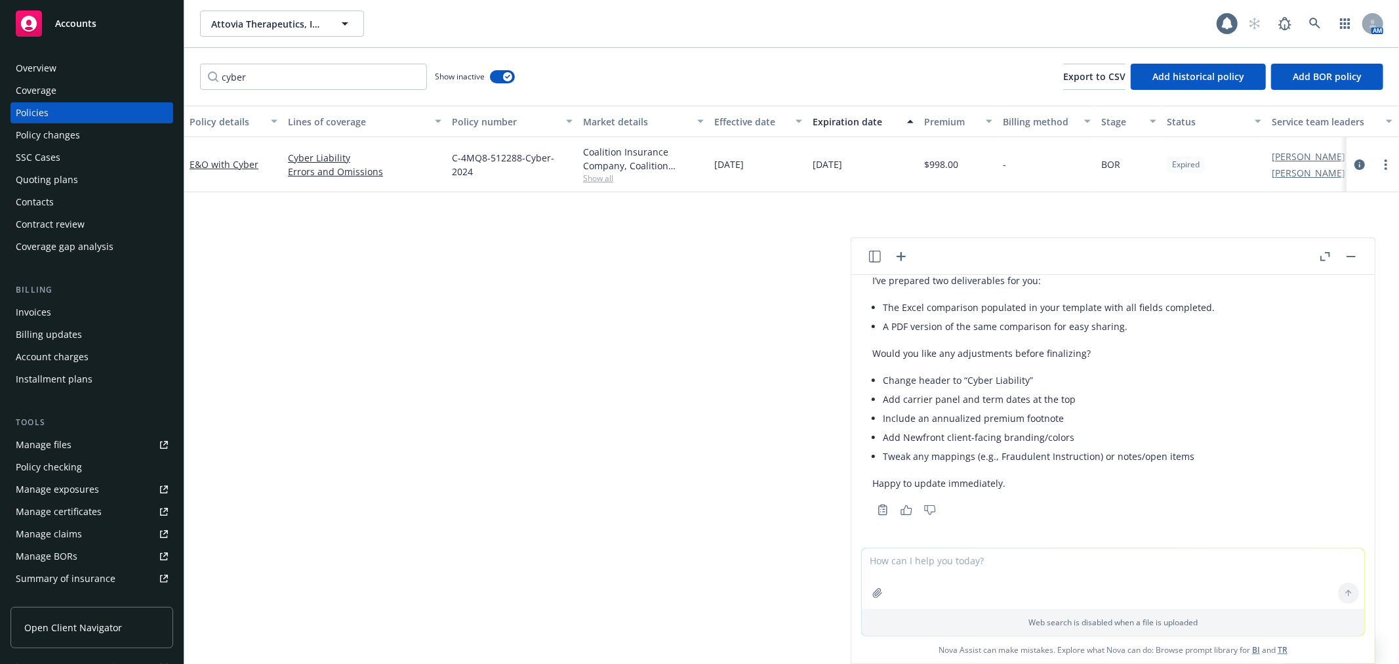
scroll to position [4390, 0]
click at [1321, 26] on link at bounding box center [1315, 23] width 26 height 26
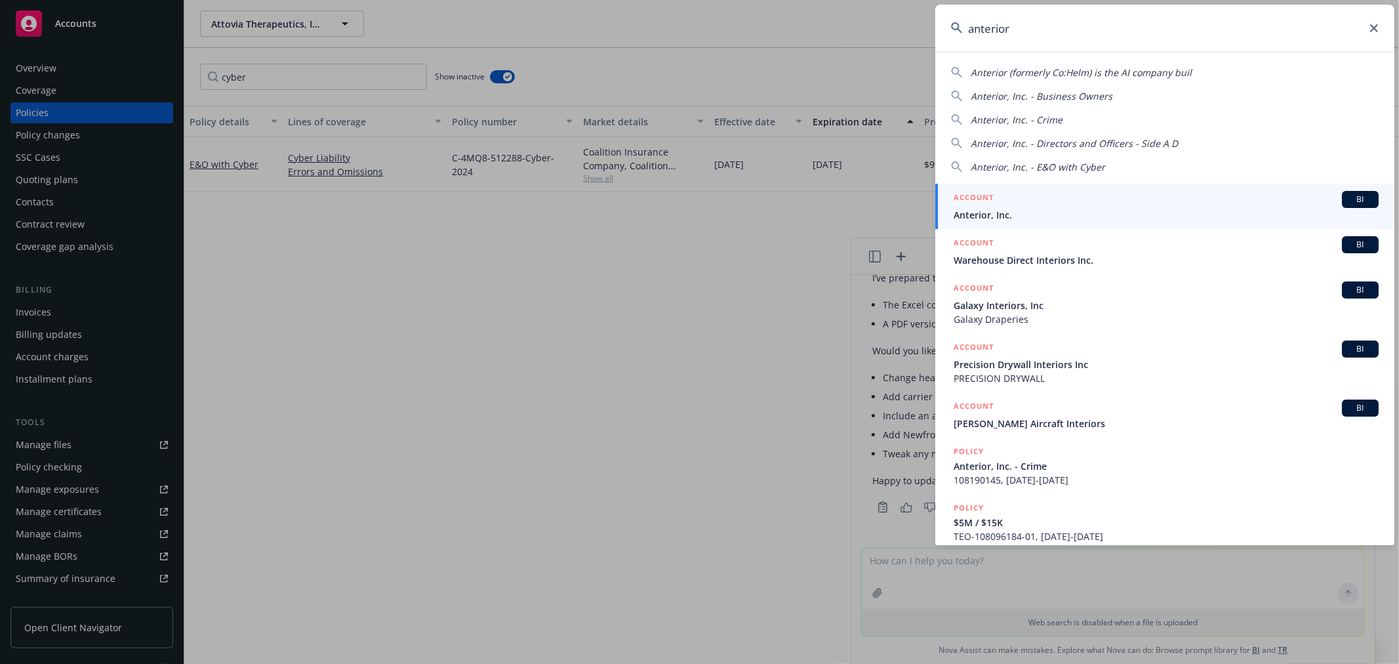
type input "anterior"
click at [1043, 197] on div "ACCOUNT BI" at bounding box center [1165, 199] width 425 height 17
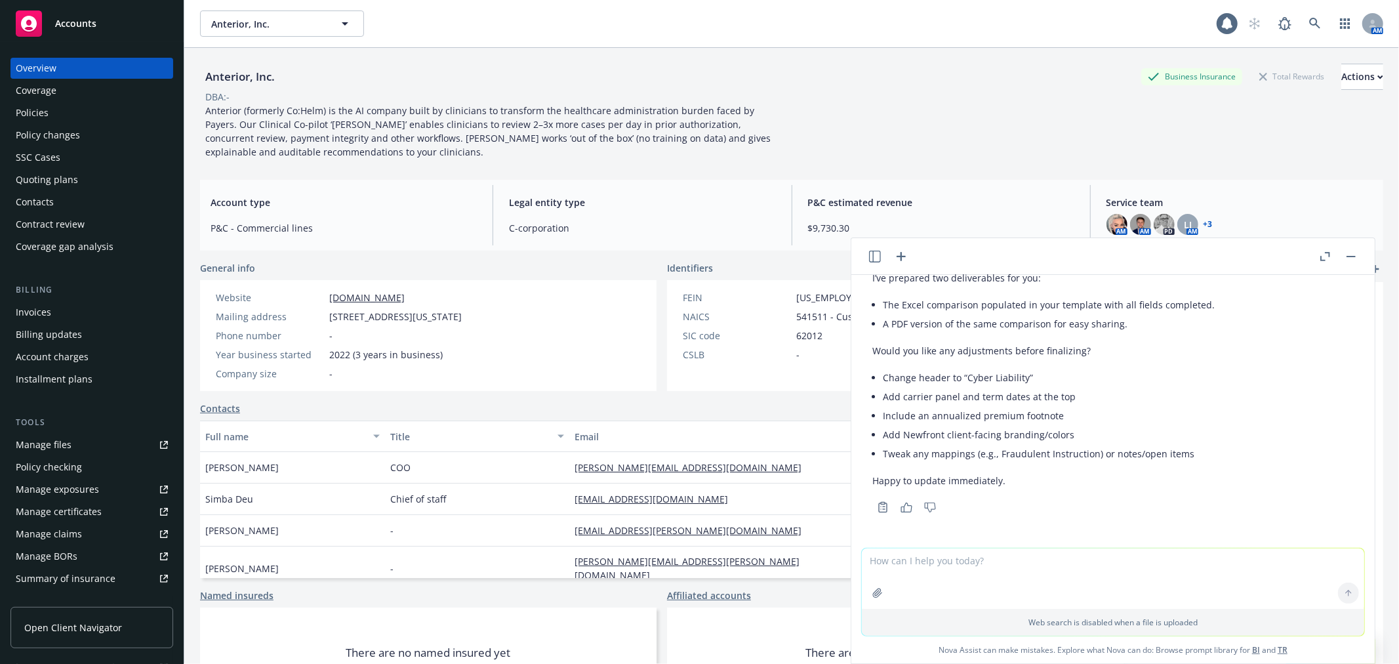
click at [1356, 258] on button "button" at bounding box center [1351, 257] width 16 height 16
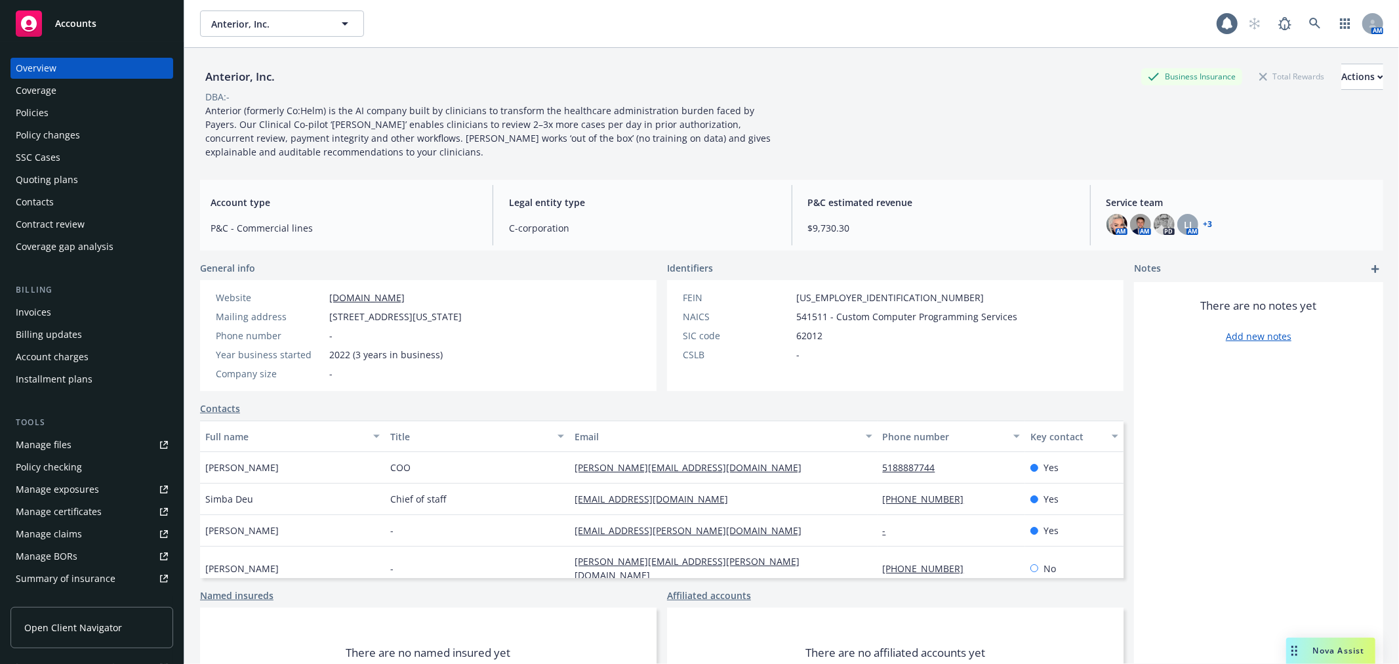
click at [56, 185] on div "Quoting plans" at bounding box center [47, 179] width 62 height 21
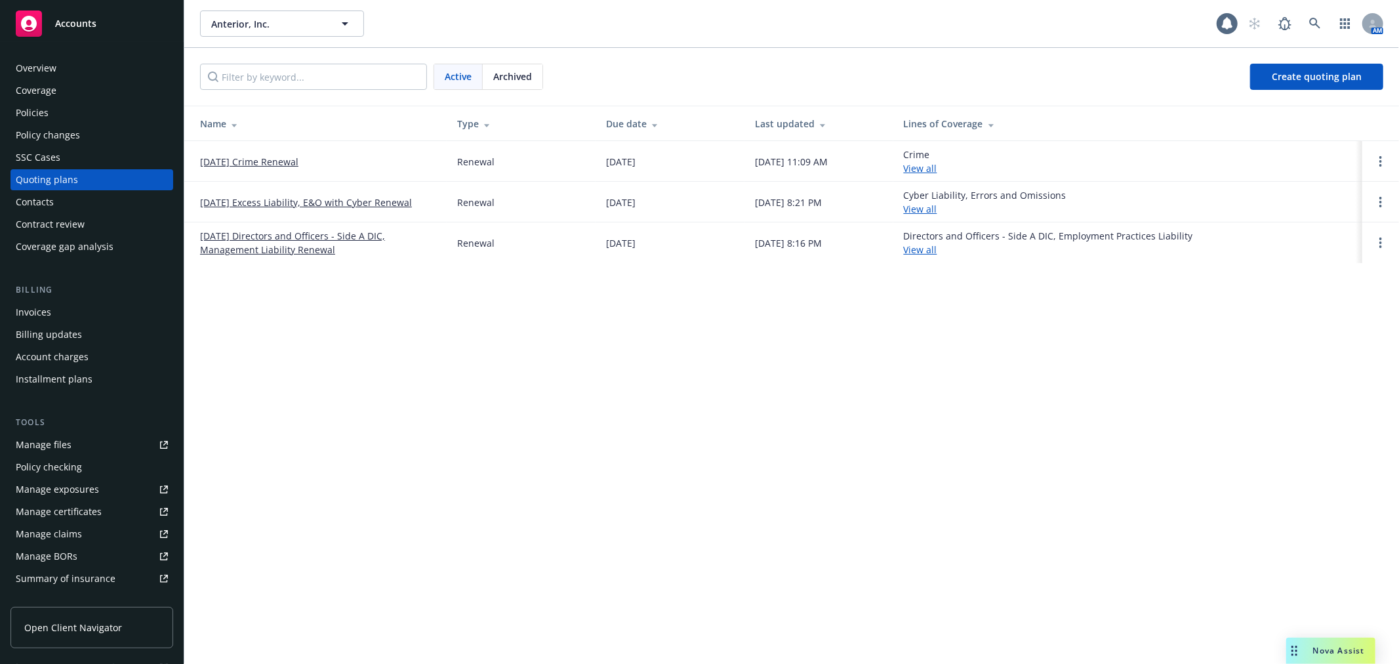
click at [265, 165] on link "12/18/25 Crime Renewal" at bounding box center [249, 162] width 98 height 14
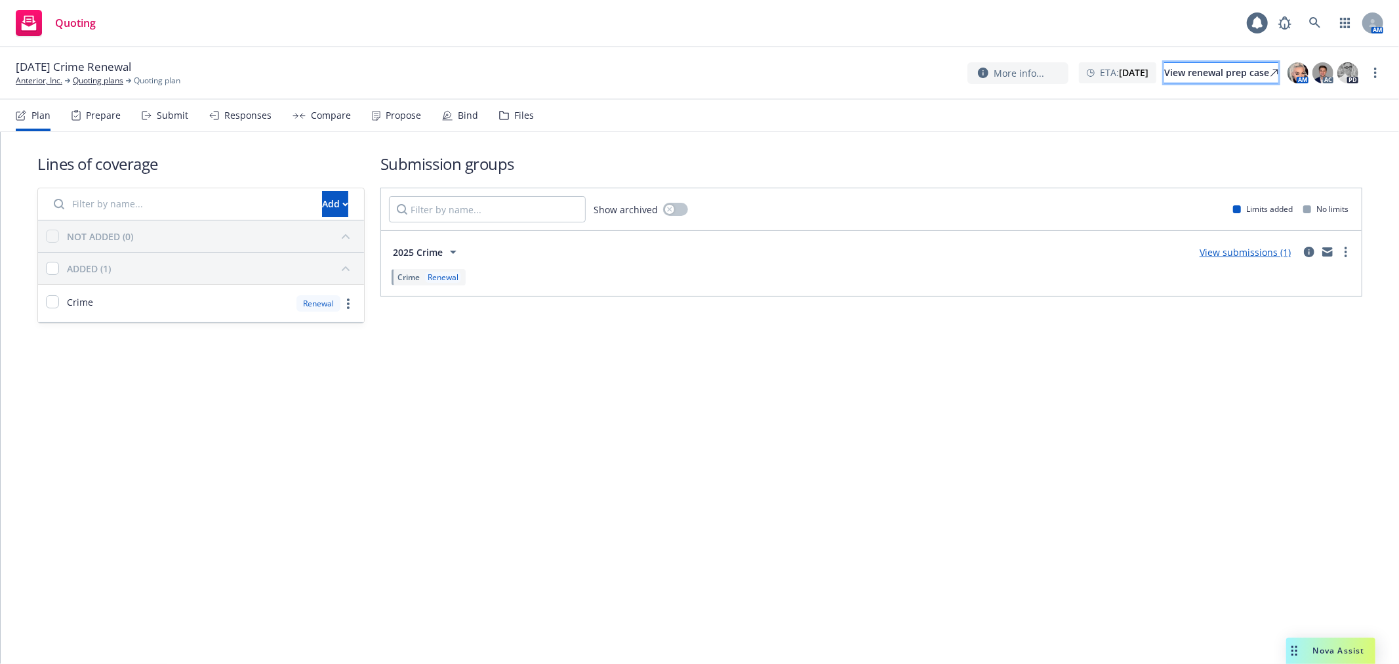
click at [1237, 76] on div "View renewal prep case" at bounding box center [1221, 73] width 114 height 20
click at [1315, 18] on icon at bounding box center [1314, 22] width 11 height 11
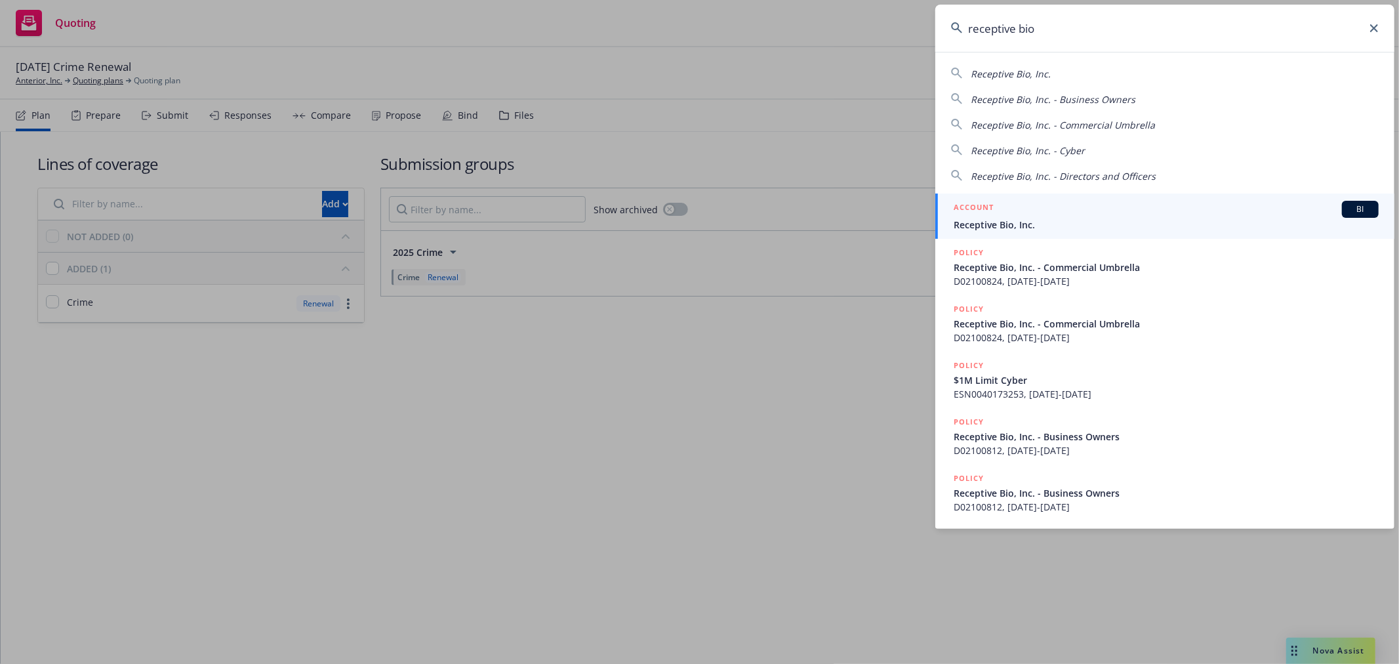
type input "receptive bio"
click at [1233, 214] on div "ACCOUNT BI" at bounding box center [1165, 209] width 425 height 17
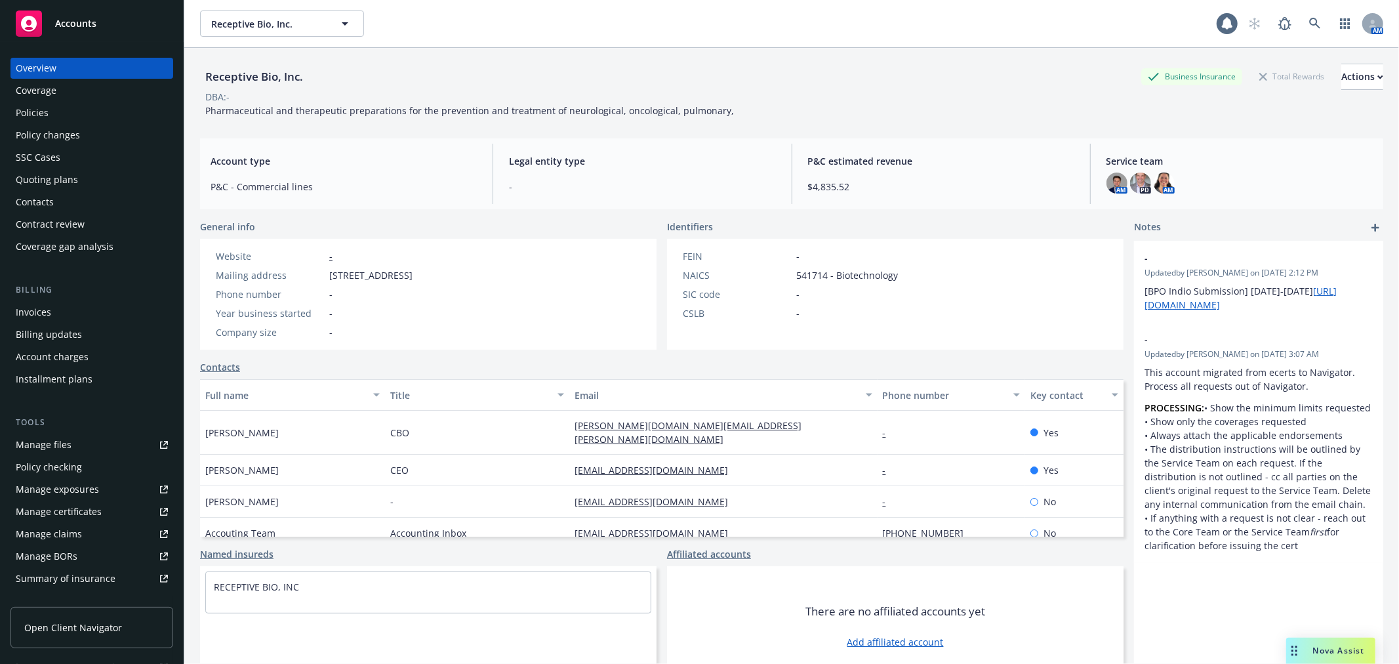
click at [28, 182] on div "Quoting plans" at bounding box center [47, 179] width 62 height 21
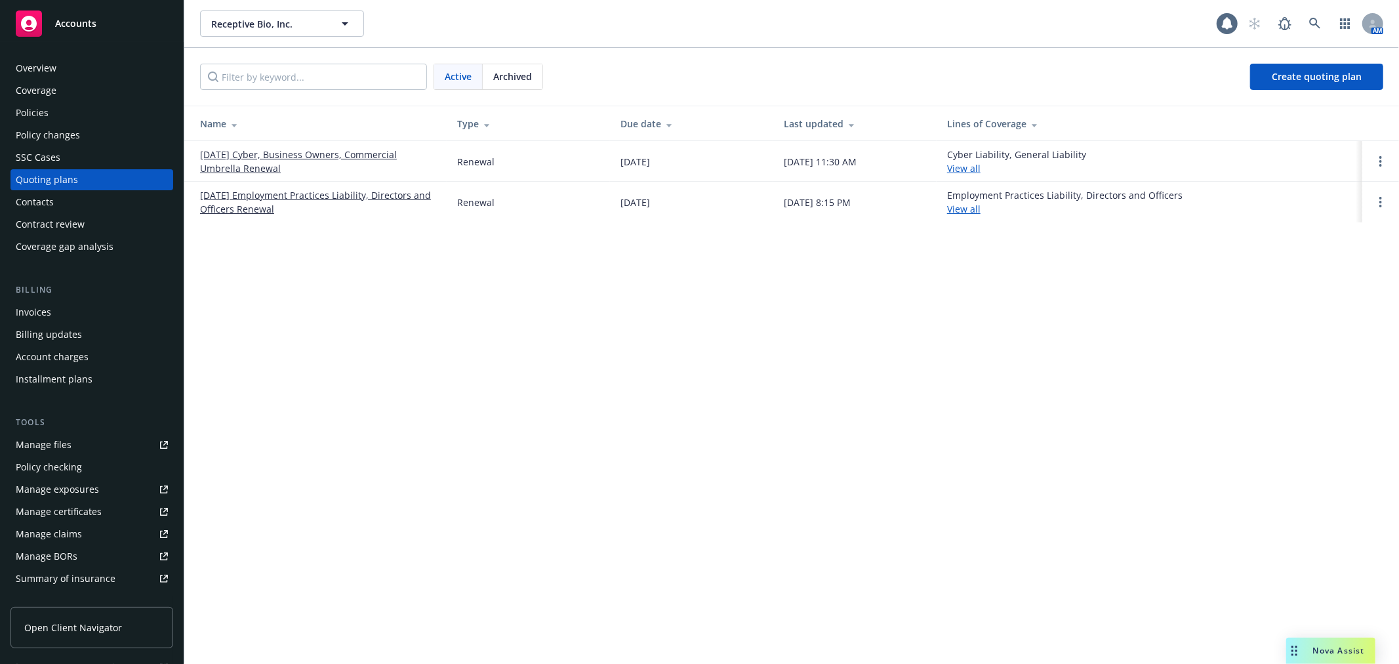
click at [258, 153] on link "[DATE] Cyber, Business Owners, Commercial Umbrella Renewal" at bounding box center [318, 162] width 236 height 28
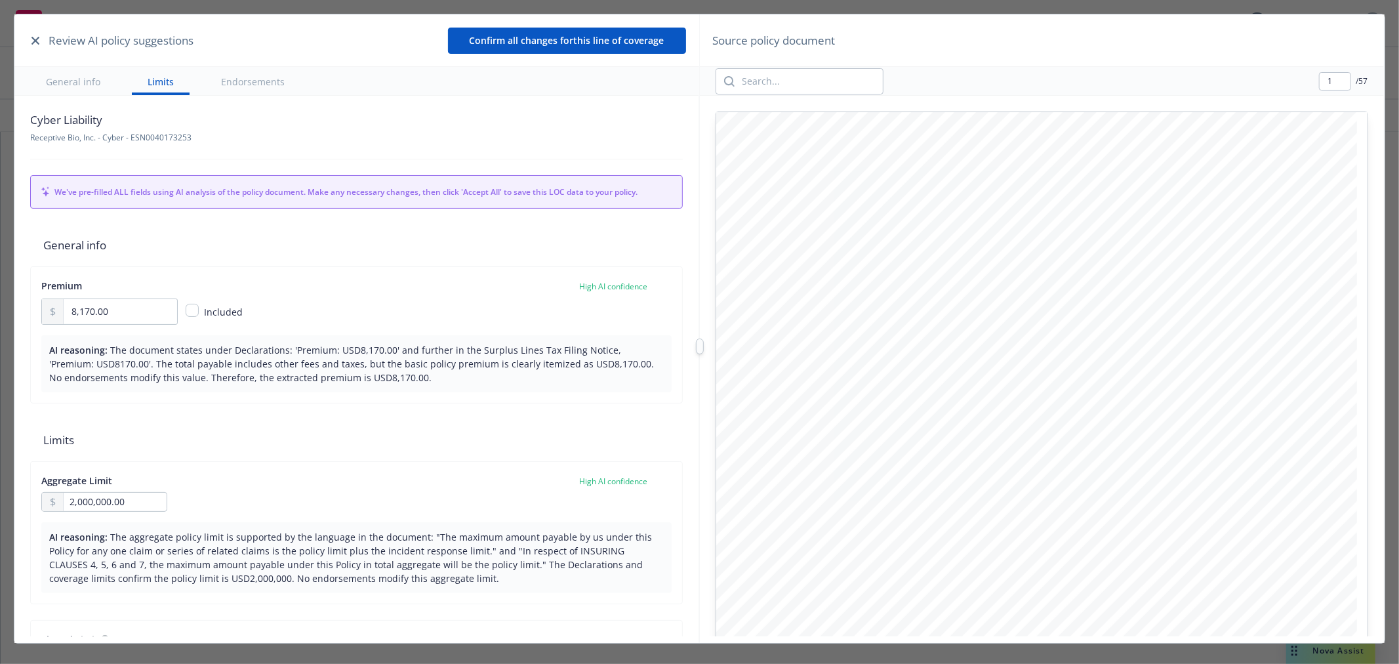
click at [26, 38] on div "Review AI policy suggestions Confirm all changes for this line of coverage" at bounding box center [356, 40] width 684 height 52
click at [33, 42] on icon "button" at bounding box center [35, 41] width 8 height 8
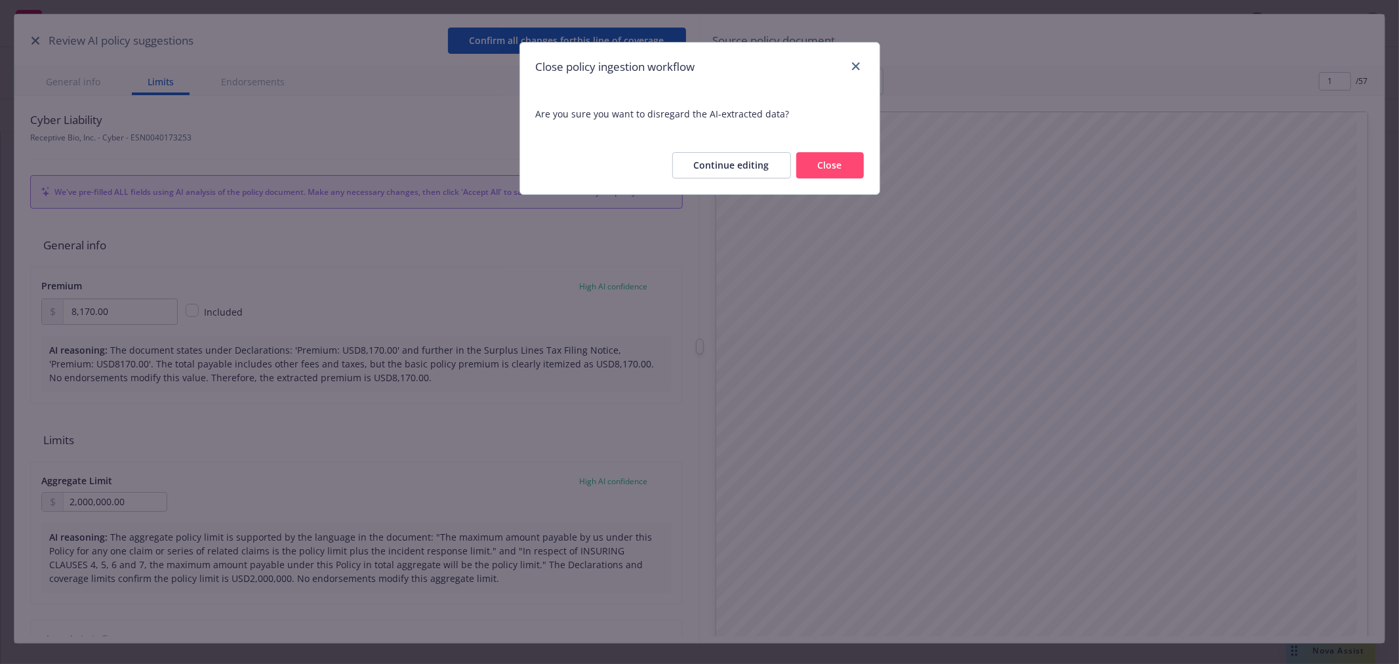
click at [719, 159] on button "Continue editing" at bounding box center [731, 165] width 119 height 26
click at [824, 159] on div "P olicy certificate I nsurance effected through the Coverholder: C FC Underwrit…" at bounding box center [1036, 565] width 641 height 907
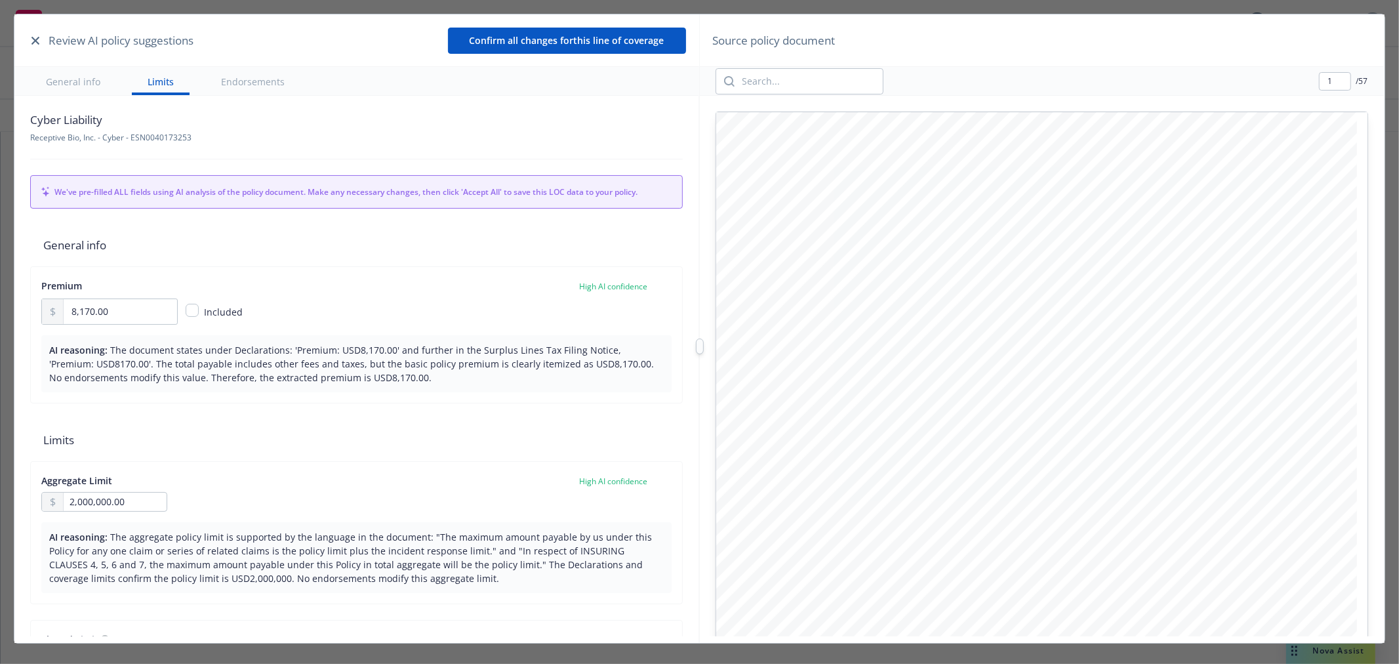
click at [26, 40] on div "Review AI policy suggestions Confirm all changes for this line of coverage" at bounding box center [356, 40] width 684 height 52
click at [37, 41] on icon "button" at bounding box center [35, 41] width 8 height 8
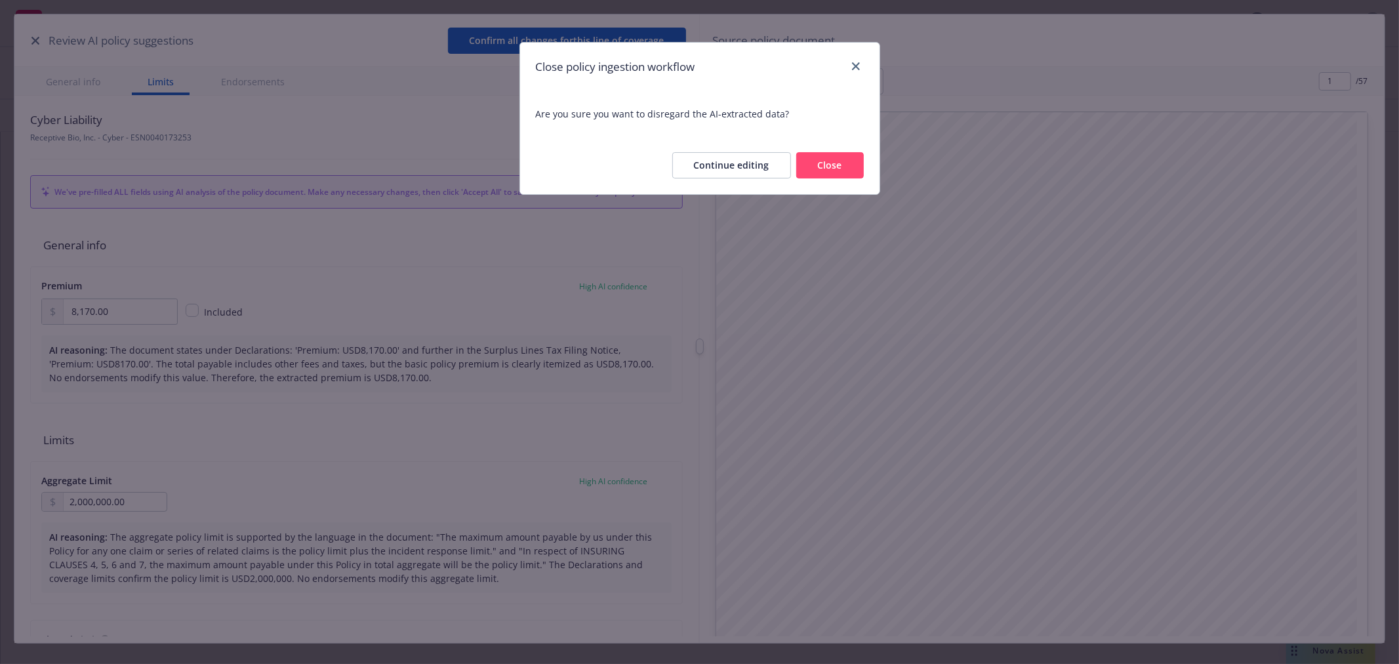
click at [843, 171] on button "Close" at bounding box center [830, 165] width 68 height 26
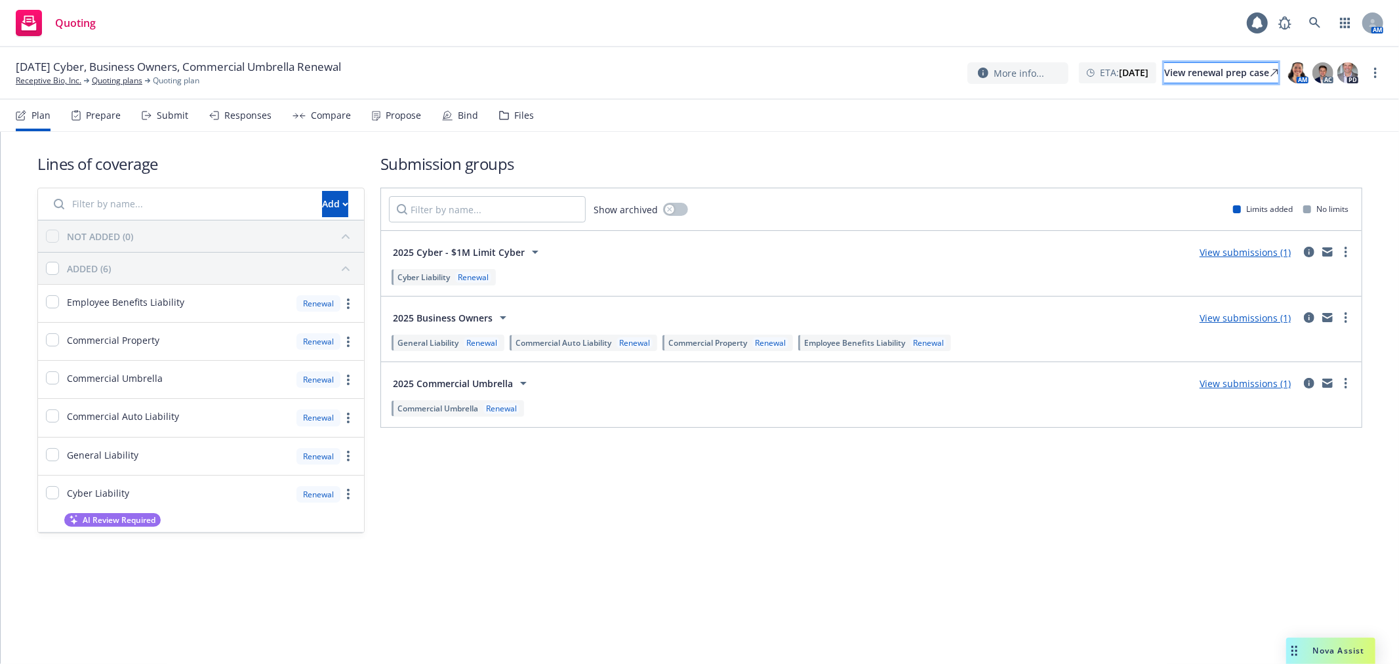
click at [1197, 70] on div "View renewal prep case" at bounding box center [1221, 73] width 114 height 20
click at [1306, 26] on link at bounding box center [1315, 23] width 26 height 26
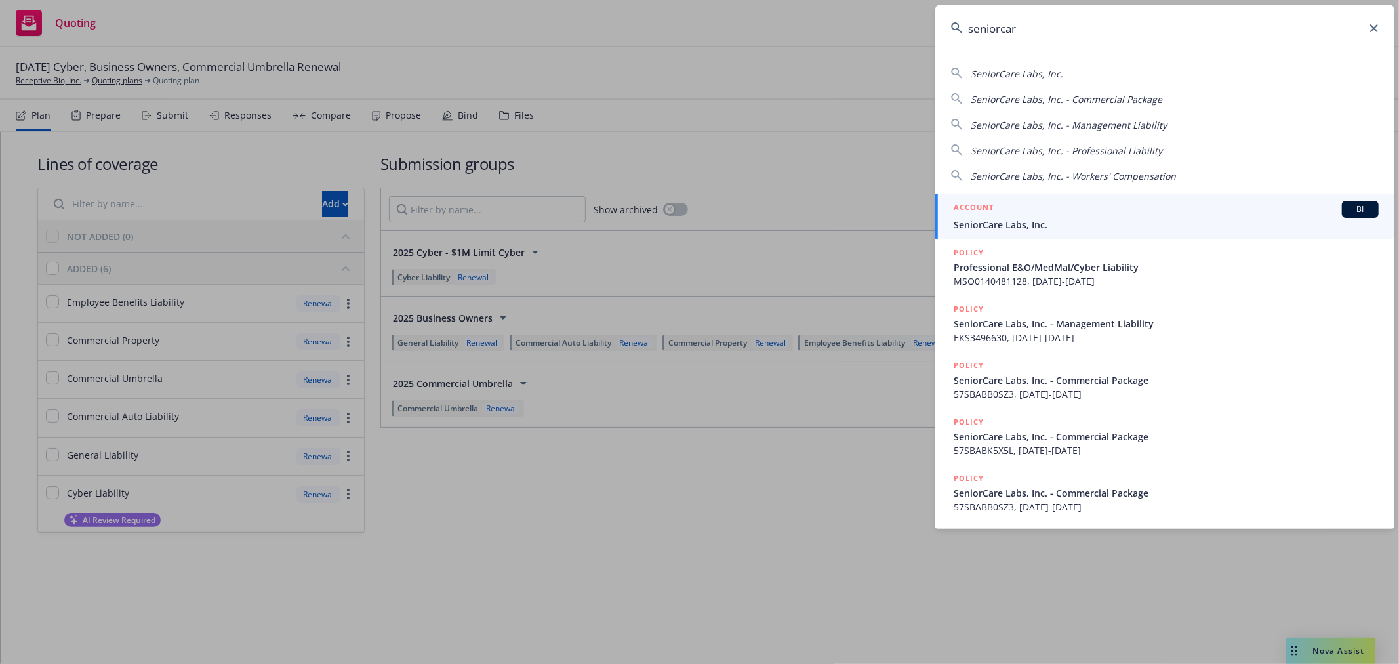
type input "seniorcar"
click at [1044, 226] on span "SeniorCare Labs, Inc." at bounding box center [1165, 225] width 425 height 14
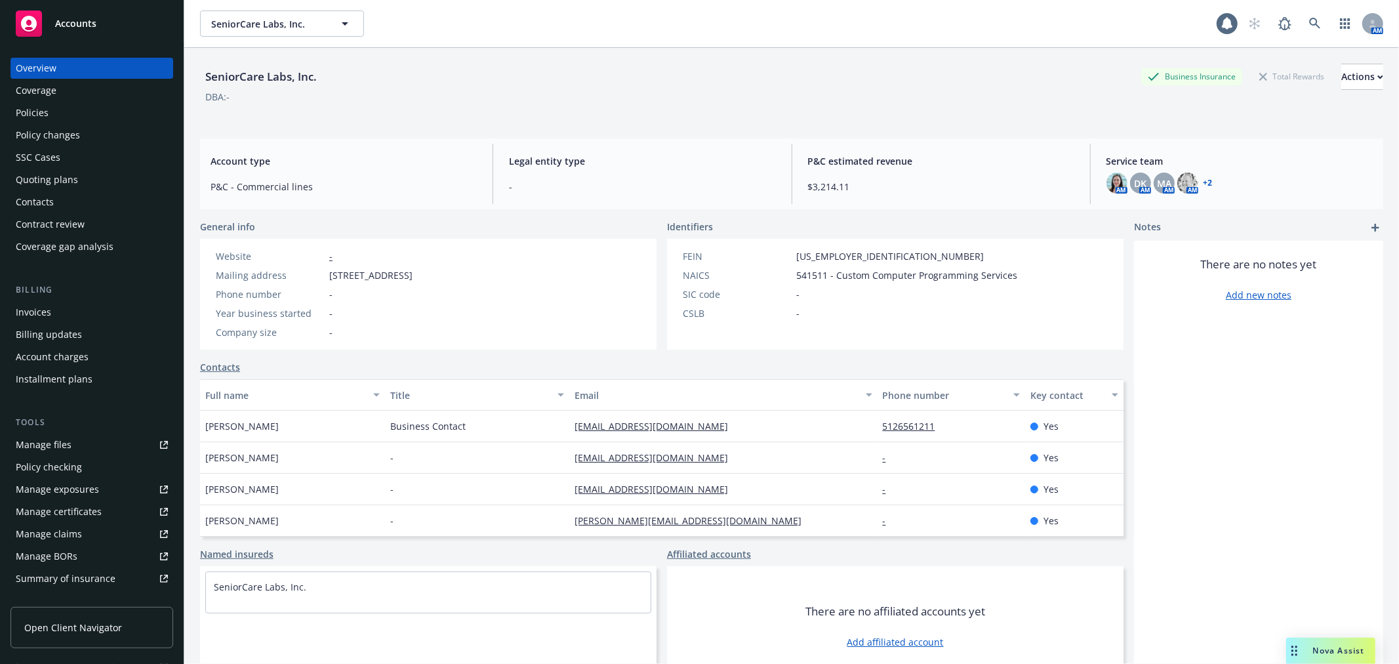
click at [1203, 179] on link "+ 2" at bounding box center [1207, 183] width 9 height 8
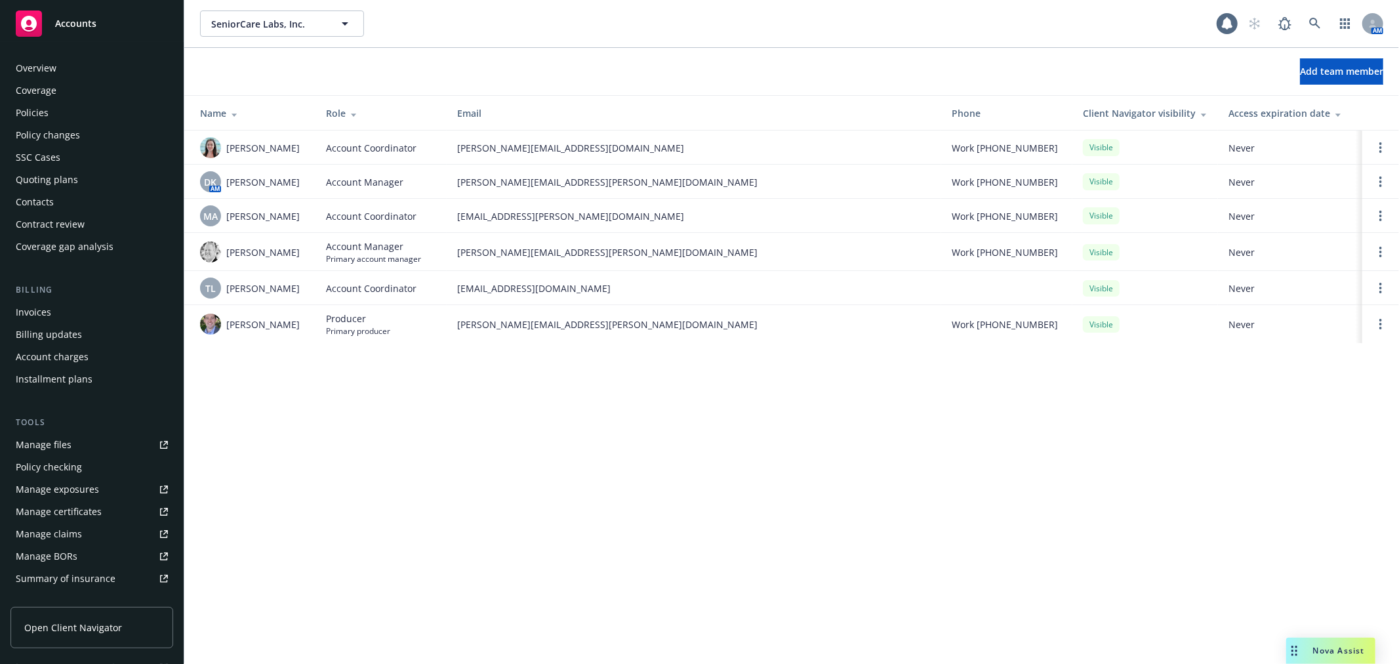
click at [73, 108] on div "Policies" at bounding box center [92, 112] width 152 height 21
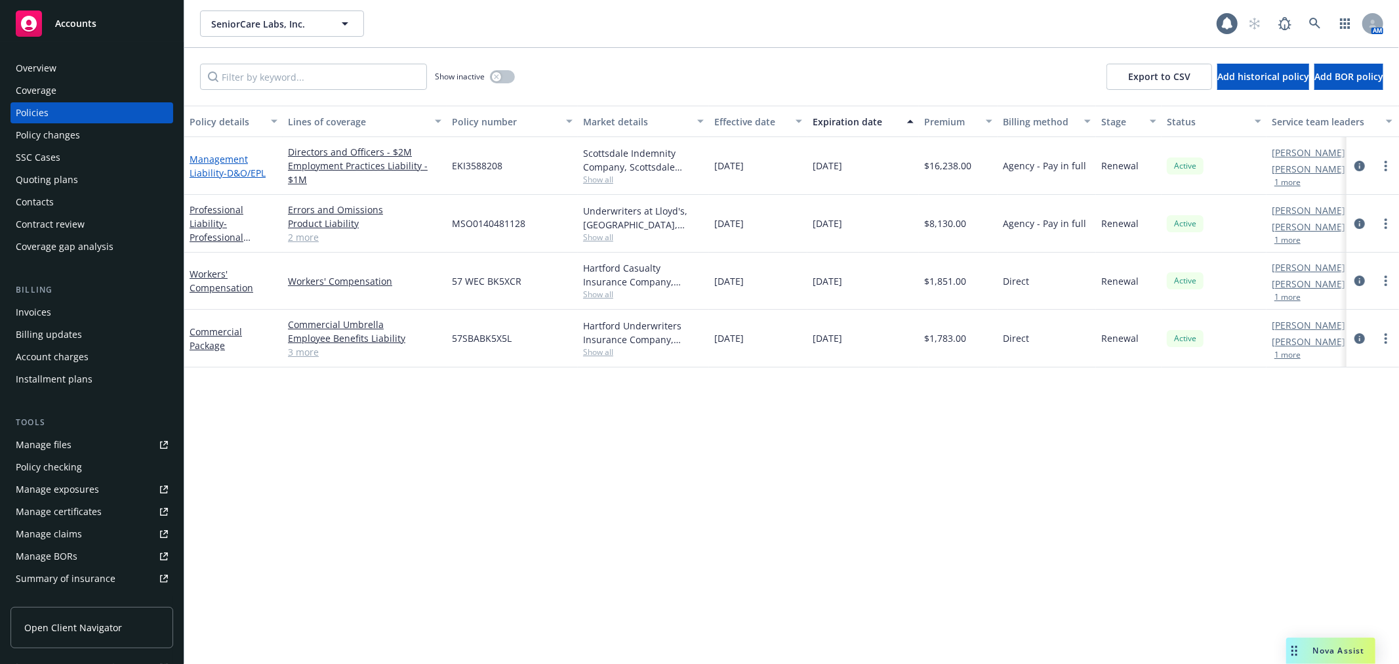
click at [219, 153] on link "Management Liability - D&O/EPL" at bounding box center [228, 166] width 76 height 26
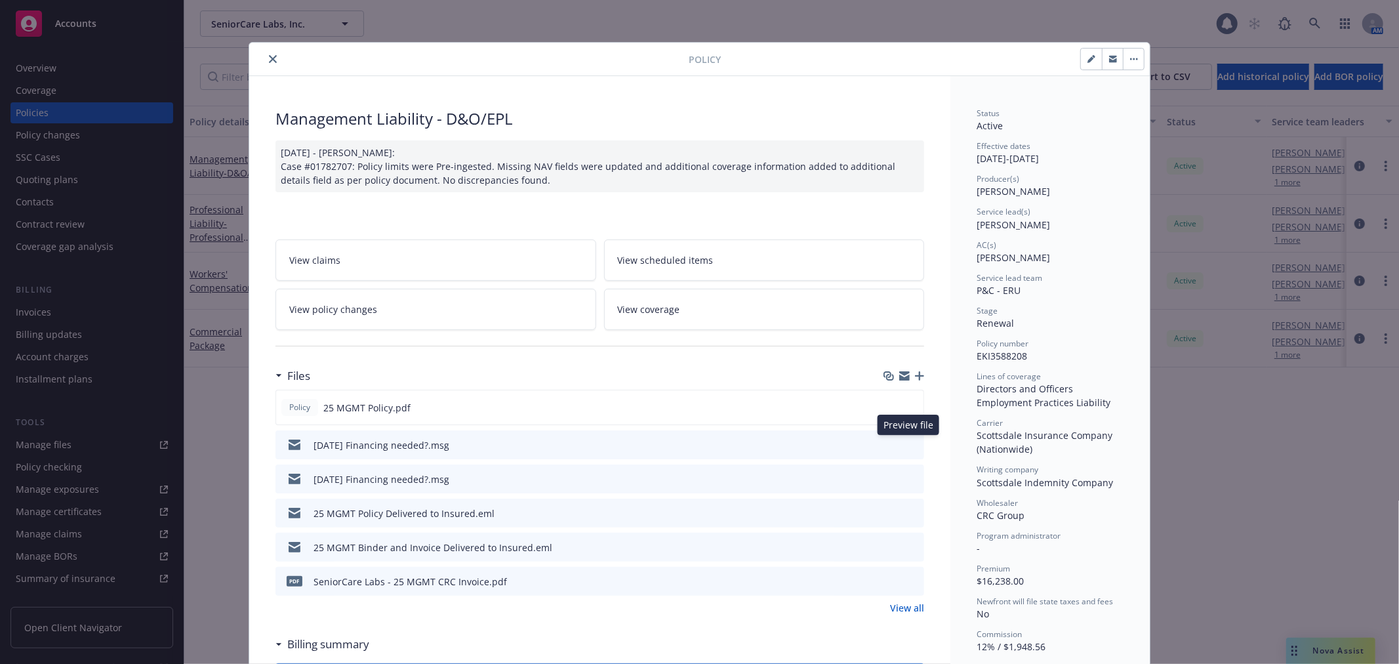
click at [906, 447] on icon "preview file" at bounding box center [912, 443] width 12 height 9
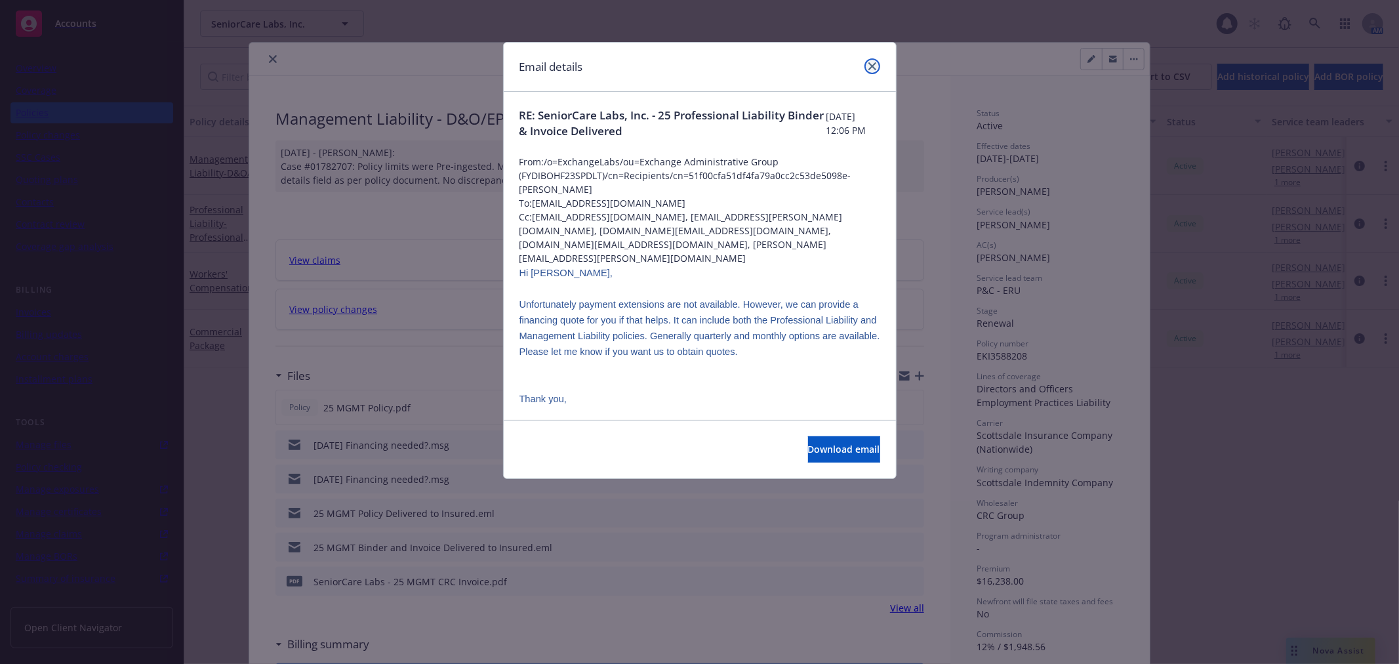
click at [867, 67] on link "close" at bounding box center [872, 66] width 16 height 16
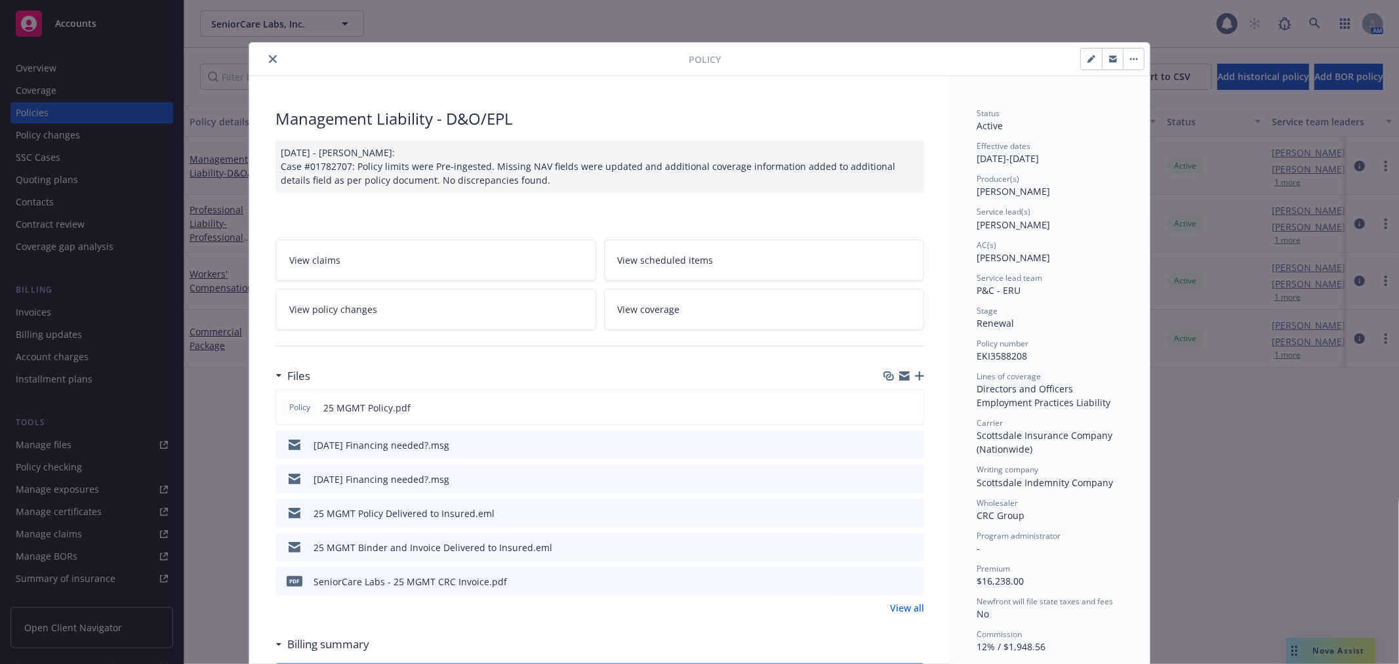
click at [914, 512] on div "25 MGMT Policy Delivered to Insured.eml" at bounding box center [599, 512] width 649 height 29
click at [906, 513] on icon "preview file" at bounding box center [912, 512] width 12 height 9
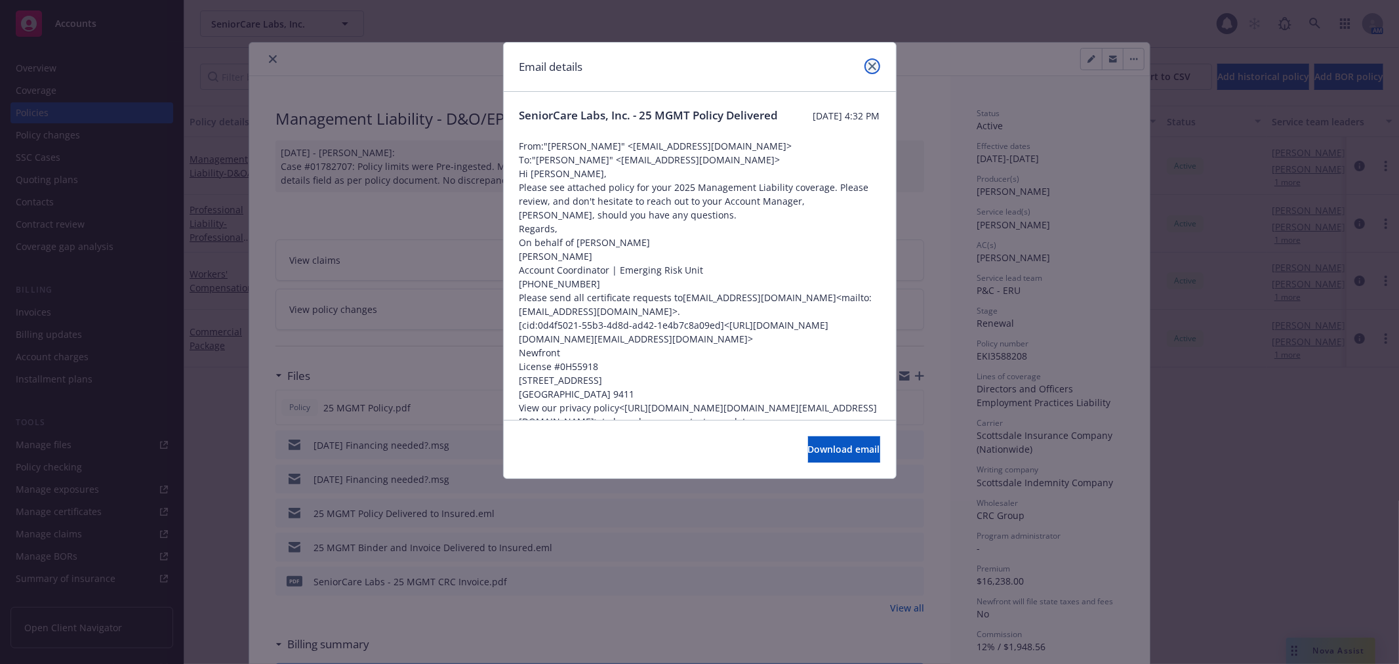
click at [870, 62] on icon "close" at bounding box center [872, 66] width 8 height 8
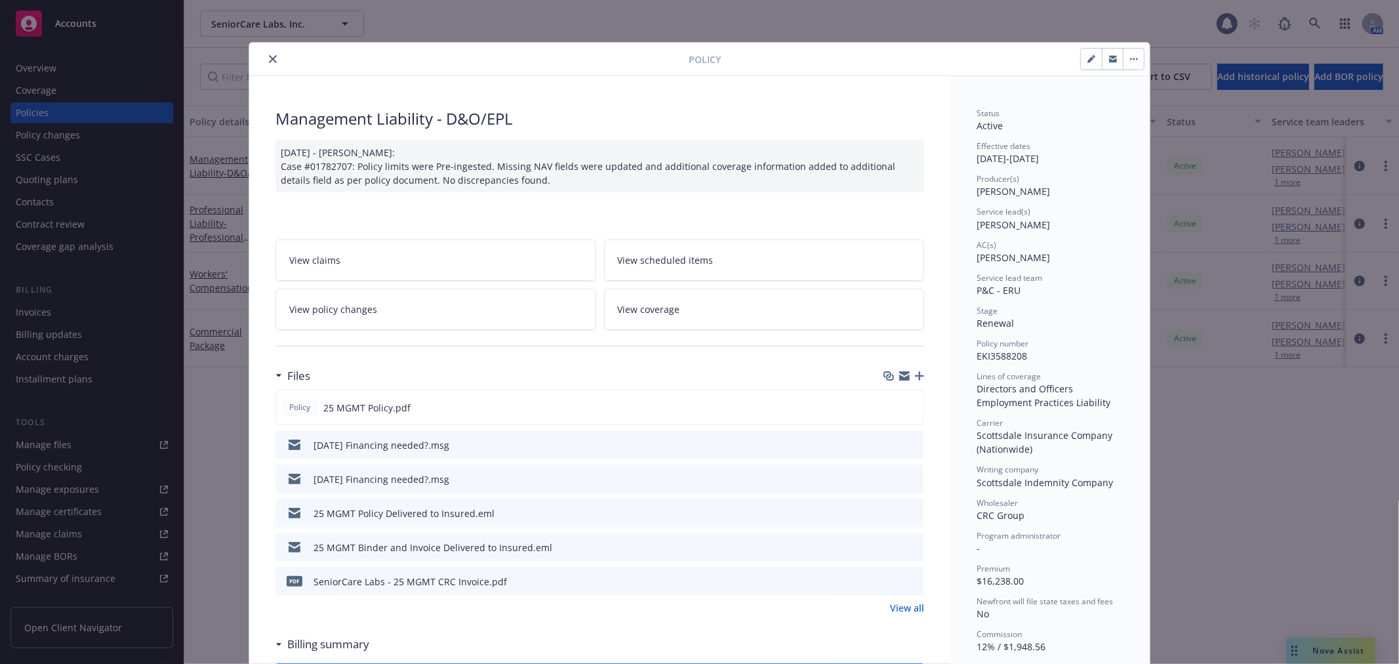
drag, startPoint x: 1332, startPoint y: 20, endPoint x: 1316, endPoint y: 23, distance: 16.0
click at [1332, 20] on div "Policy Management Liability - D&O/EPL [DATE] - [PERSON_NAME]: Case #01782707: P…" at bounding box center [699, 332] width 1399 height 664
click at [265, 63] on button "close" at bounding box center [273, 59] width 16 height 16
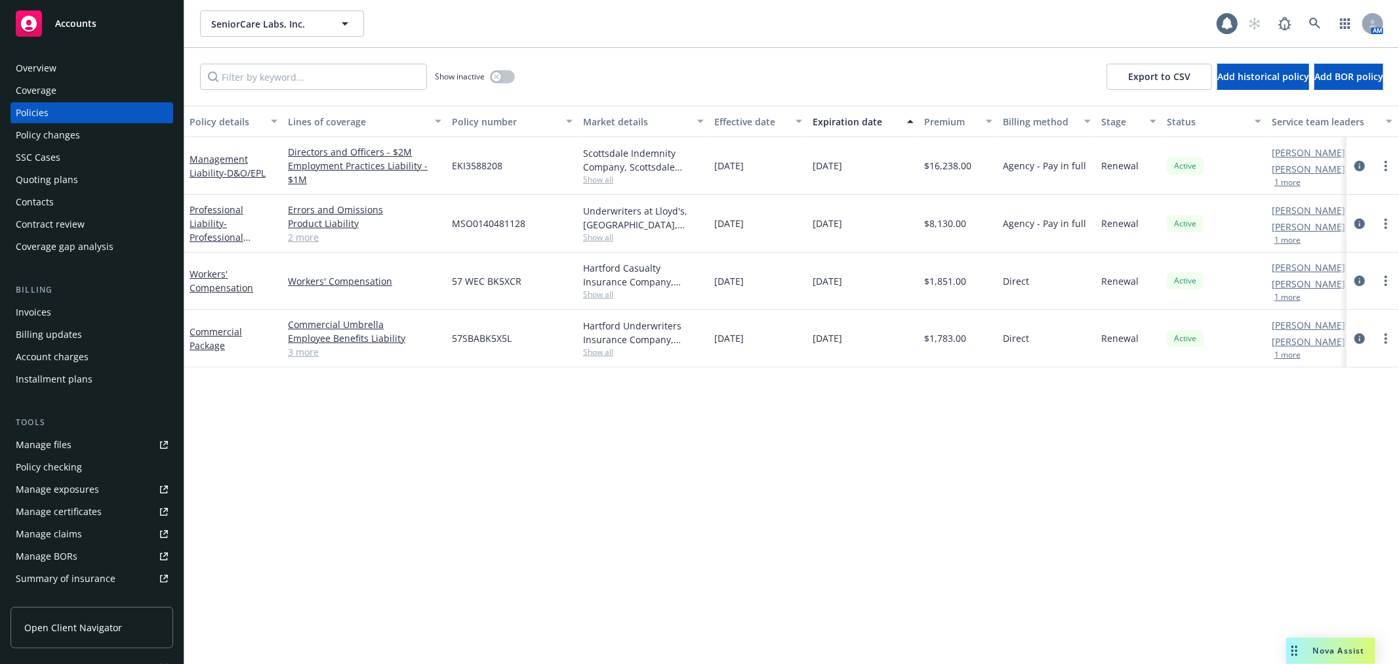
click at [265, 62] on div "Show inactive Export to CSV Add historical policy Add BOR policy" at bounding box center [791, 77] width 1214 height 58
click at [1317, 25] on icon at bounding box center [1314, 23] width 11 height 11
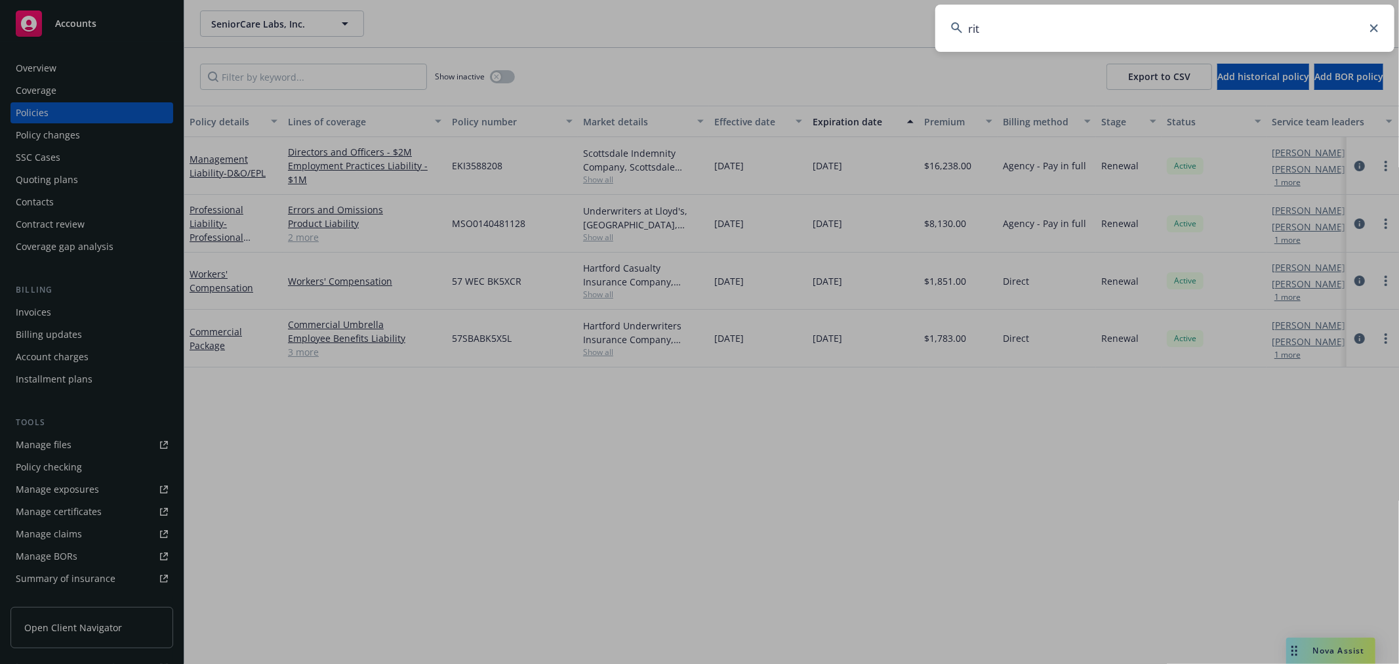
type input "[PERSON_NAME]"
